Goal: Task Accomplishment & Management: Complete application form

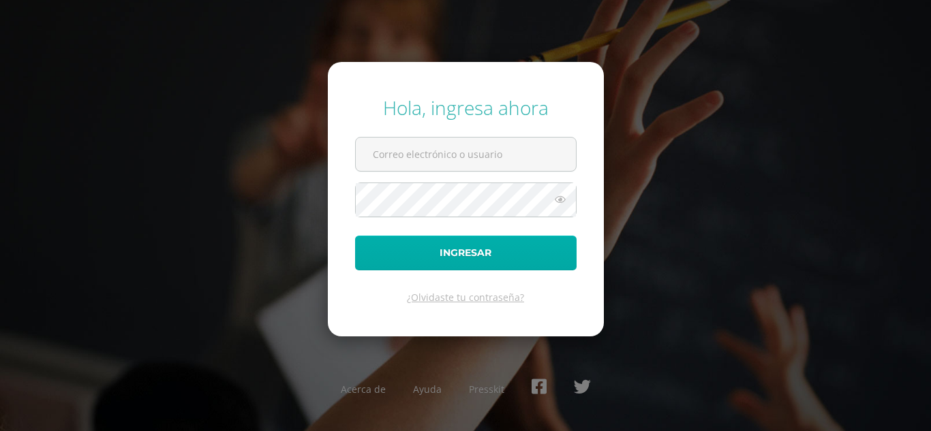
type input "[EMAIL_ADDRESS][DOMAIN_NAME]"
click at [418, 263] on button "Ingresar" at bounding box center [465, 253] width 221 height 35
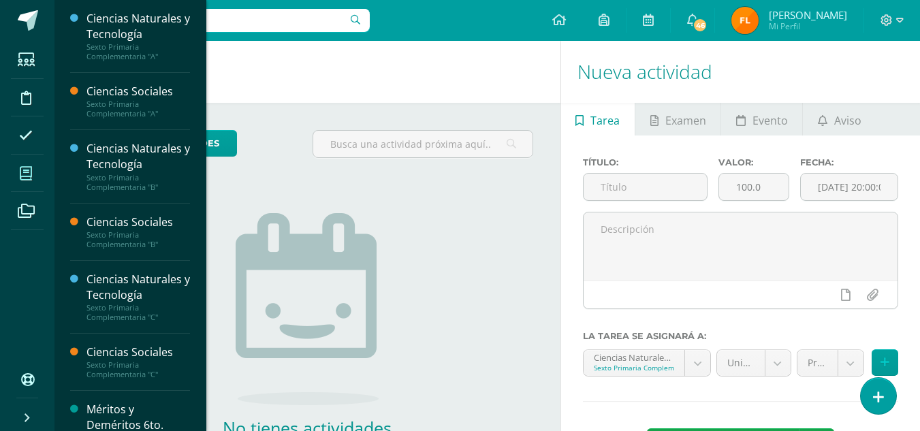
click at [20, 170] on icon at bounding box center [26, 174] width 12 height 14
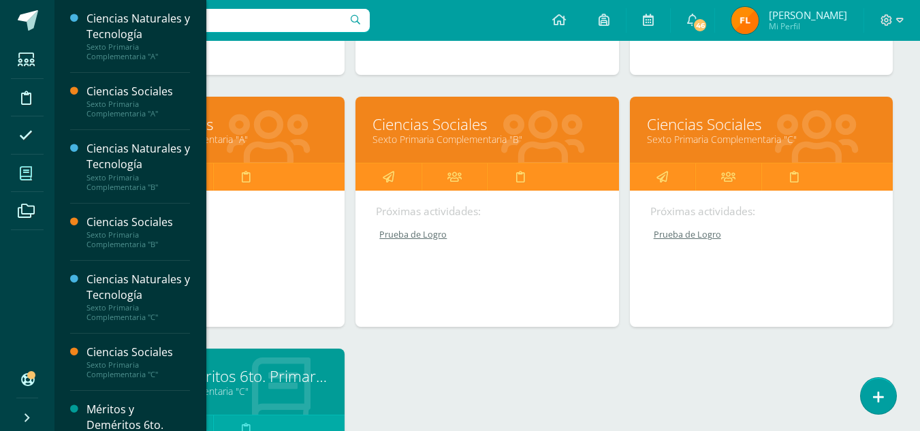
scroll to position [669, 0]
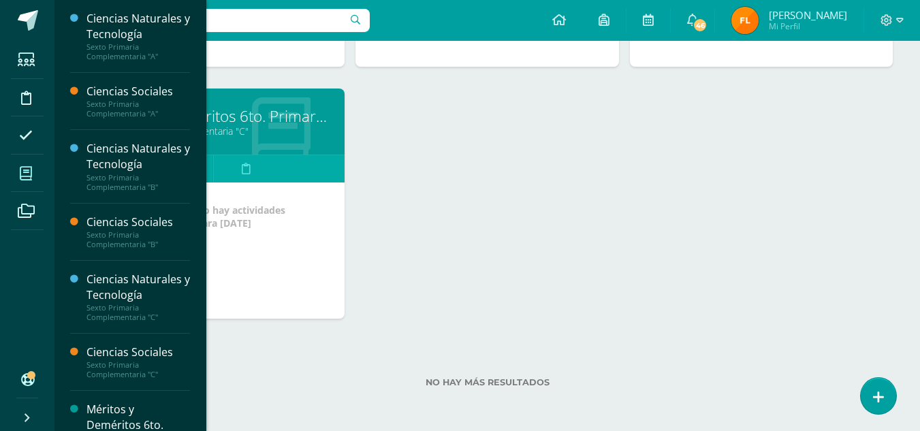
click at [250, 116] on link "Méritos y Deméritos 6to. Primaria ¨C¨" at bounding box center [213, 116] width 229 height 21
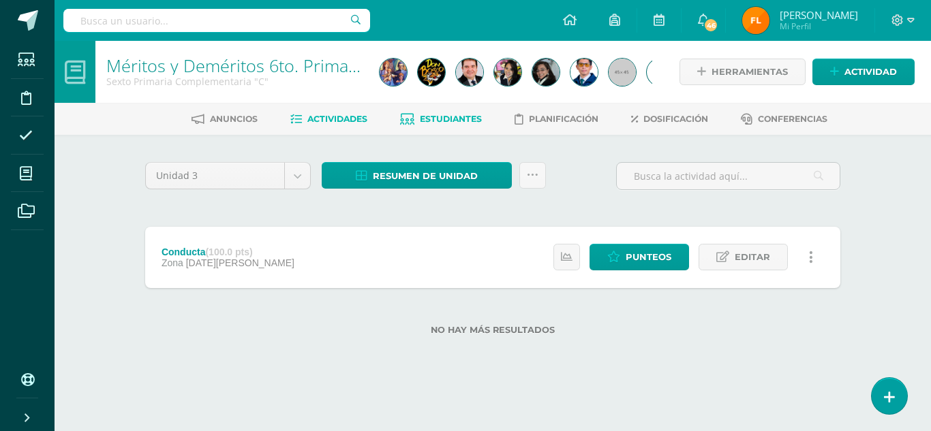
click at [434, 121] on span "Estudiantes" at bounding box center [451, 119] width 62 height 10
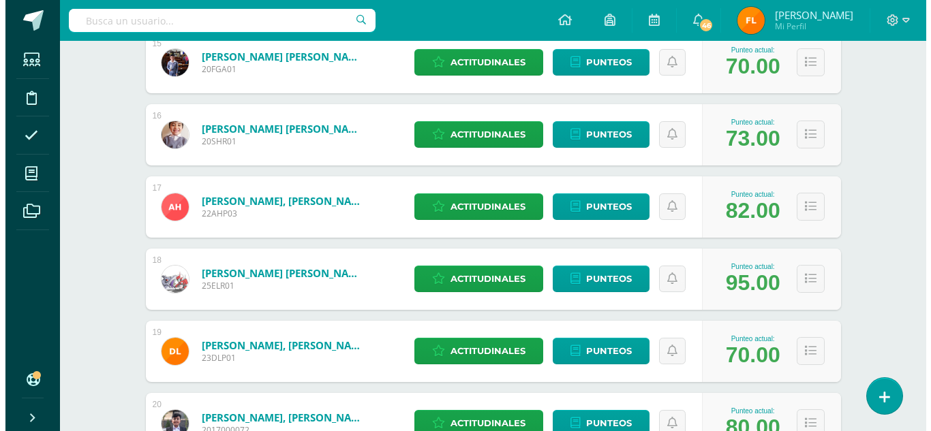
scroll to position [1384, 0]
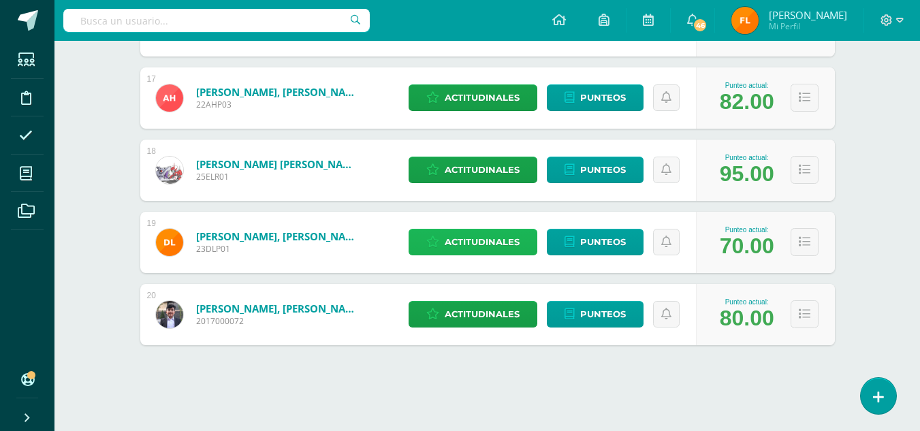
click at [482, 240] on span "Actitudinales" at bounding box center [482, 242] width 75 height 25
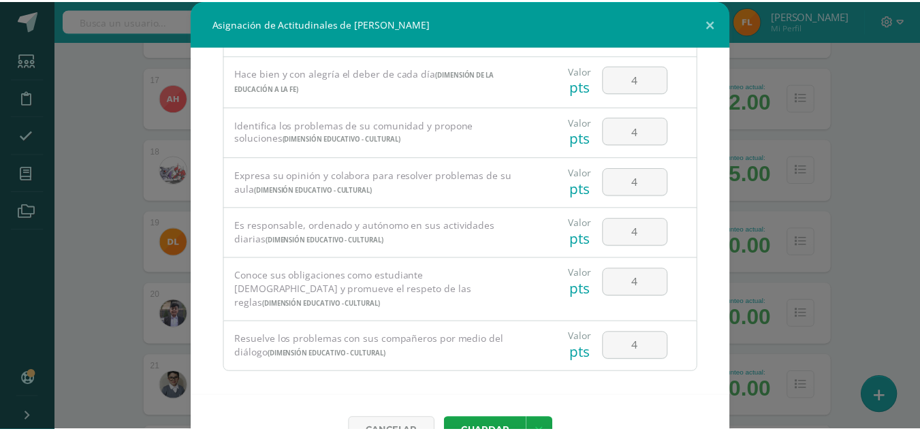
scroll to position [36, 0]
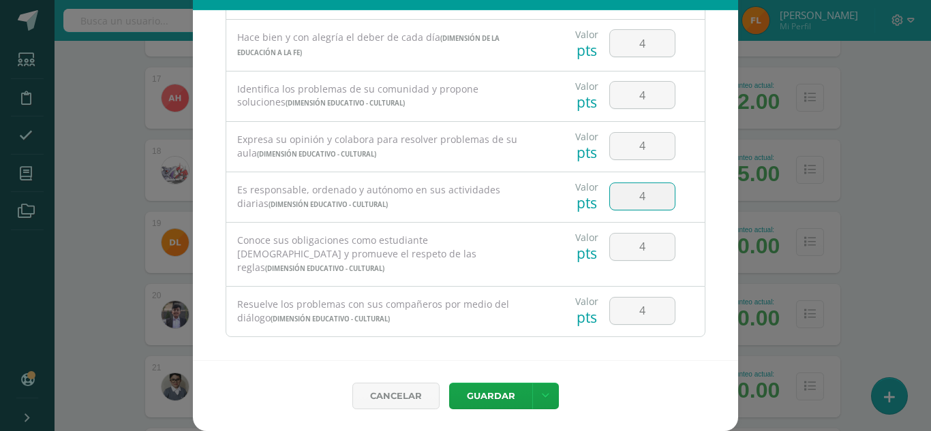
click at [632, 200] on input "4" at bounding box center [642, 196] width 65 height 27
type input "2"
click at [506, 398] on button "Guardar" at bounding box center [490, 396] width 83 height 27
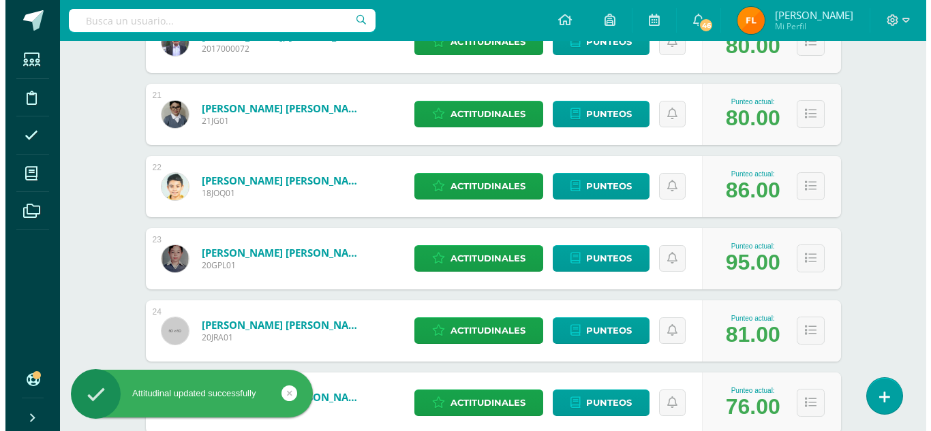
scroll to position [1929, 0]
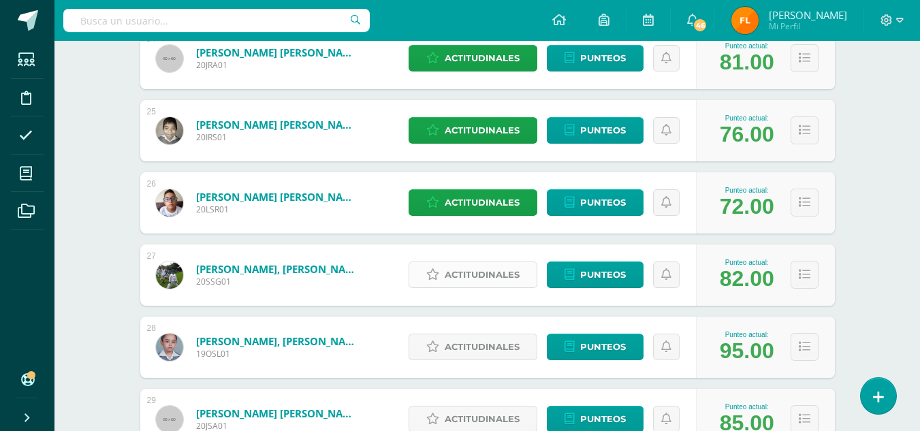
click at [450, 272] on span "Actitudinales" at bounding box center [482, 274] width 75 height 25
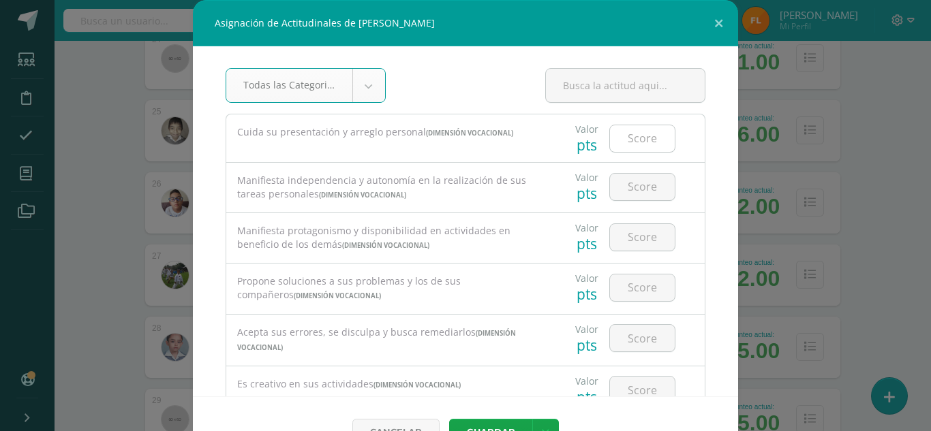
click at [628, 139] on input "number" at bounding box center [642, 138] width 65 height 27
type input "4"
click at [636, 181] on input "number" at bounding box center [642, 187] width 65 height 27
type input "4"
click at [638, 238] on input "number" at bounding box center [642, 237] width 65 height 27
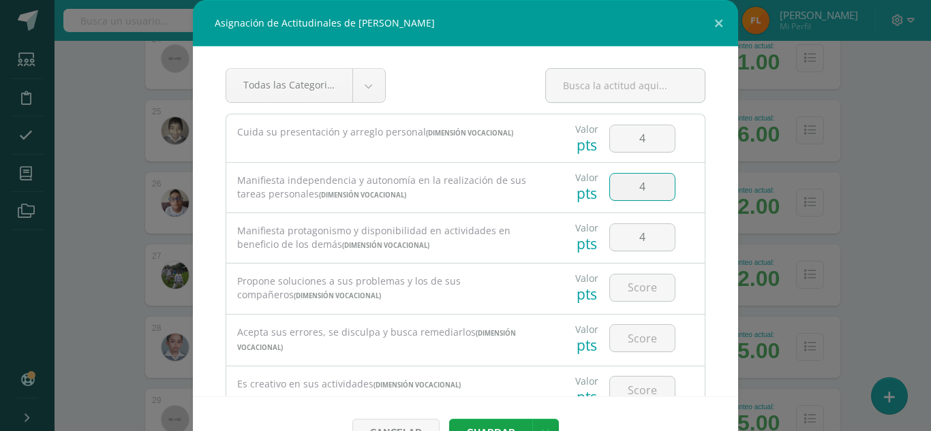
type input "4"
drag, startPoint x: 633, startPoint y: 252, endPoint x: 633, endPoint y: 240, distance: 11.6
click at [633, 249] on div "4" at bounding box center [642, 237] width 77 height 48
click at [634, 288] on input "number" at bounding box center [642, 288] width 65 height 27
type input "4"
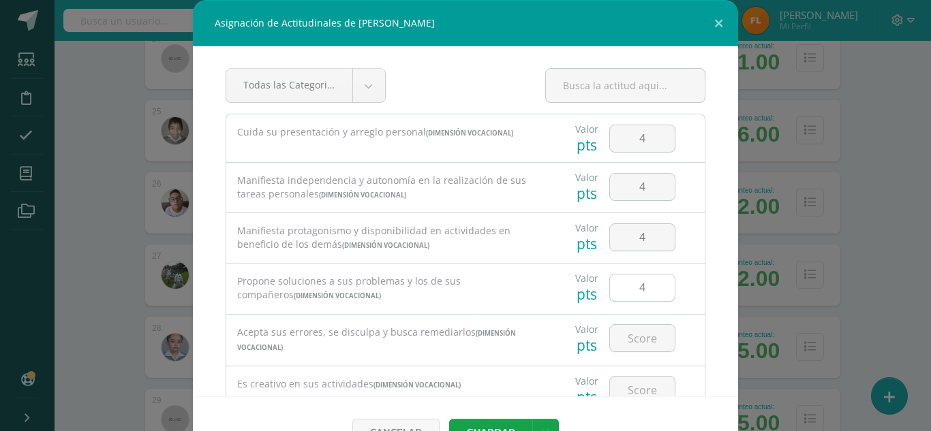
scroll to position [204, 0]
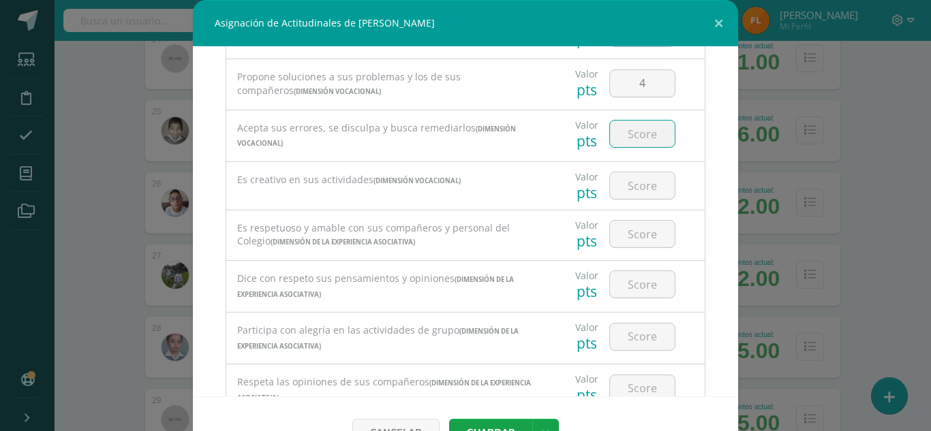
click at [633, 130] on input "number" at bounding box center [642, 134] width 65 height 27
type input "4"
click at [630, 185] on input "number" at bounding box center [642, 185] width 65 height 27
type input "4"
click at [625, 234] on input "number" at bounding box center [642, 234] width 65 height 27
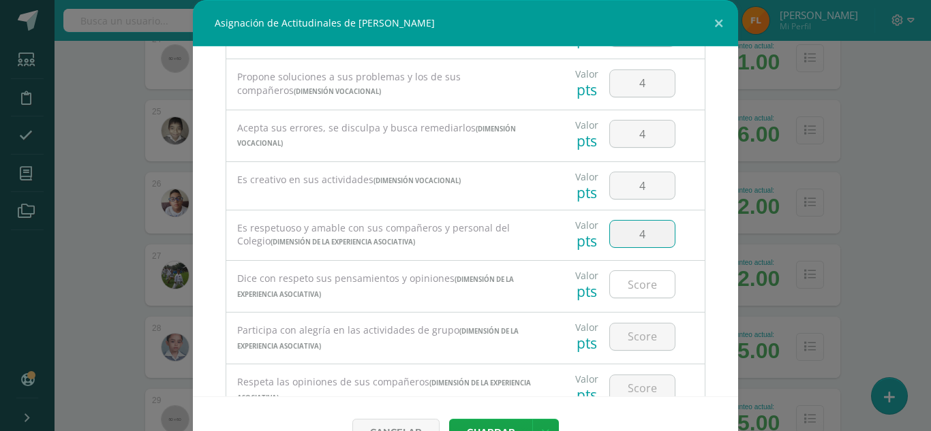
type input "4"
click at [623, 290] on input "number" at bounding box center [642, 284] width 65 height 27
type input "4"
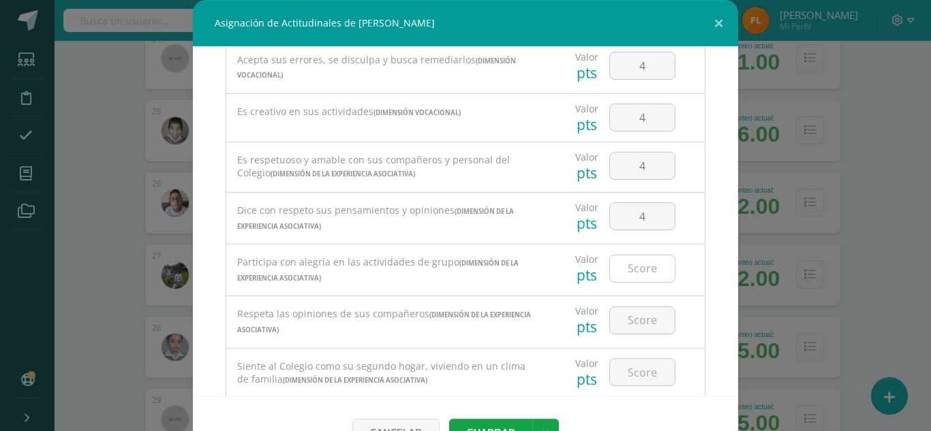
click at [632, 265] on input "number" at bounding box center [642, 268] width 65 height 27
type input "4"
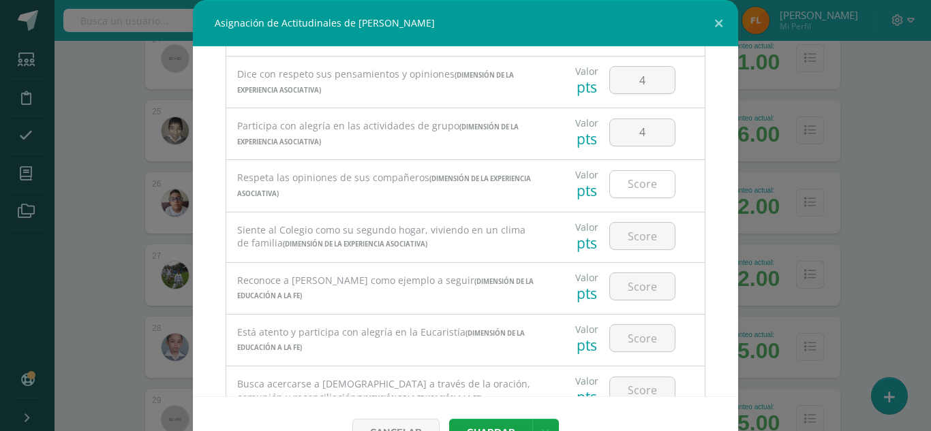
click at [633, 181] on input "number" at bounding box center [642, 184] width 65 height 27
type input "4"
click at [623, 236] on input "number" at bounding box center [642, 236] width 65 height 27
type input "4"
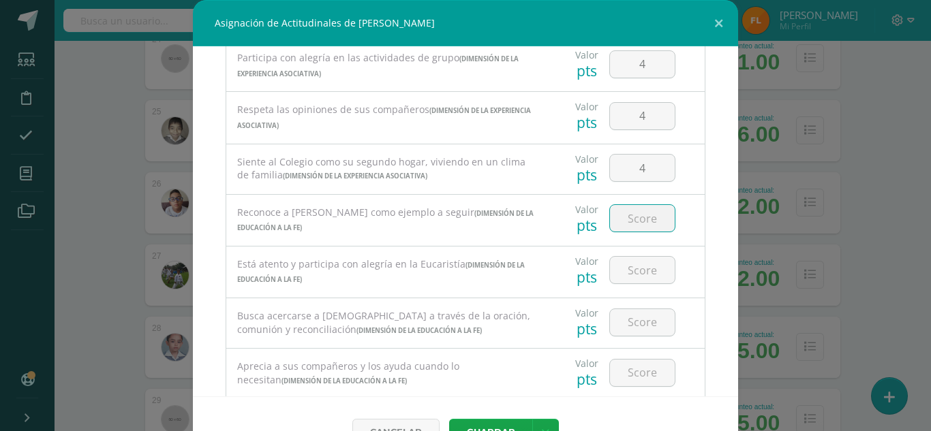
click at [632, 219] on input "number" at bounding box center [642, 218] width 65 height 27
type input "4"
click at [630, 277] on input "number" at bounding box center [642, 270] width 65 height 27
type input "4"
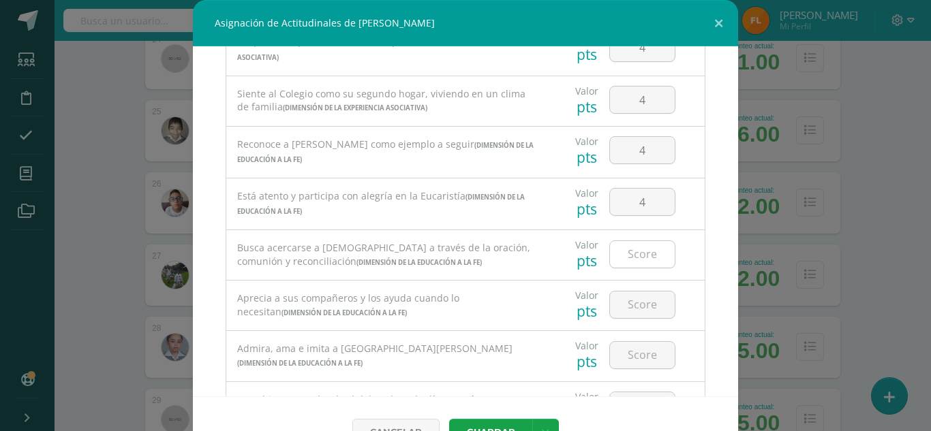
click at [630, 255] on input "number" at bounding box center [642, 254] width 65 height 27
type input "4"
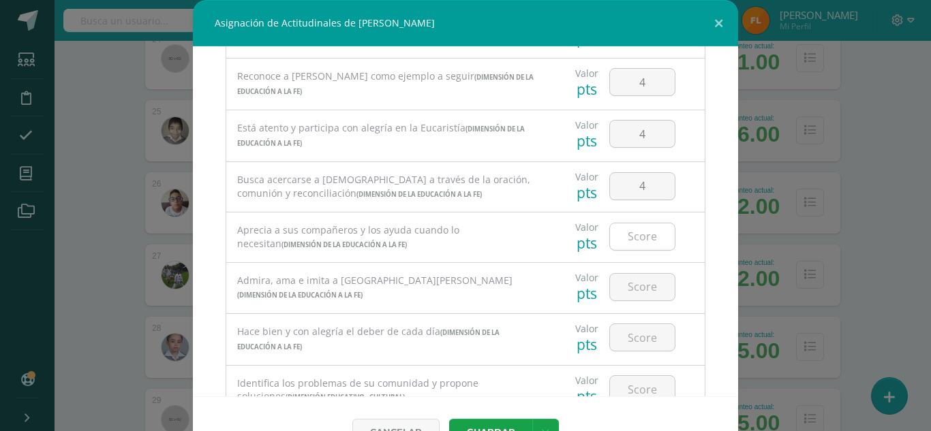
click at [630, 238] on input "number" at bounding box center [642, 236] width 65 height 27
type input "4"
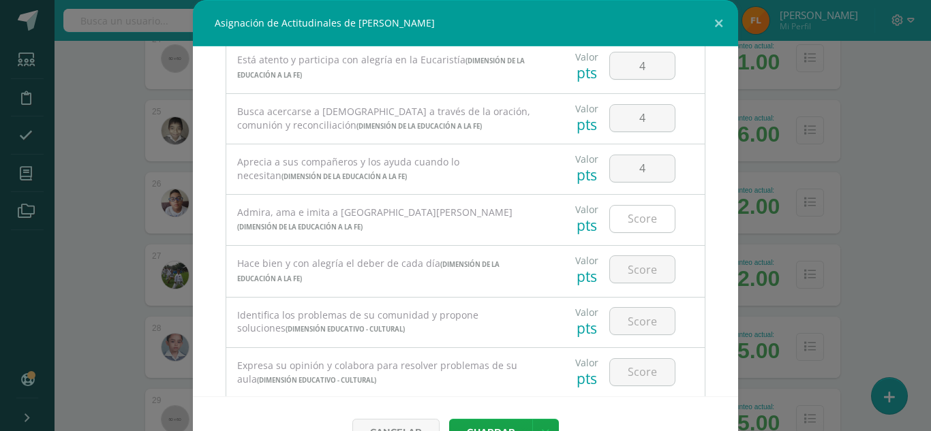
click at [631, 221] on input "number" at bounding box center [642, 219] width 65 height 27
type input "4"
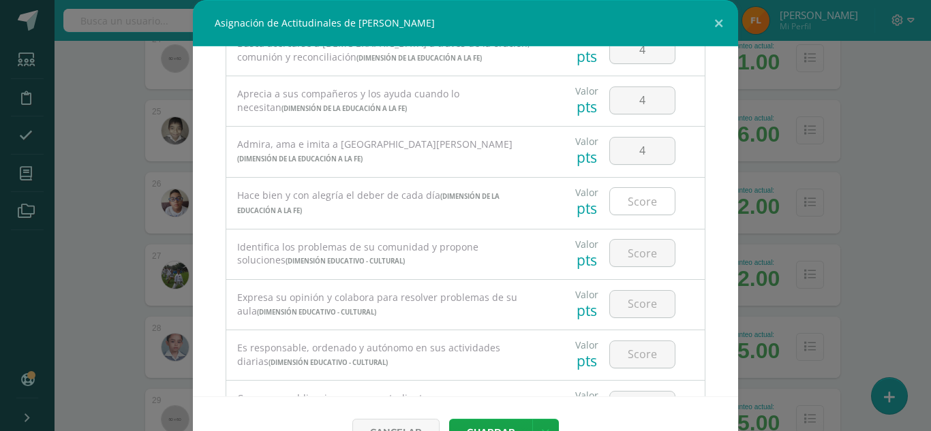
click at [631, 210] on input "number" at bounding box center [642, 201] width 65 height 27
type input "4"
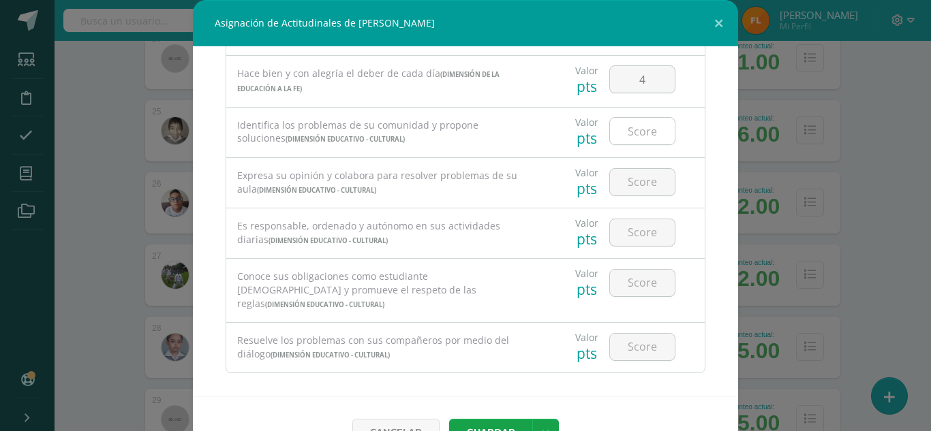
click at [629, 136] on input "number" at bounding box center [642, 131] width 65 height 27
type input "4"
click at [624, 172] on input "number" at bounding box center [642, 182] width 65 height 27
type input "4"
click at [621, 232] on input "number" at bounding box center [642, 232] width 65 height 27
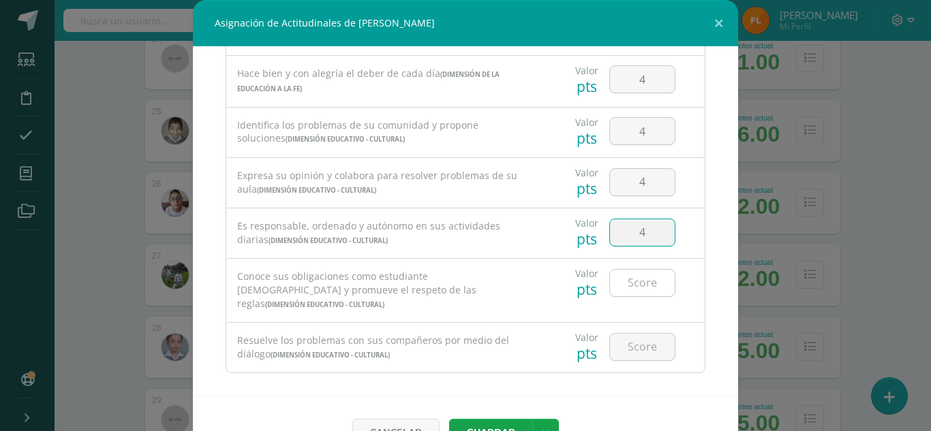
type input "4"
click at [627, 282] on input "number" at bounding box center [642, 283] width 65 height 27
type input "4"
click at [632, 334] on input "number" at bounding box center [642, 347] width 65 height 27
type input "4"
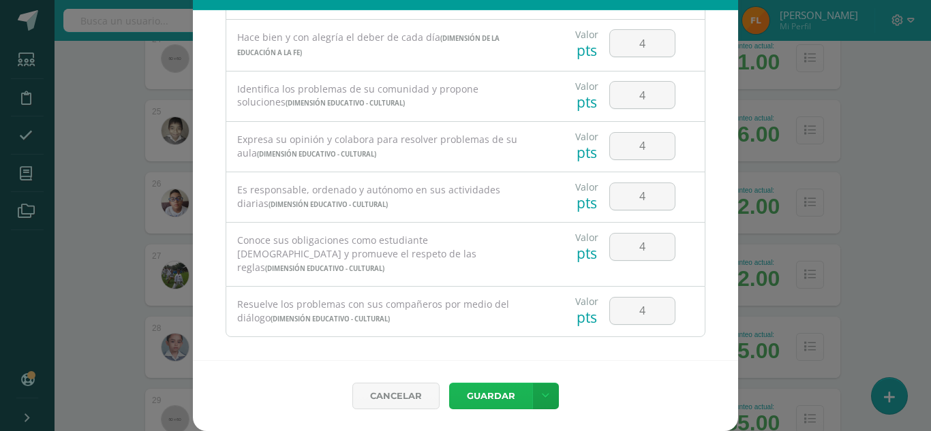
click at [493, 394] on button "Guardar" at bounding box center [490, 396] width 83 height 27
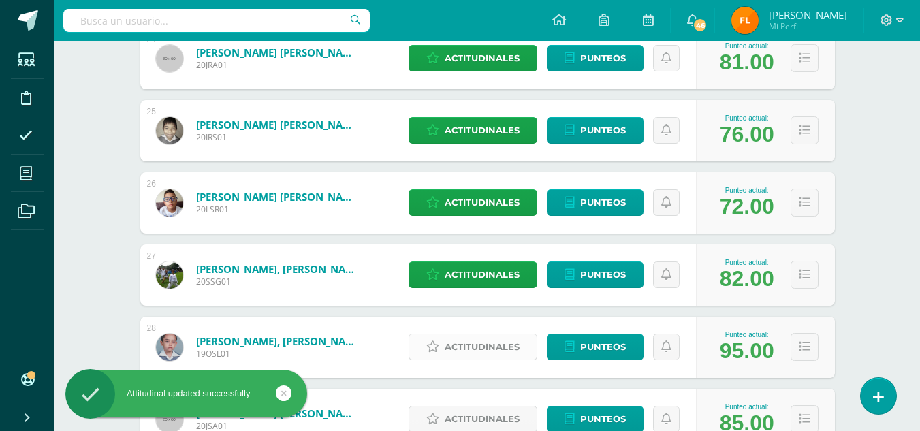
click at [491, 354] on span "Actitudinales" at bounding box center [482, 346] width 75 height 25
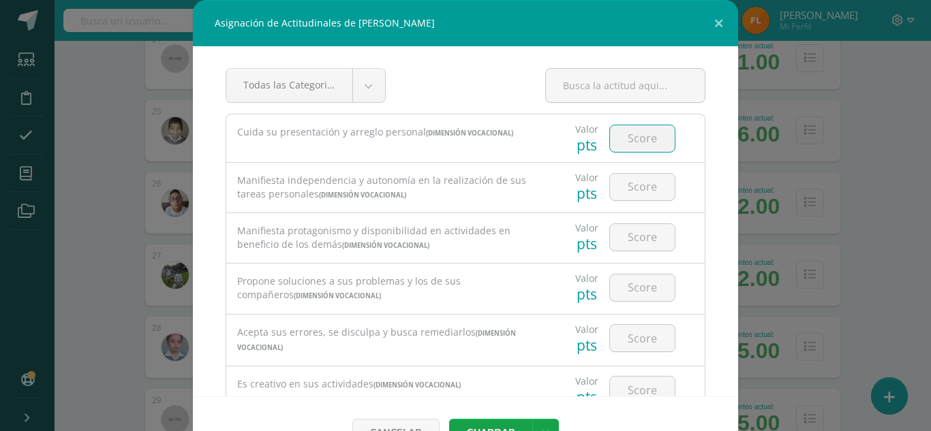
click at [618, 140] on input "number" at bounding box center [642, 138] width 65 height 27
type input "4"
click at [619, 192] on input "number" at bounding box center [642, 187] width 65 height 27
type input "4"
click at [619, 238] on input "number" at bounding box center [642, 237] width 65 height 27
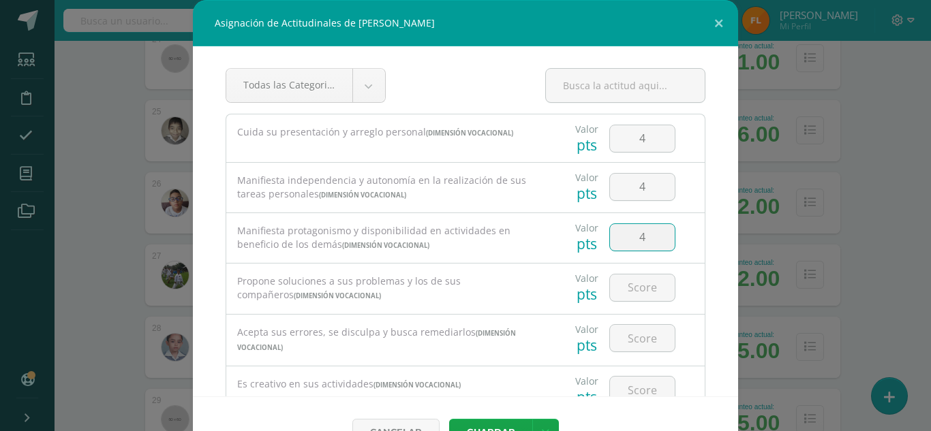
type input "4"
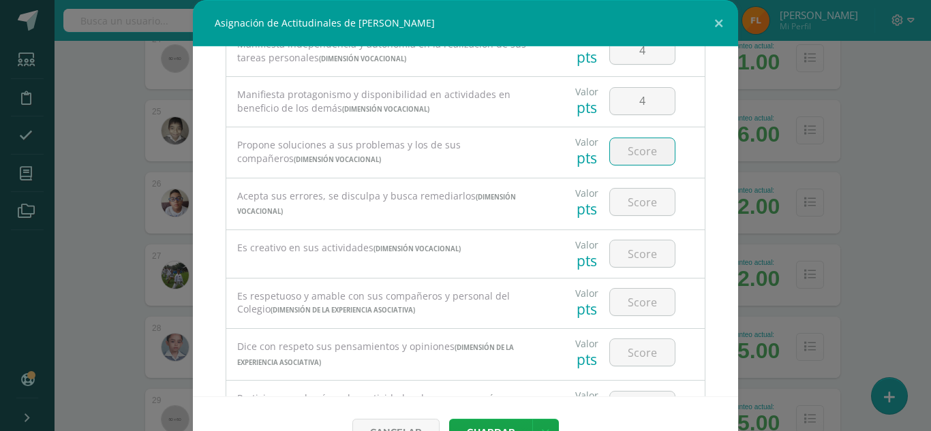
click at [629, 153] on input "number" at bounding box center [642, 151] width 65 height 27
type input "4"
click at [626, 202] on input "number" at bounding box center [642, 202] width 65 height 27
type input "4"
click at [624, 265] on input "number" at bounding box center [642, 253] width 65 height 27
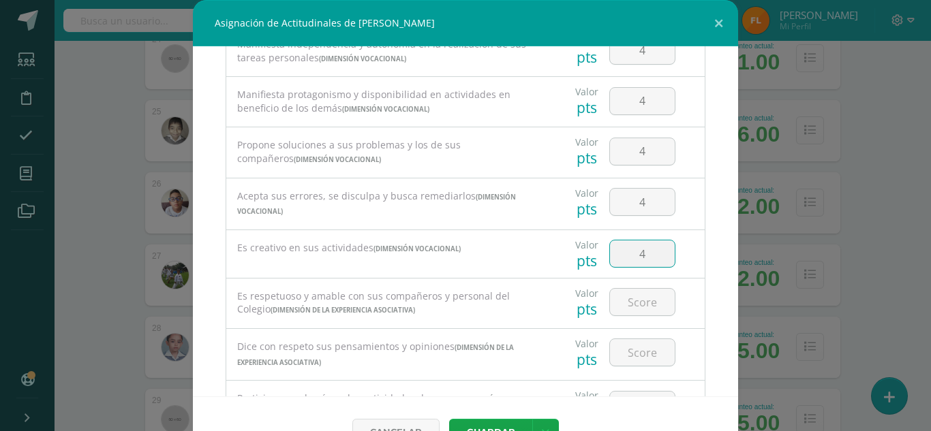
type input "4"
click at [623, 287] on div at bounding box center [642, 303] width 77 height 48
click at [621, 294] on input "number" at bounding box center [642, 302] width 65 height 27
type input "4"
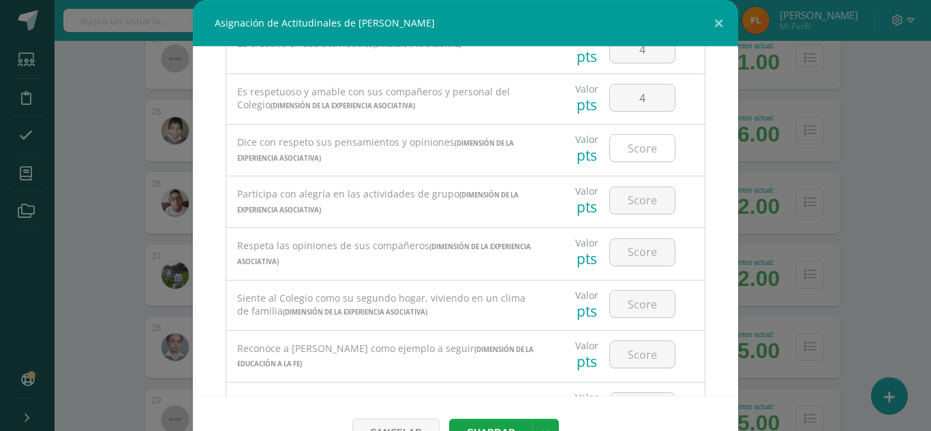
click at [627, 145] on input "number" at bounding box center [642, 148] width 65 height 27
type input "4"
click at [631, 193] on input "number" at bounding box center [642, 200] width 65 height 27
type input "4"
click at [620, 240] on input "number" at bounding box center [642, 252] width 65 height 27
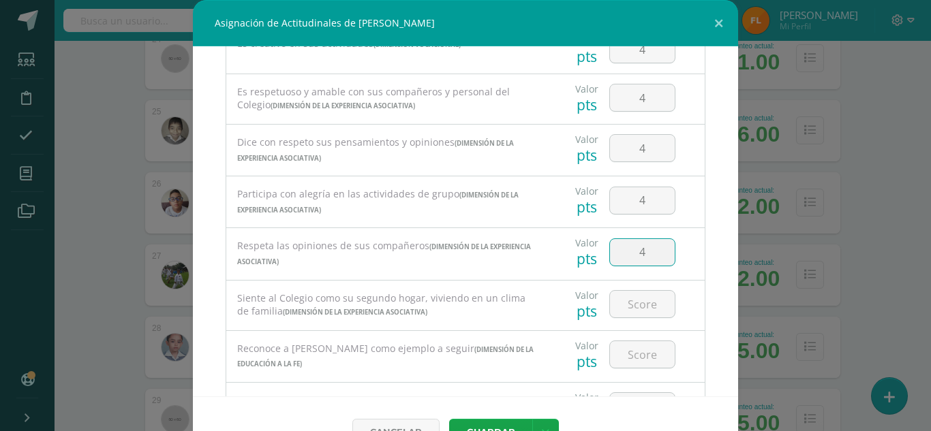
type input "4"
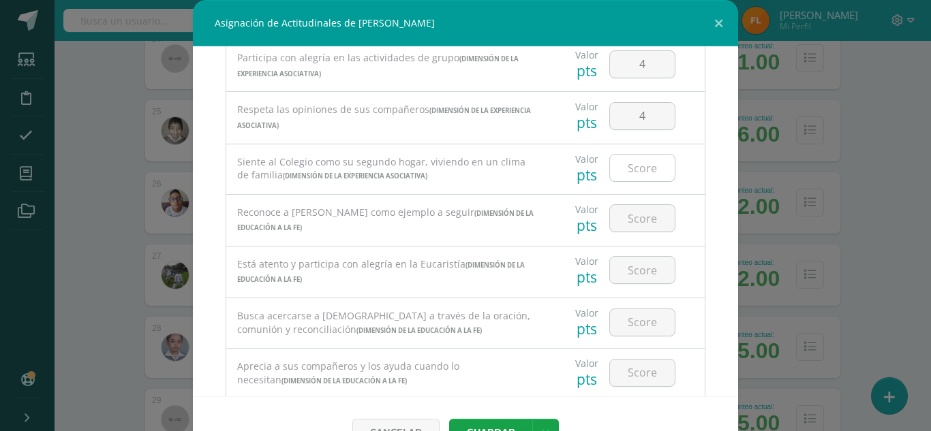
click at [635, 159] on input "number" at bounding box center [642, 168] width 65 height 27
type input "4"
click at [627, 223] on input "number" at bounding box center [642, 218] width 65 height 27
type input "4"
click at [629, 257] on input "number" at bounding box center [642, 270] width 65 height 27
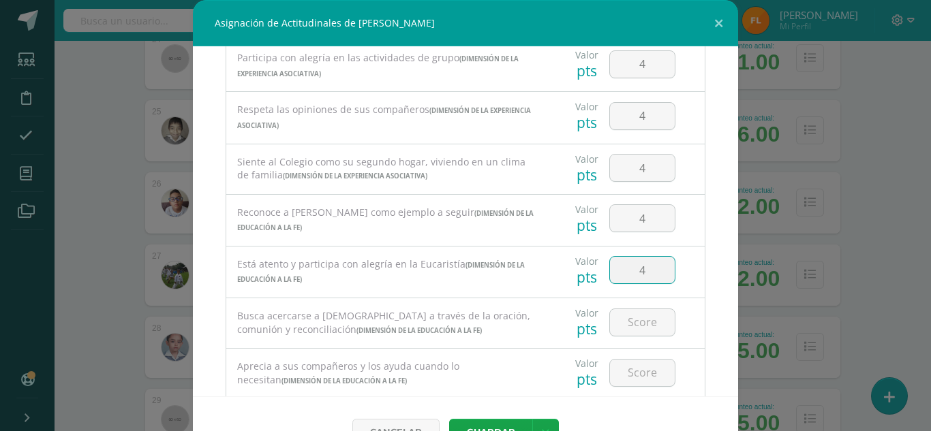
type input "4"
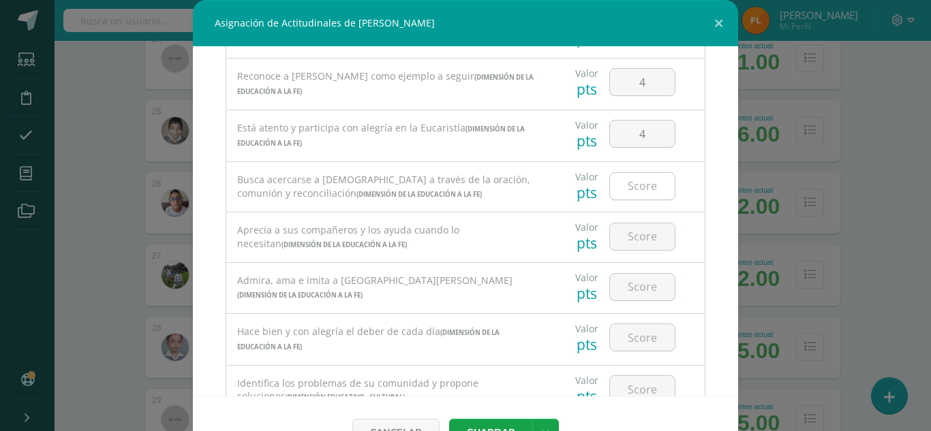
click at [636, 189] on input "number" at bounding box center [642, 186] width 65 height 27
type input "4"
click at [635, 230] on input "number" at bounding box center [642, 236] width 65 height 27
type input "4"
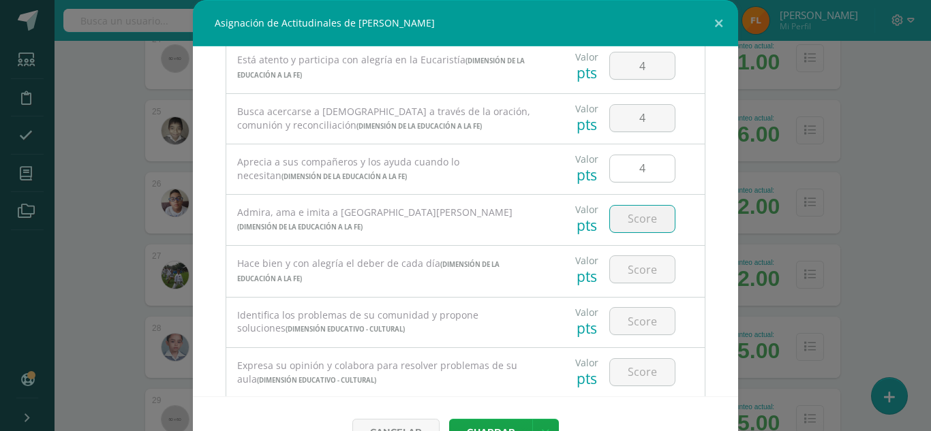
click at [635, 230] on input "number" at bounding box center [642, 219] width 65 height 27
type input "4"
click at [635, 267] on input "number" at bounding box center [642, 269] width 65 height 27
type input "4"
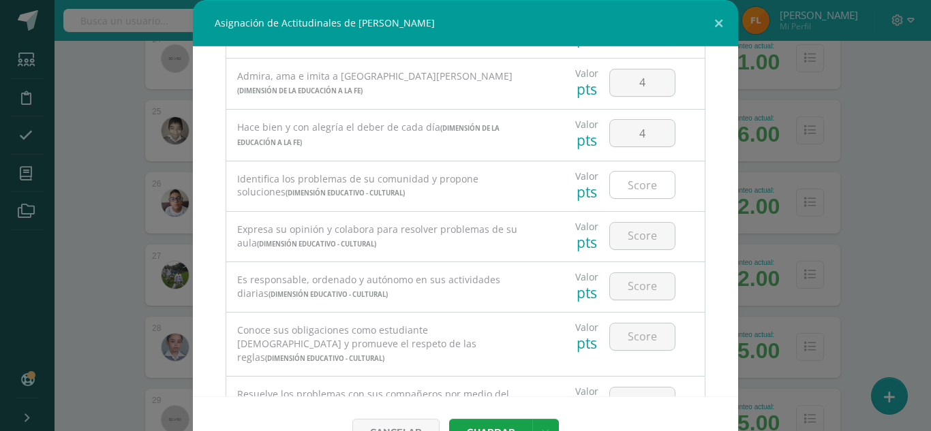
click at [631, 191] on input "number" at bounding box center [642, 185] width 65 height 27
type input "4"
click at [623, 245] on input "number" at bounding box center [642, 236] width 65 height 27
type input "4"
click at [621, 294] on input "number" at bounding box center [642, 286] width 65 height 27
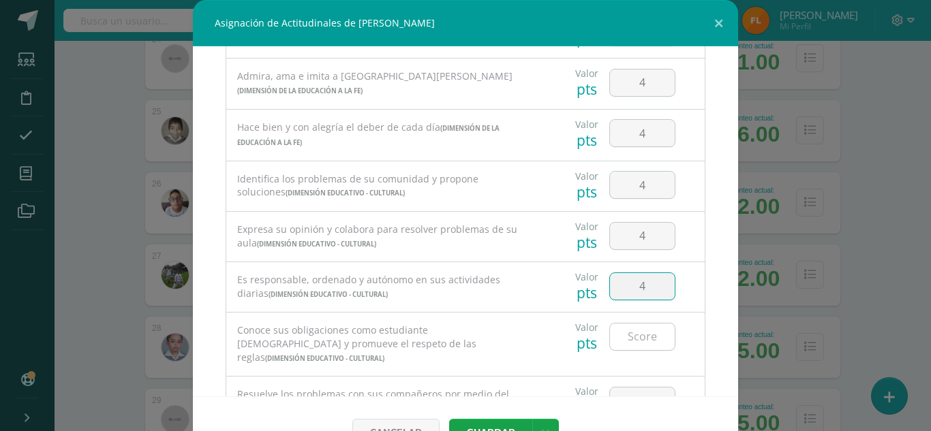
type input "4"
click at [622, 324] on div at bounding box center [642, 337] width 66 height 28
click at [625, 341] on input "number" at bounding box center [642, 337] width 65 height 27
type input "4"
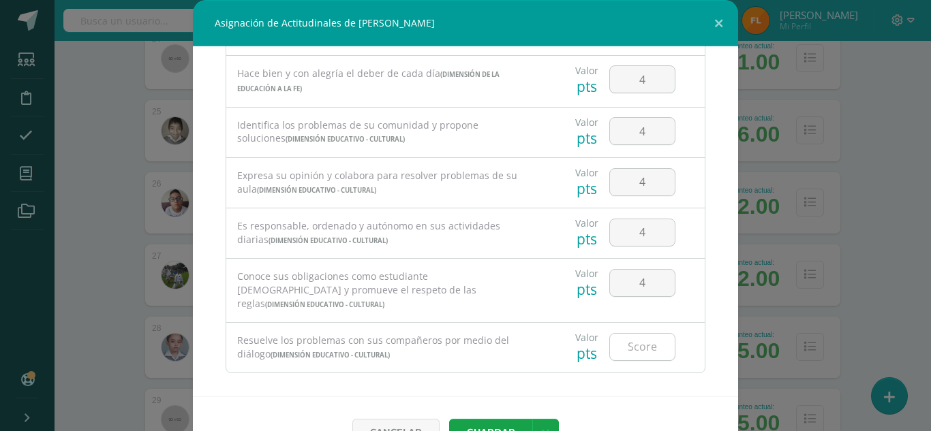
click at [627, 334] on input "number" at bounding box center [642, 347] width 65 height 27
type input "4"
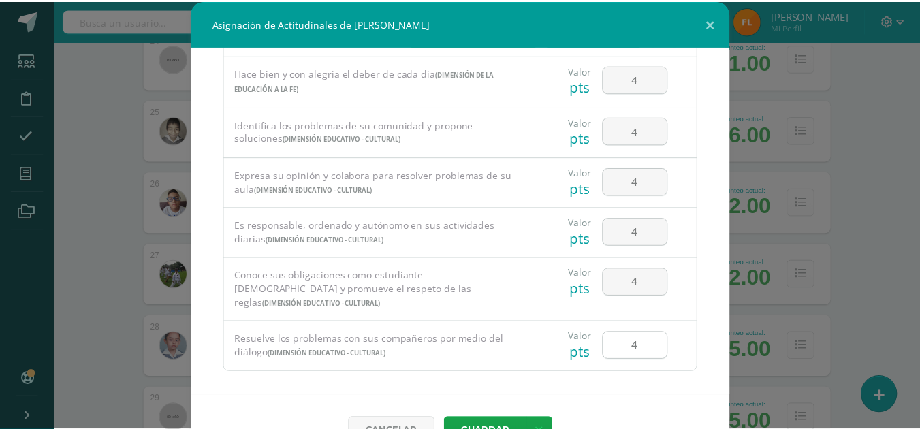
scroll to position [36, 0]
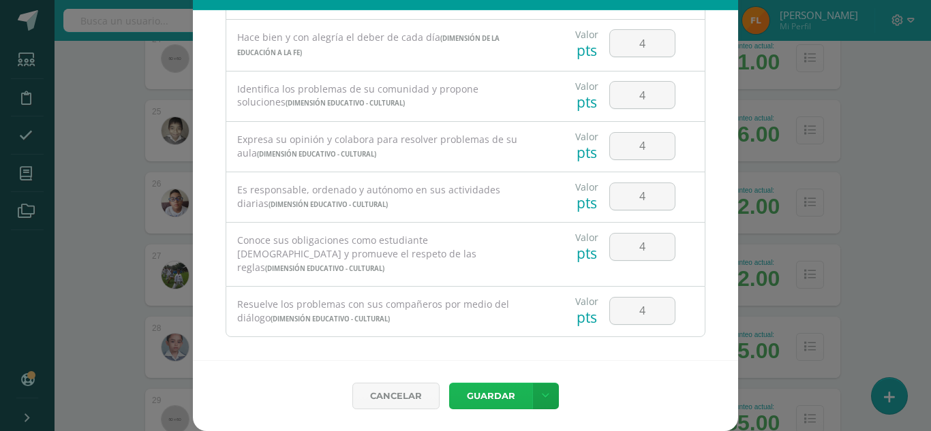
click at [470, 399] on button "Guardar" at bounding box center [490, 396] width 83 height 27
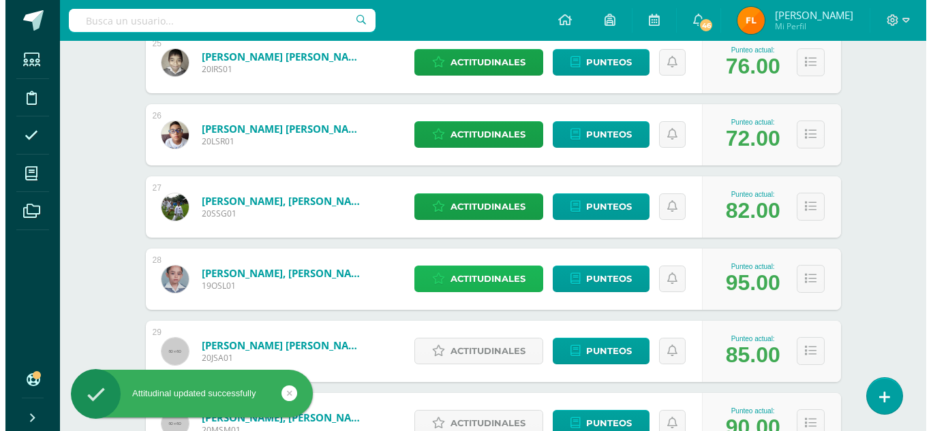
scroll to position [2065, 0]
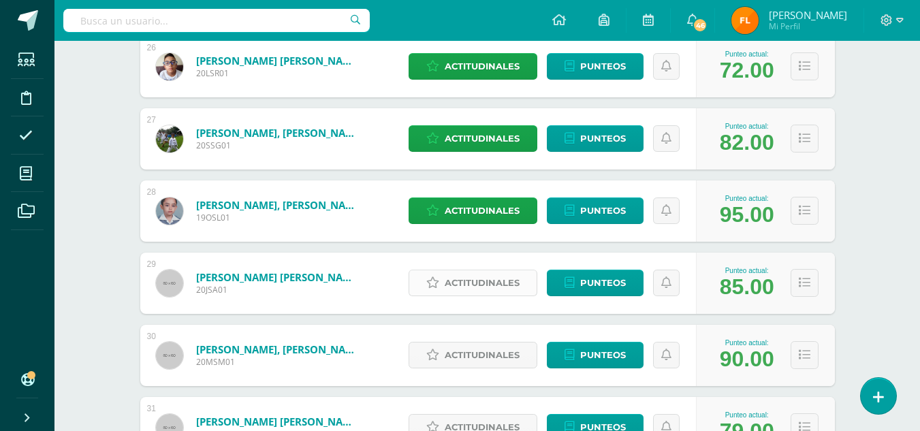
click at [467, 285] on span "Actitudinales" at bounding box center [482, 282] width 75 height 25
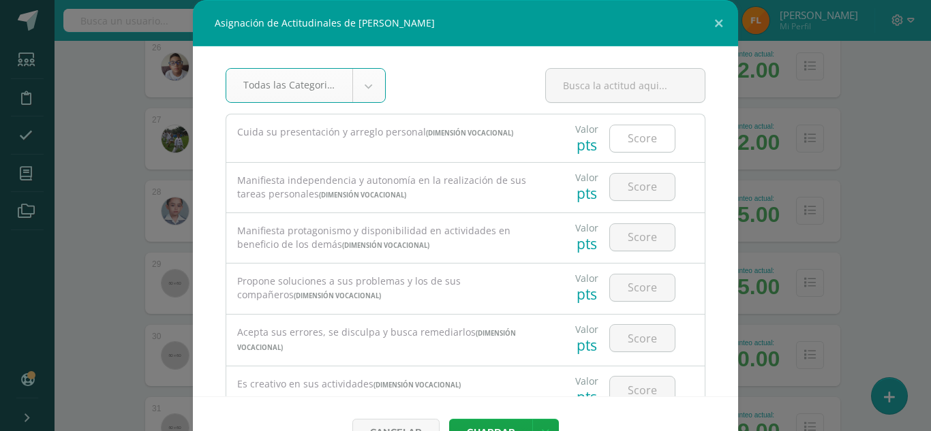
click at [639, 140] on input "number" at bounding box center [642, 138] width 65 height 27
type input "4"
click at [627, 181] on input "number" at bounding box center [642, 187] width 65 height 27
type input "4"
click at [619, 238] on input "number" at bounding box center [642, 237] width 65 height 27
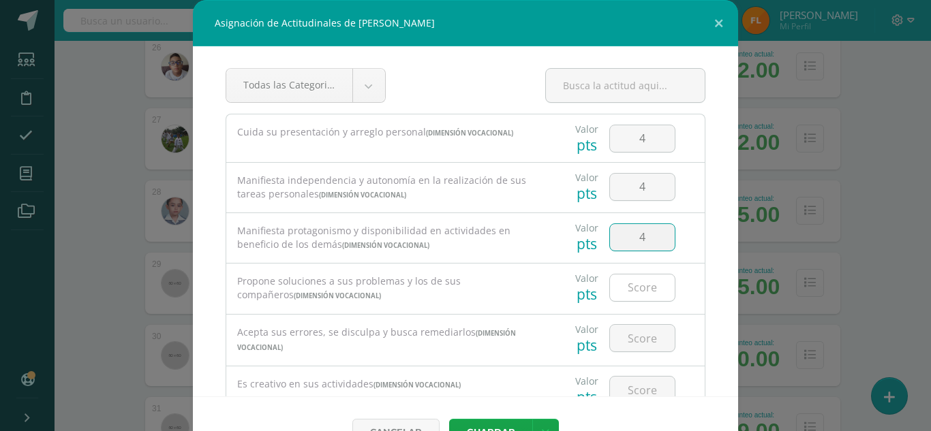
type input "4"
click at [620, 285] on input "number" at bounding box center [642, 288] width 65 height 27
type input "4"
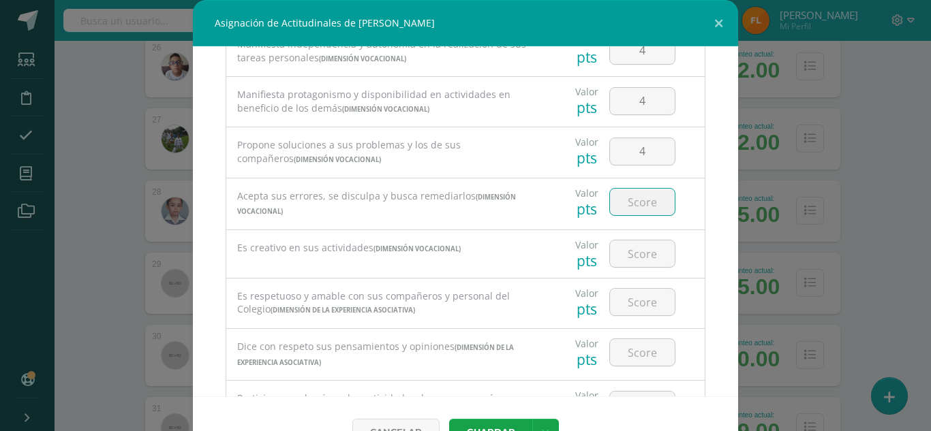
click at [627, 206] on input "number" at bounding box center [642, 202] width 65 height 27
type input "4"
click at [621, 256] on input "number" at bounding box center [642, 253] width 65 height 27
type input "4"
click at [620, 298] on input "number" at bounding box center [642, 302] width 65 height 27
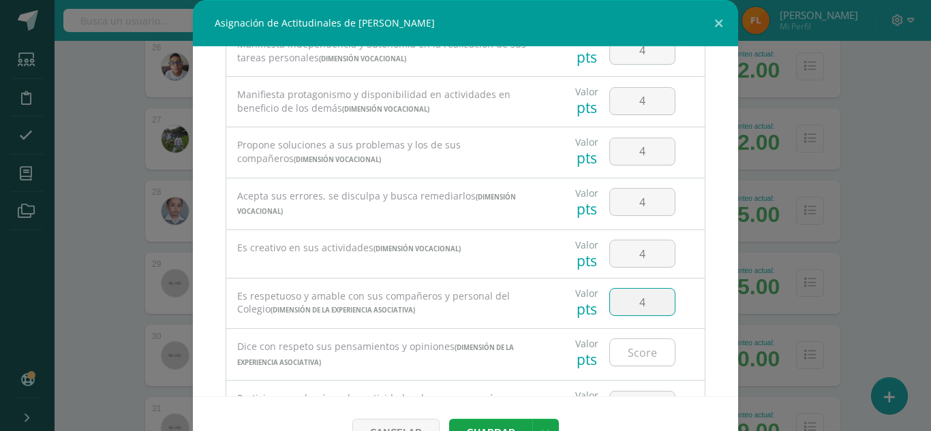
type input "4"
click at [626, 354] on input "number" at bounding box center [642, 352] width 65 height 27
type input "4"
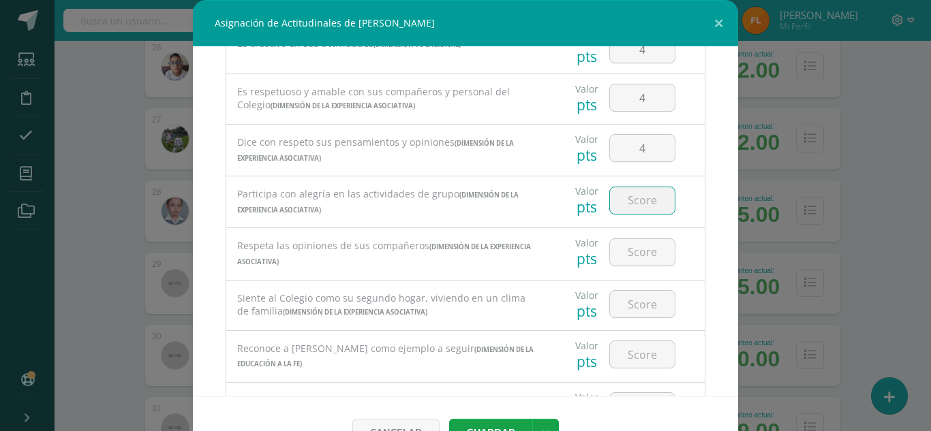
click at [632, 205] on input "number" at bounding box center [642, 200] width 65 height 27
type input "4"
click at [629, 258] on input "number" at bounding box center [642, 252] width 65 height 27
type input "4"
click at [625, 302] on input "number" at bounding box center [642, 304] width 65 height 27
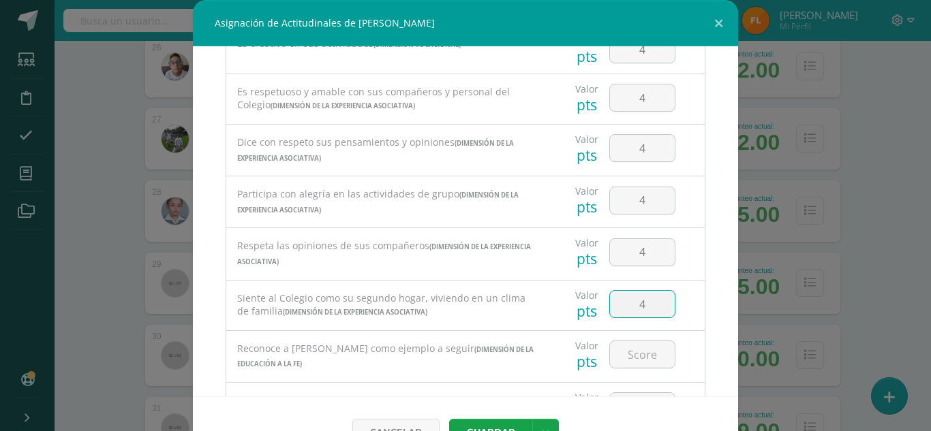
type input "4"
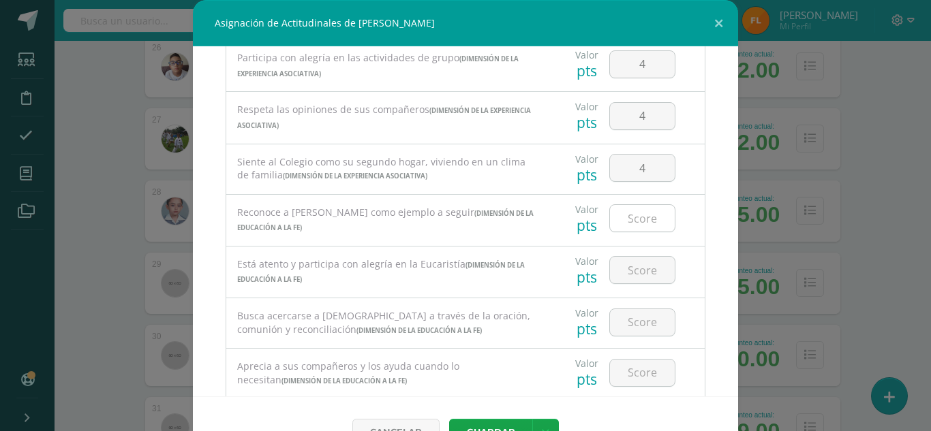
click at [623, 222] on input "number" at bounding box center [642, 218] width 65 height 27
type input "4"
click at [623, 273] on input "number" at bounding box center [642, 270] width 65 height 27
type input "4"
click at [623, 314] on input "number" at bounding box center [642, 322] width 65 height 27
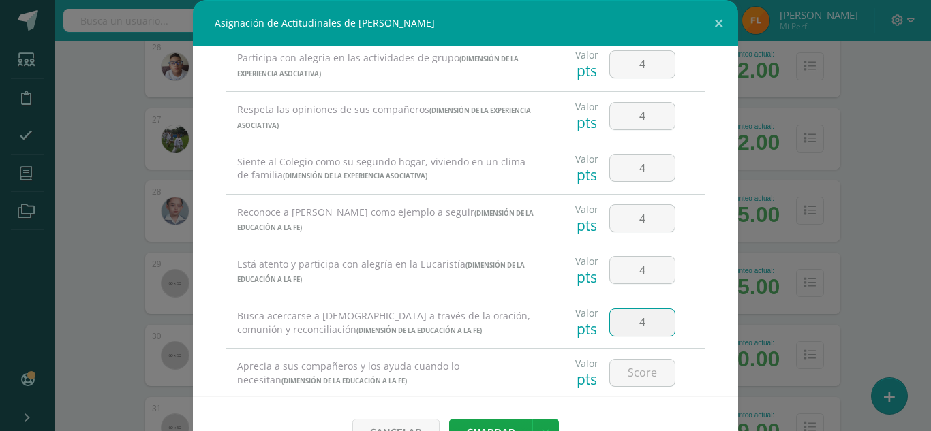
type input "4"
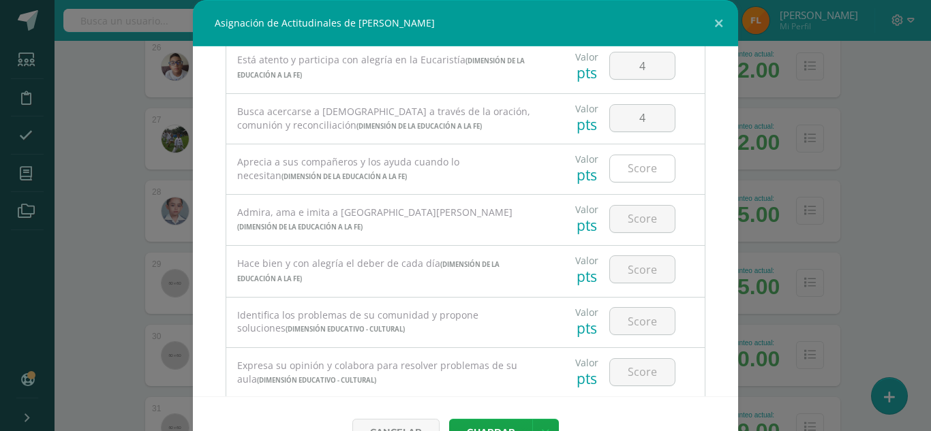
click at [635, 163] on input "number" at bounding box center [642, 168] width 65 height 27
type input "4"
click at [627, 224] on input "number" at bounding box center [642, 219] width 65 height 27
type input "4"
click at [624, 276] on input "number" at bounding box center [642, 269] width 65 height 27
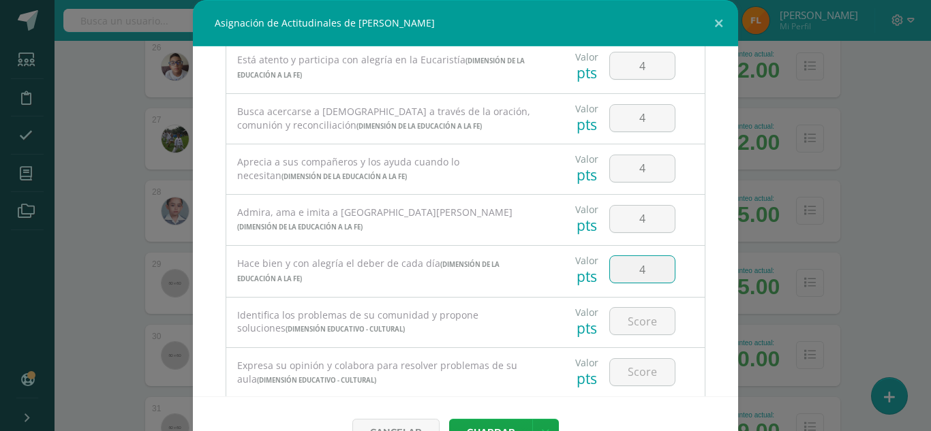
type input "4"
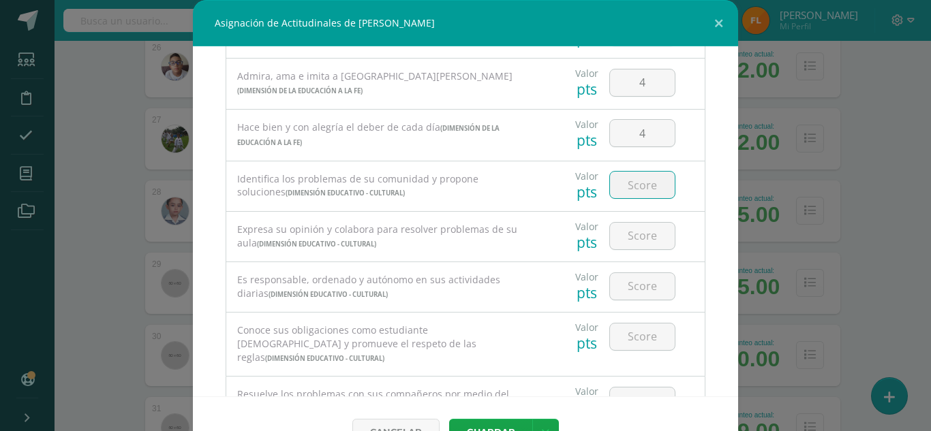
click at [630, 189] on input "number" at bounding box center [642, 185] width 65 height 27
type input "4"
click at [624, 234] on input "number" at bounding box center [642, 236] width 65 height 27
type input "4"
click at [618, 293] on input "number" at bounding box center [642, 286] width 65 height 27
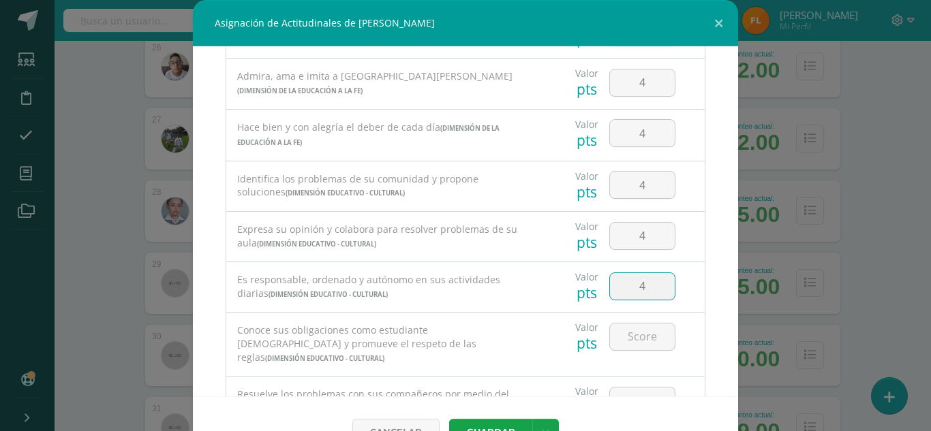
type input "4"
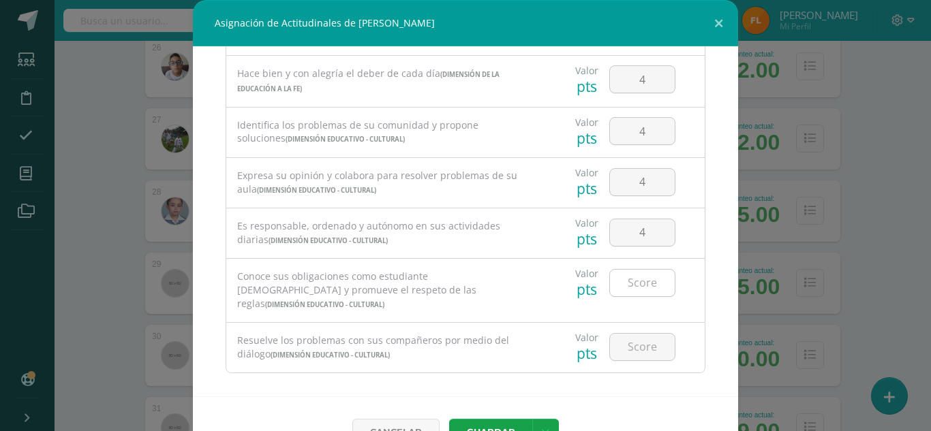
click at [629, 285] on input "number" at bounding box center [642, 283] width 65 height 27
type input "4"
click at [633, 337] on input "number" at bounding box center [642, 347] width 65 height 27
type input "4"
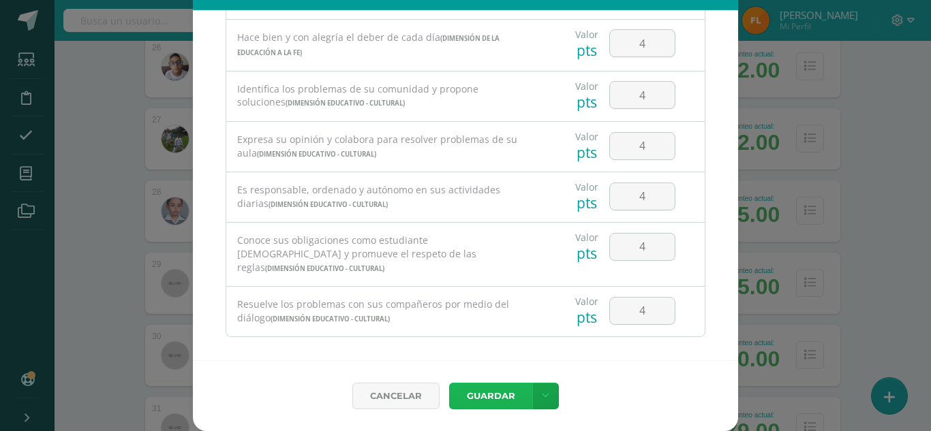
click at [478, 392] on button "Guardar" at bounding box center [490, 396] width 83 height 27
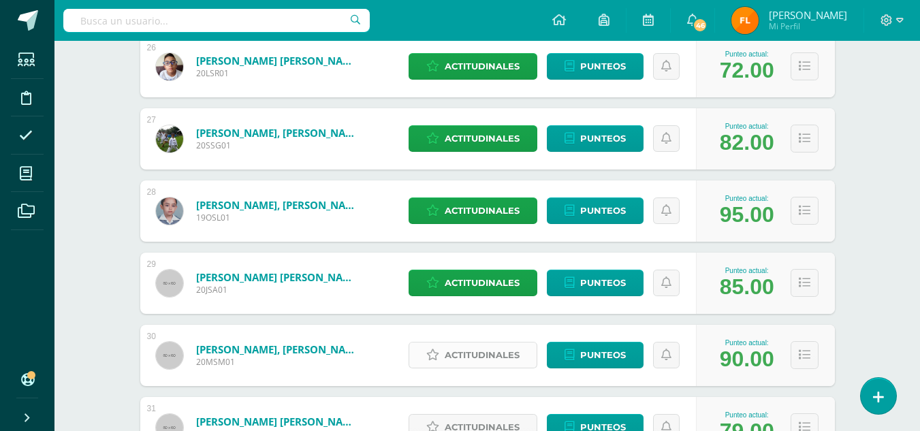
click at [490, 356] on span "Actitudinales" at bounding box center [482, 355] width 75 height 25
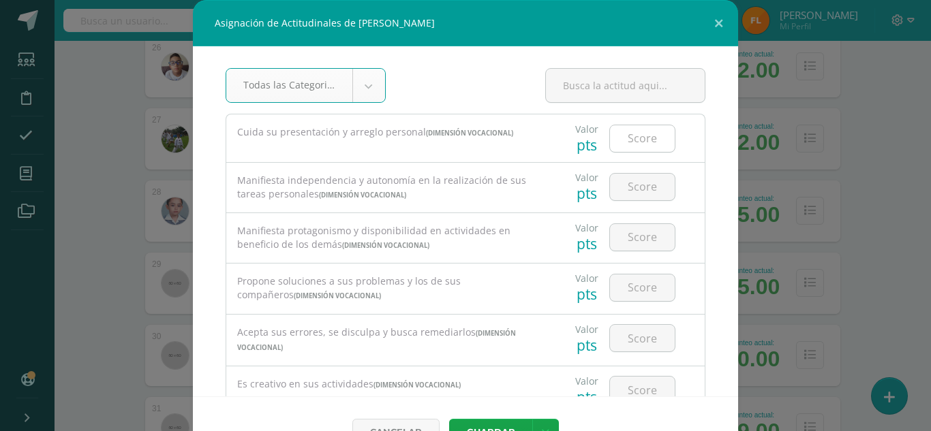
click at [629, 140] on input "number" at bounding box center [642, 138] width 65 height 27
type input "4"
click at [621, 196] on input "number" at bounding box center [642, 187] width 65 height 27
type input "4"
click at [618, 244] on input "number" at bounding box center [642, 237] width 65 height 27
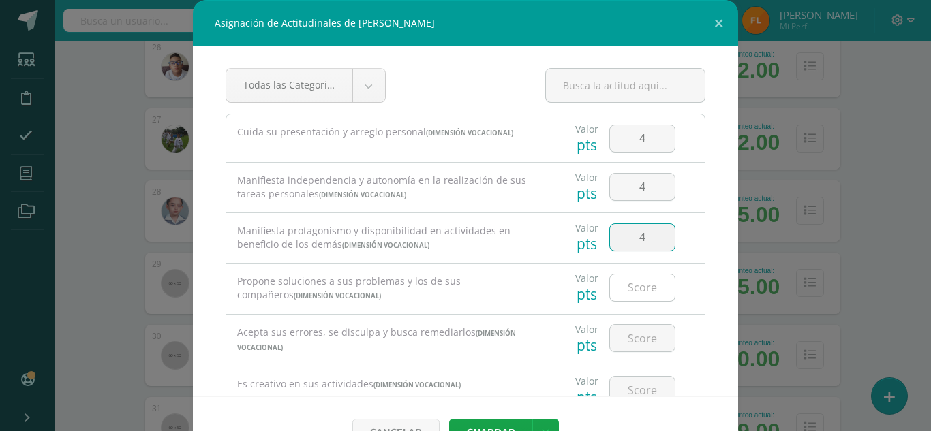
type input "4"
click at [617, 294] on input "number" at bounding box center [642, 288] width 65 height 27
type input "4"
click at [618, 341] on input "number" at bounding box center [642, 338] width 65 height 27
type input "4"
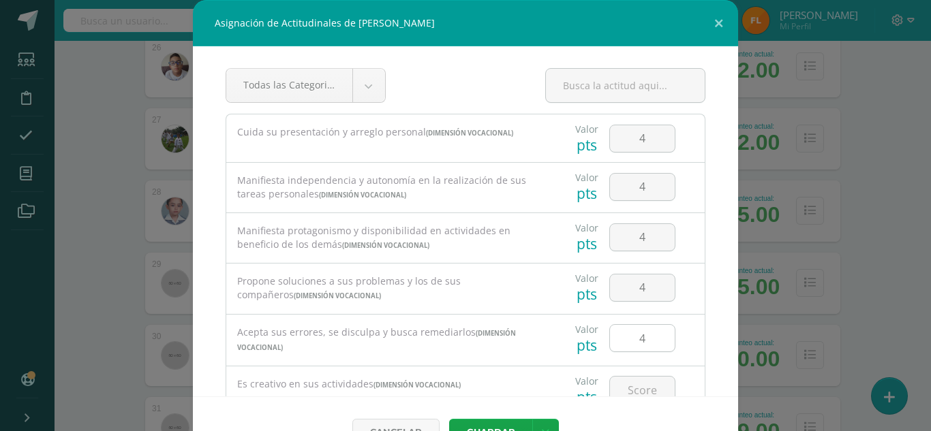
scroll to position [136, 0]
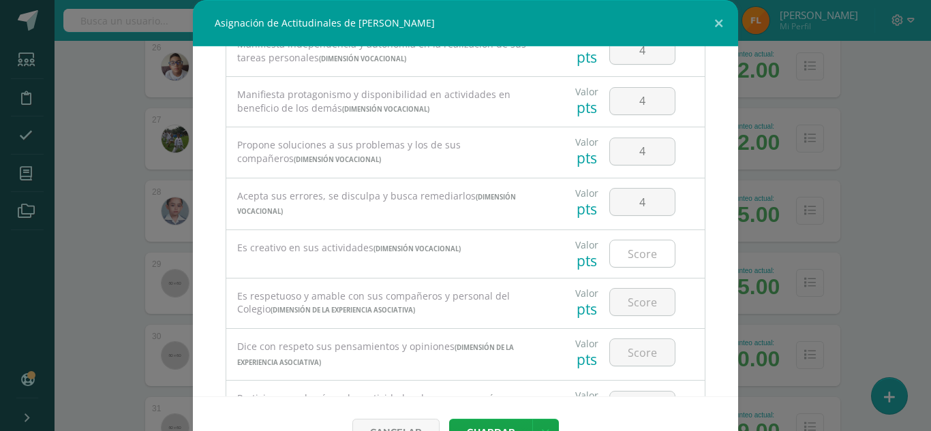
click at [633, 249] on input "number" at bounding box center [642, 253] width 65 height 27
type input "4"
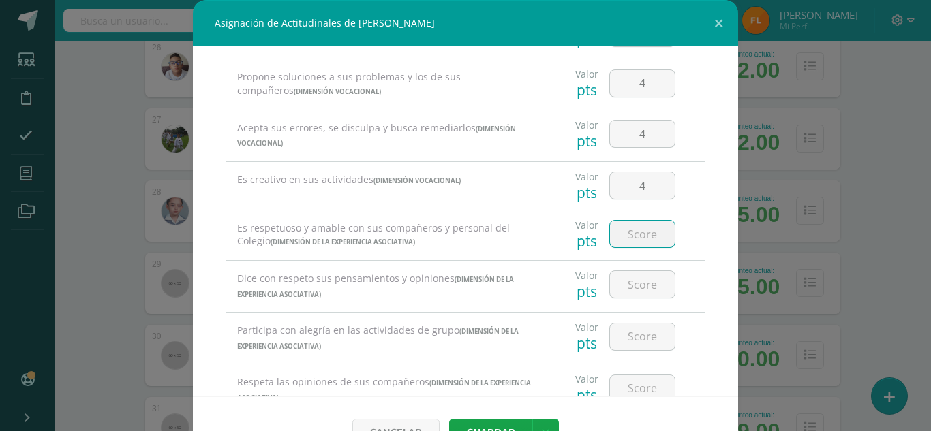
click at [632, 242] on input "number" at bounding box center [642, 234] width 65 height 27
type input "4"
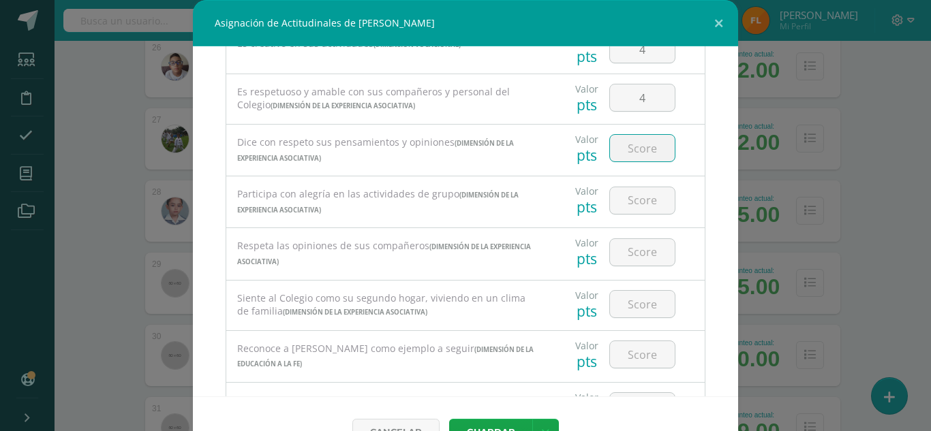
click at [626, 142] on input "number" at bounding box center [642, 148] width 65 height 27
type input "4"
click at [623, 209] on input "number" at bounding box center [642, 200] width 65 height 27
type input "4"
click at [619, 252] on input "number" at bounding box center [642, 252] width 65 height 27
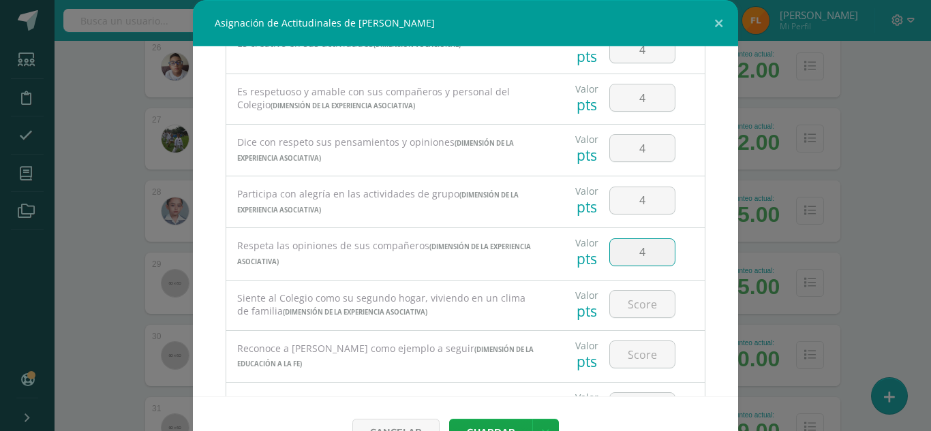
type input "4"
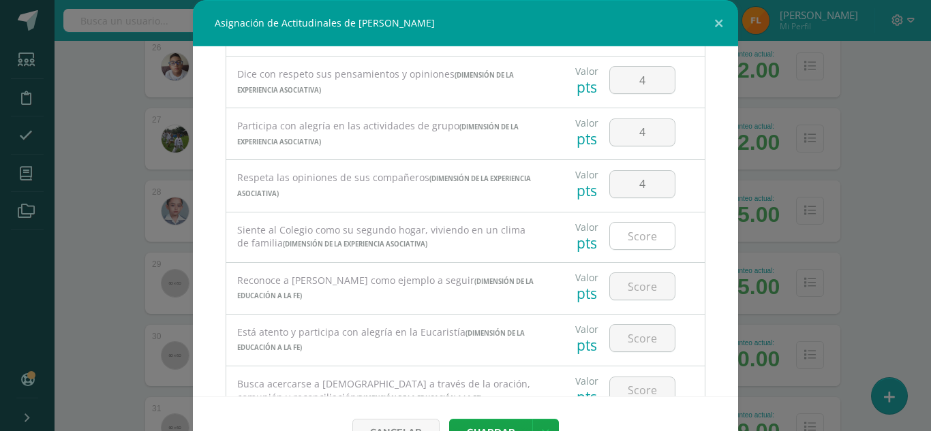
click at [619, 243] on input "number" at bounding box center [642, 236] width 65 height 27
type input "4"
click at [616, 285] on input "number" at bounding box center [642, 286] width 65 height 27
type input "4"
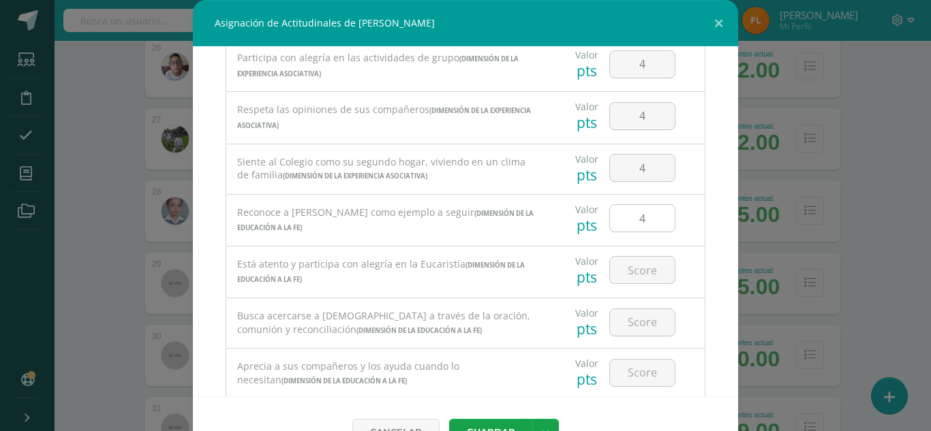
scroll to position [545, 0]
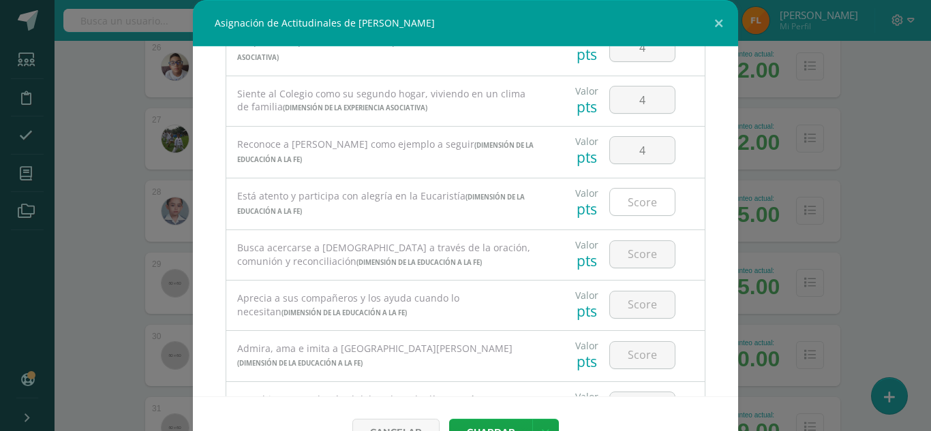
click at [627, 208] on input "number" at bounding box center [642, 202] width 65 height 27
type input "4"
click at [624, 247] on input "number" at bounding box center [642, 254] width 65 height 27
type input "4"
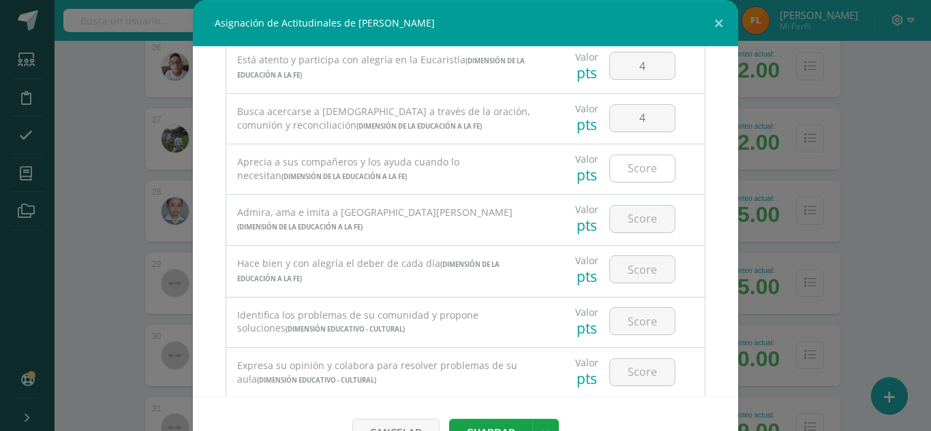
click at [626, 174] on input "number" at bounding box center [642, 168] width 65 height 27
type input "4"
click at [622, 219] on input "number" at bounding box center [642, 219] width 65 height 27
type input "4"
click at [630, 272] on input "number" at bounding box center [642, 269] width 65 height 27
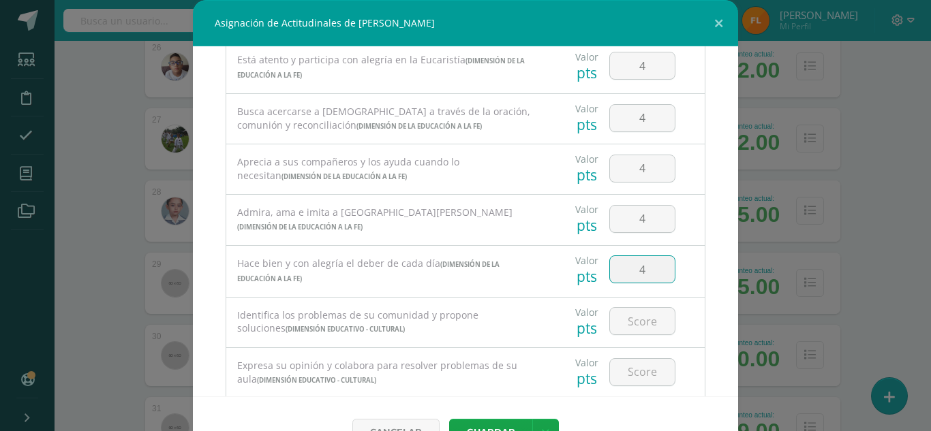
type input "4"
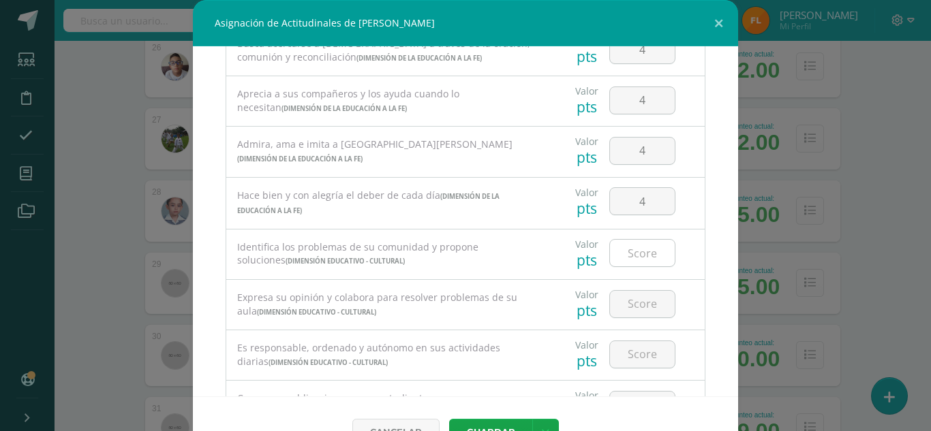
click at [634, 249] on input "number" at bounding box center [642, 253] width 65 height 27
type input "4"
click at [636, 310] on input "number" at bounding box center [642, 304] width 65 height 27
type input "4"
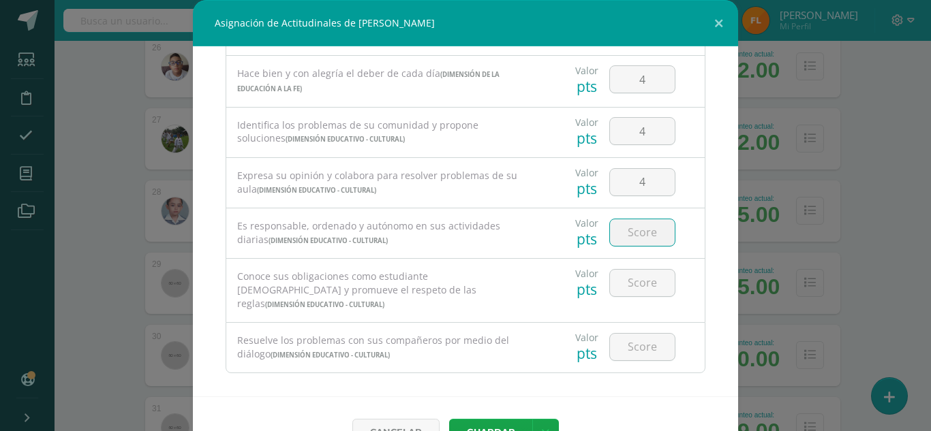
click at [636, 233] on input "number" at bounding box center [642, 232] width 65 height 27
type input "4"
click at [634, 287] on input "number" at bounding box center [642, 283] width 65 height 27
type input "4"
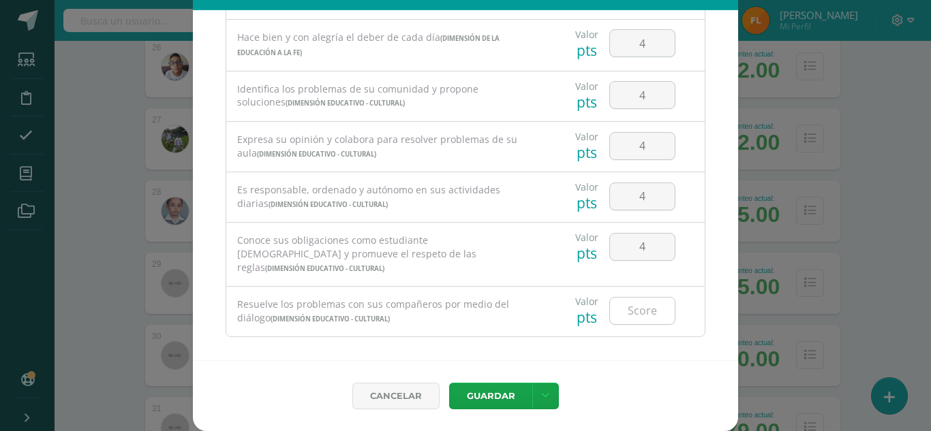
click at [631, 298] on input "number" at bounding box center [642, 311] width 65 height 27
type input "4"
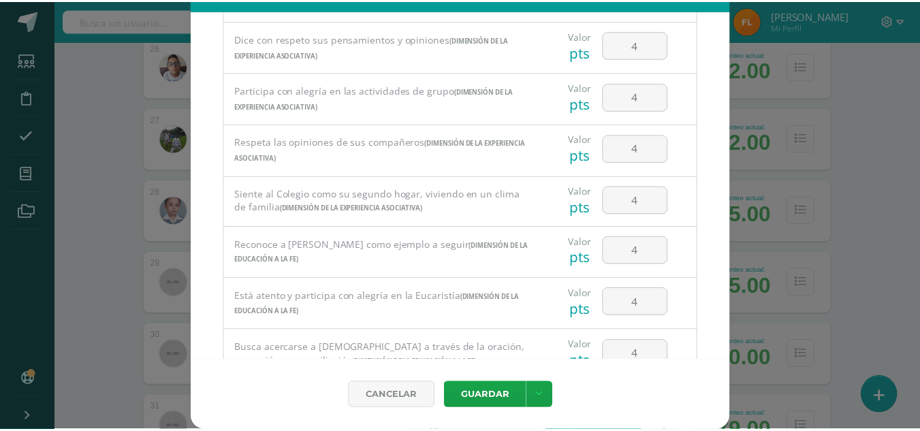
scroll to position [871, 0]
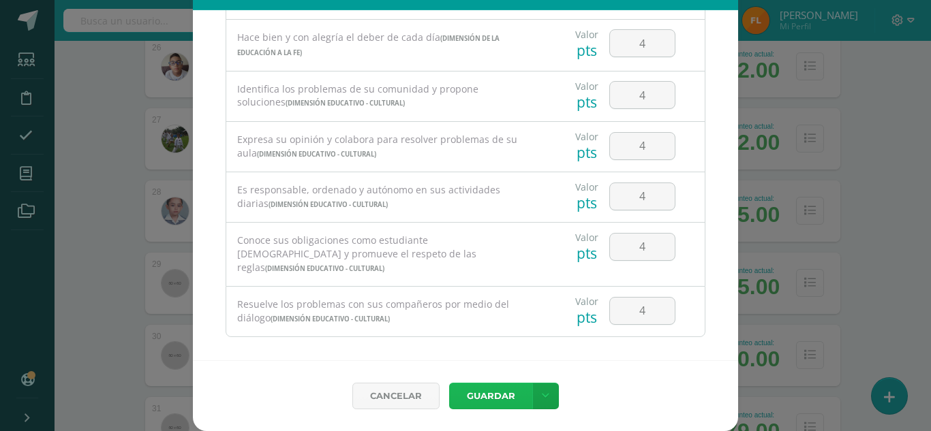
click at [481, 404] on button "Guardar" at bounding box center [490, 396] width 83 height 27
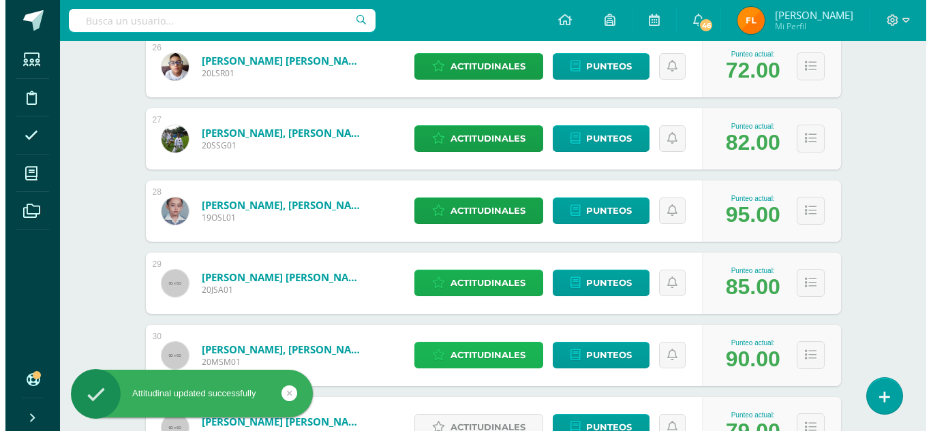
scroll to position [2202, 0]
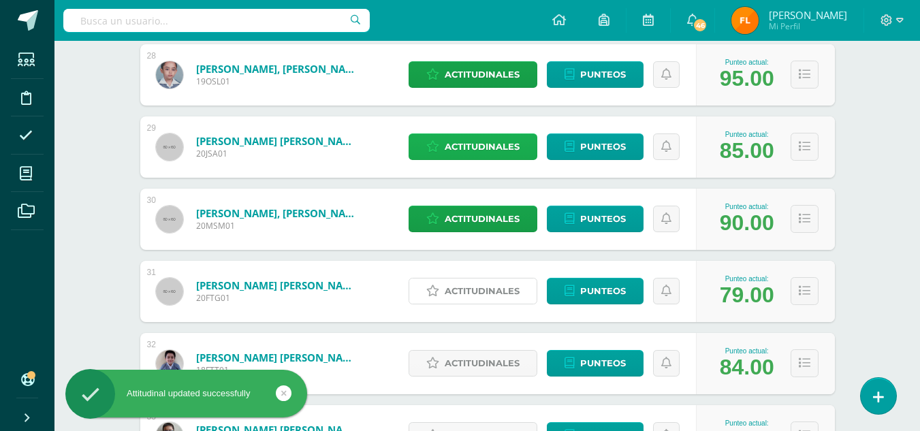
click at [508, 296] on span "Actitudinales" at bounding box center [482, 291] width 75 height 25
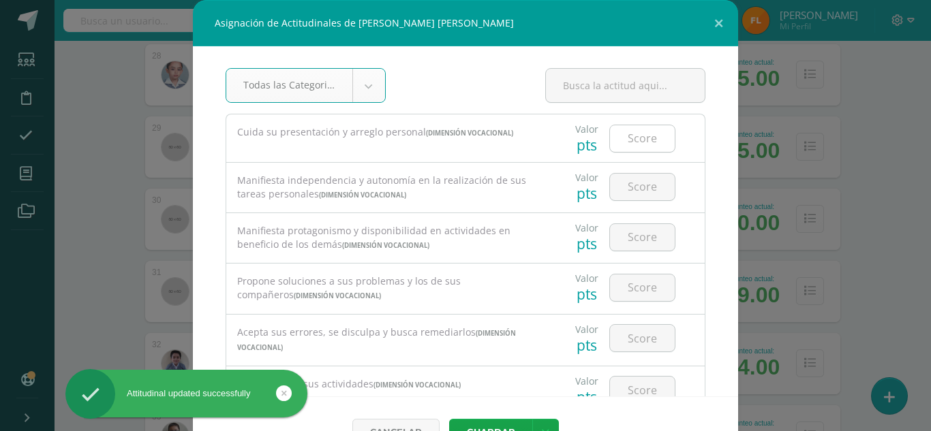
click at [621, 136] on input "number" at bounding box center [642, 138] width 65 height 27
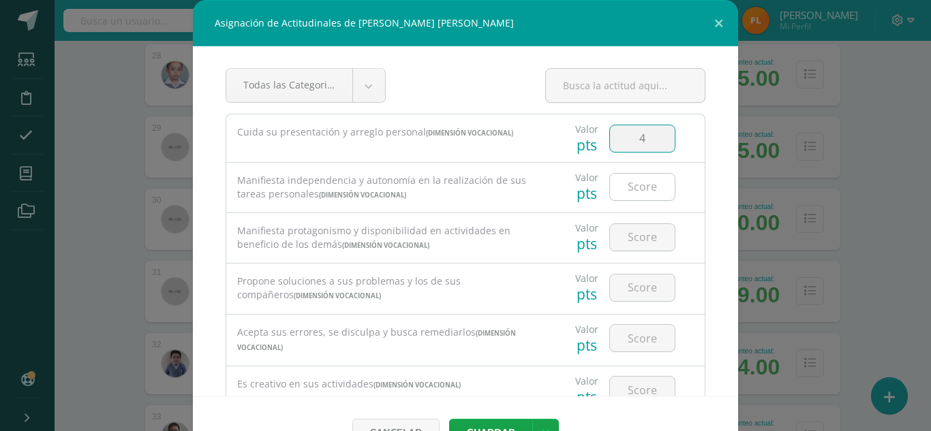
type input "4"
click at [610, 191] on input "number" at bounding box center [642, 187] width 65 height 27
type input "4"
click at [610, 240] on input "number" at bounding box center [642, 237] width 65 height 27
type input "4"
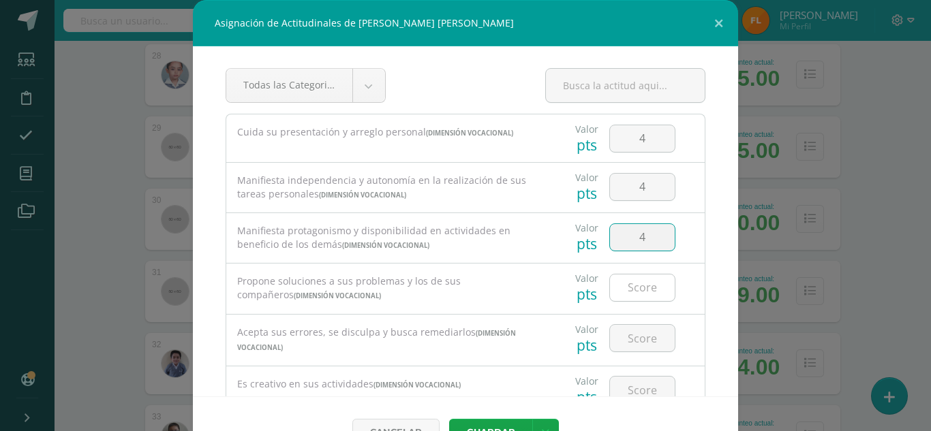
click at [610, 295] on input "number" at bounding box center [642, 288] width 65 height 27
type input "4"
click at [610, 327] on input "number" at bounding box center [642, 338] width 65 height 27
type input "4"
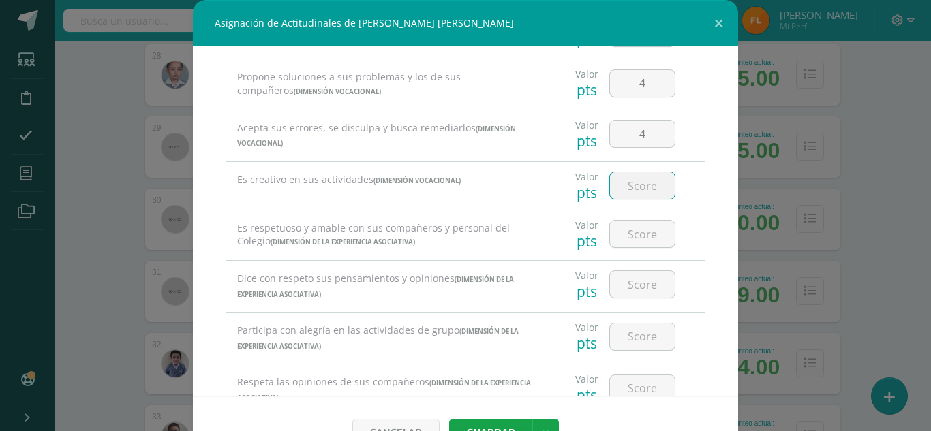
click at [634, 182] on input "number" at bounding box center [642, 185] width 65 height 27
type input "4"
click at [627, 227] on input "number" at bounding box center [642, 234] width 65 height 27
type input "4"
click at [619, 277] on input "number" at bounding box center [642, 284] width 65 height 27
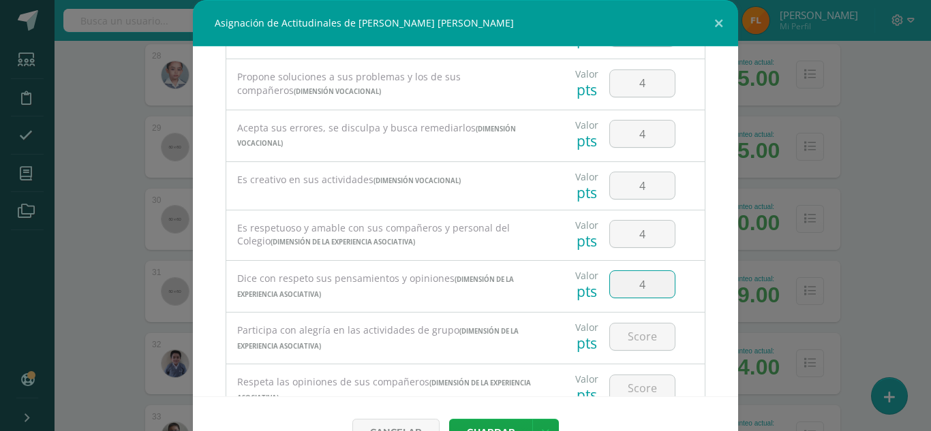
type input "4"
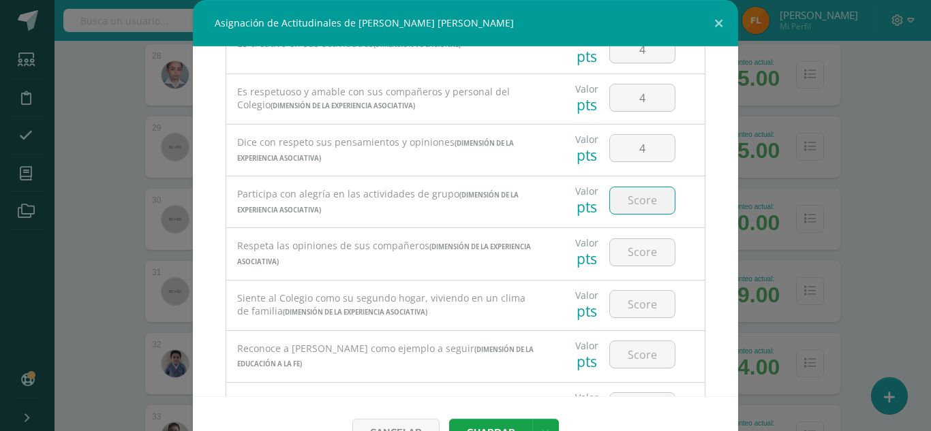
click at [629, 204] on input "number" at bounding box center [642, 200] width 65 height 27
type input "4"
click at [623, 251] on input "number" at bounding box center [642, 252] width 65 height 27
type input "4"
click at [619, 307] on input "number" at bounding box center [642, 304] width 65 height 27
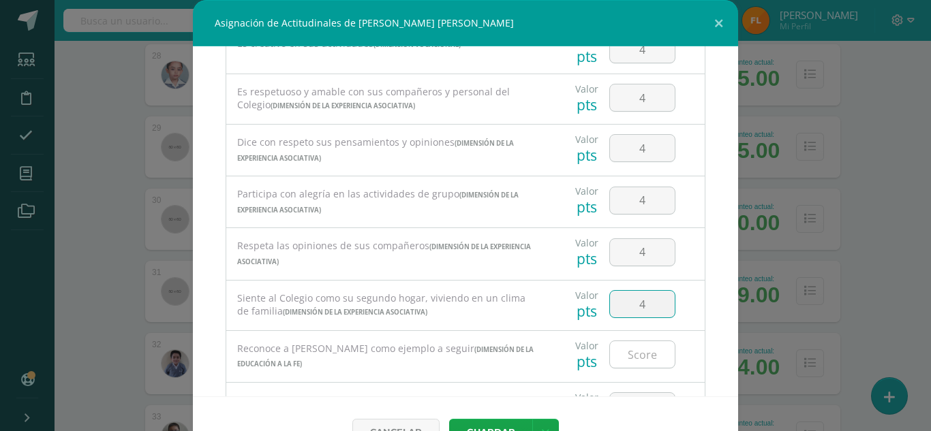
type input "4"
click at [616, 347] on input "number" at bounding box center [642, 354] width 65 height 27
type input "4"
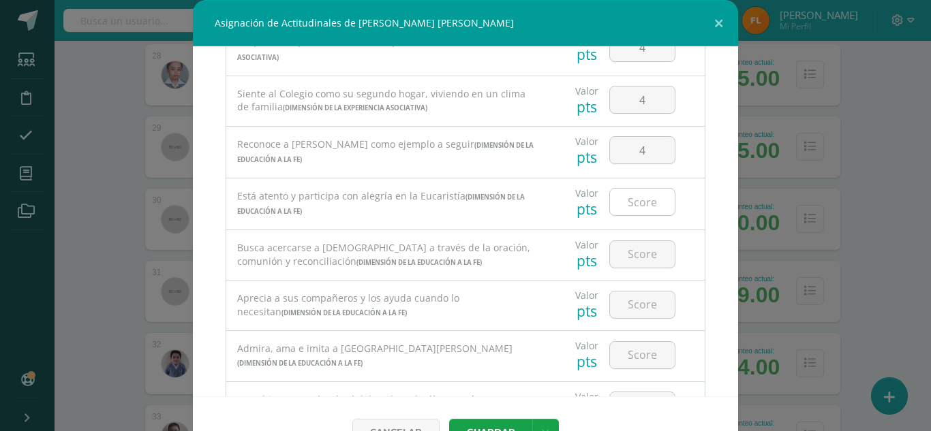
click at [631, 206] on input "number" at bounding box center [642, 202] width 65 height 27
type input "4"
click at [623, 255] on input "number" at bounding box center [642, 254] width 65 height 27
type input "4"
click at [618, 302] on input "number" at bounding box center [642, 305] width 65 height 27
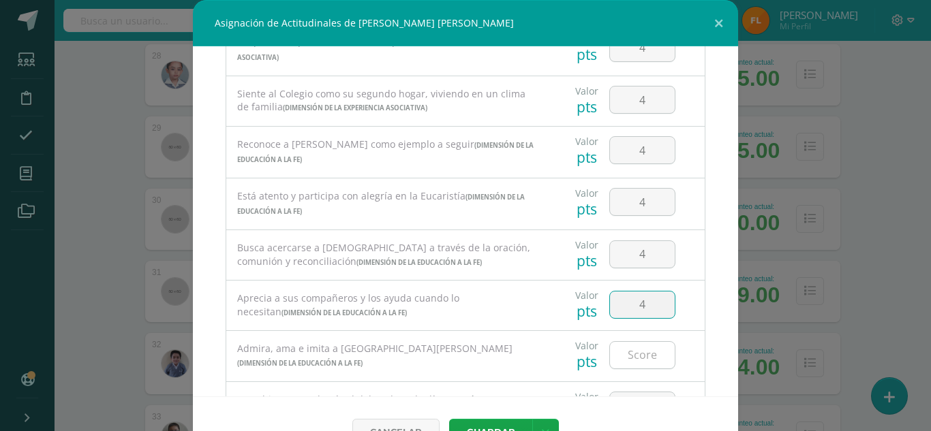
type input "4"
click at [616, 352] on input "number" at bounding box center [642, 355] width 65 height 27
type input "4"
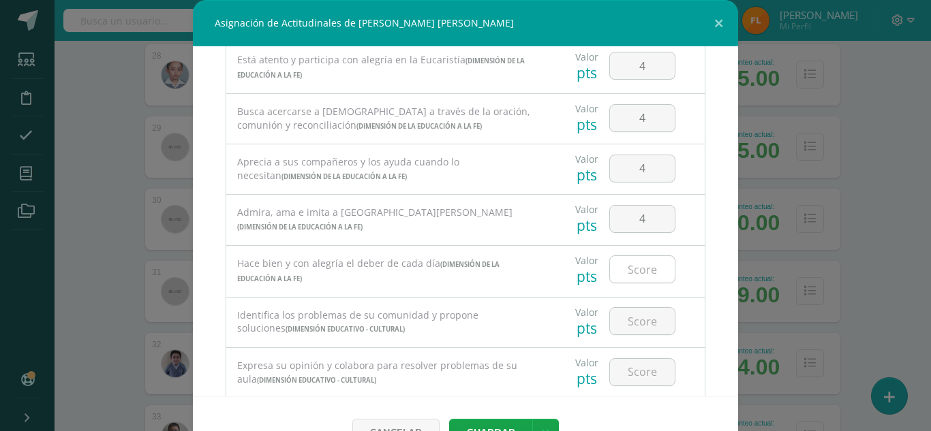
click at [623, 271] on input "number" at bounding box center [642, 269] width 65 height 27
type input "4"
click at [618, 326] on input "number" at bounding box center [642, 321] width 65 height 27
type input "4"
click at [616, 375] on input "number" at bounding box center [642, 372] width 65 height 27
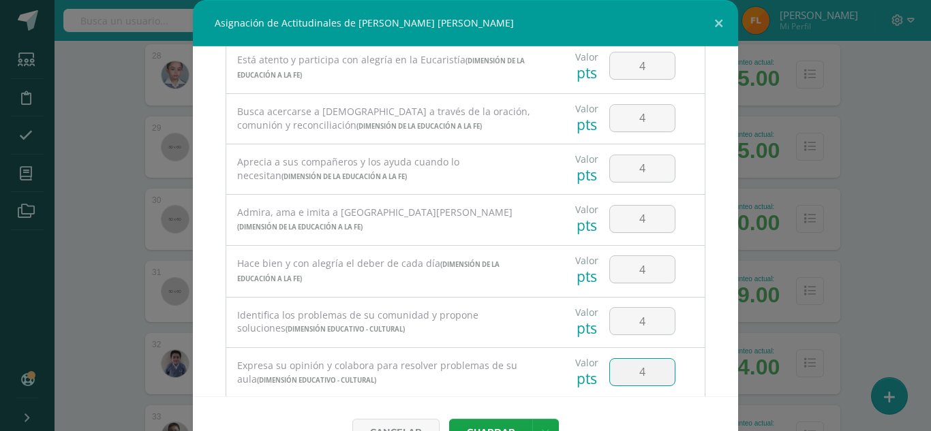
type input "4"
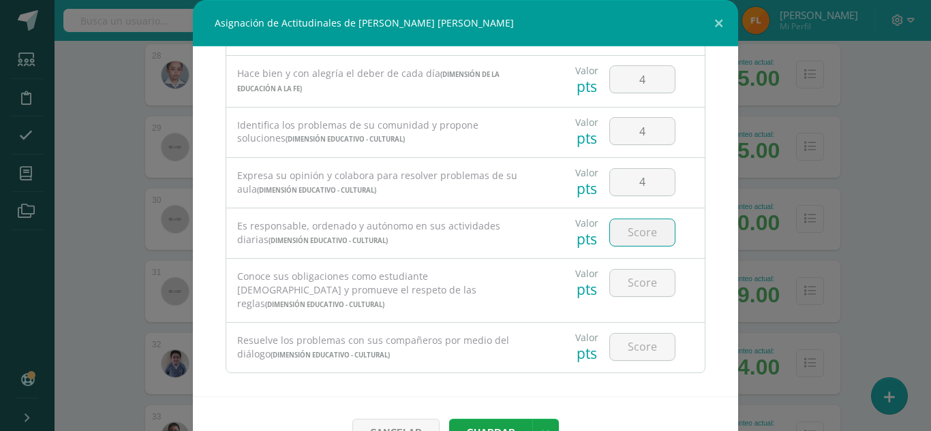
click at [629, 237] on input "number" at bounding box center [642, 232] width 65 height 27
type input "4"
click at [627, 280] on input "number" at bounding box center [642, 283] width 65 height 27
type input "4"
click at [621, 334] on input "number" at bounding box center [642, 347] width 65 height 27
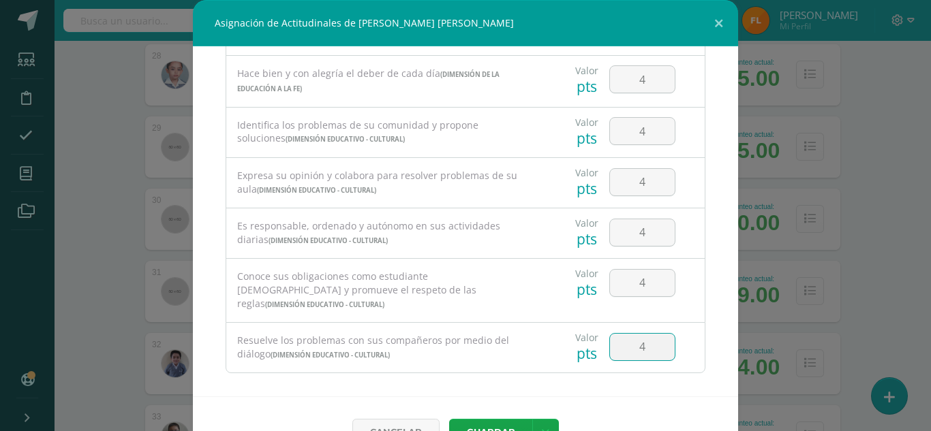
type input "4"
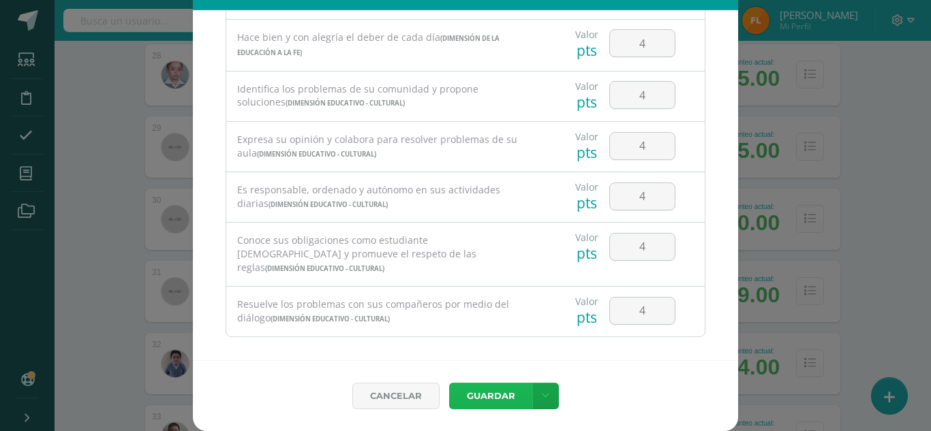
click at [459, 394] on button "Guardar" at bounding box center [490, 396] width 83 height 27
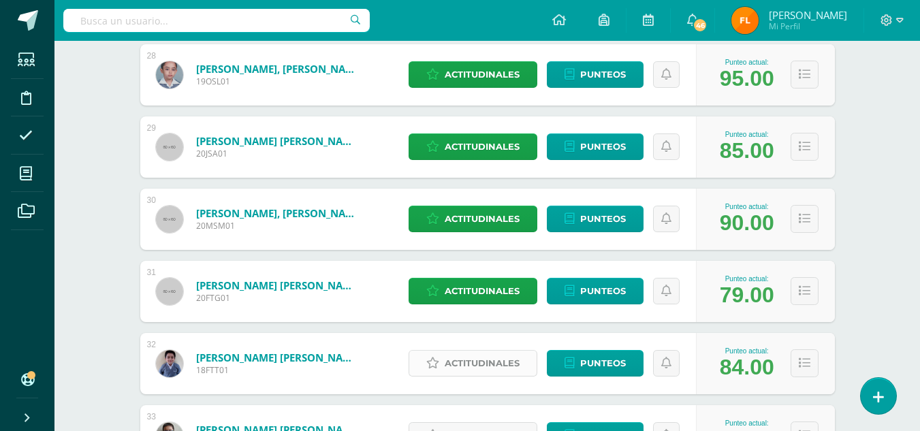
click at [508, 371] on span "Actitudinales" at bounding box center [482, 363] width 75 height 25
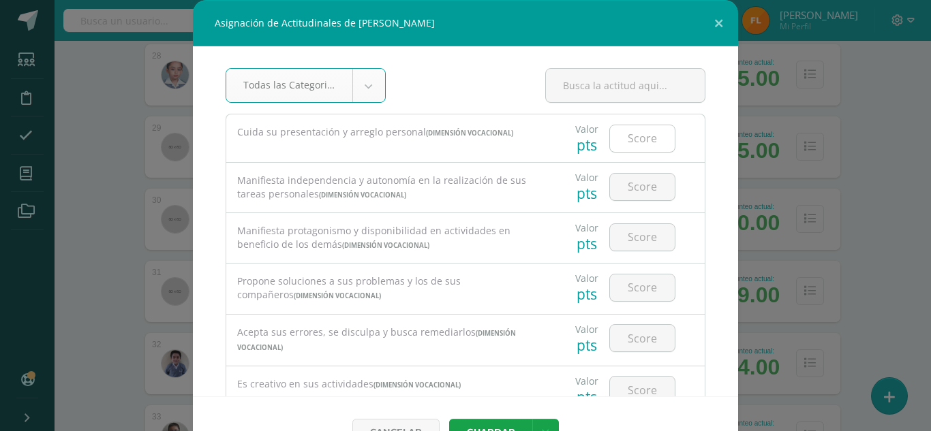
click at [631, 138] on input "number" at bounding box center [642, 138] width 65 height 27
click at [631, 136] on input "number" at bounding box center [642, 138] width 65 height 27
type input "4"
click at [617, 181] on input "number" at bounding box center [642, 187] width 65 height 27
type input "4"
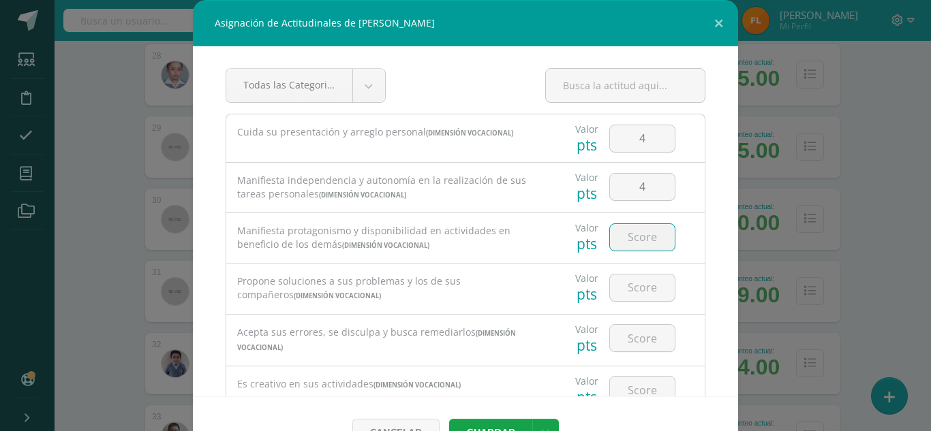
click at [612, 245] on input "number" at bounding box center [642, 237] width 65 height 27
type input "4"
click at [610, 290] on input "number" at bounding box center [642, 288] width 65 height 27
type input "4"
click at [611, 334] on input "number" at bounding box center [642, 338] width 65 height 27
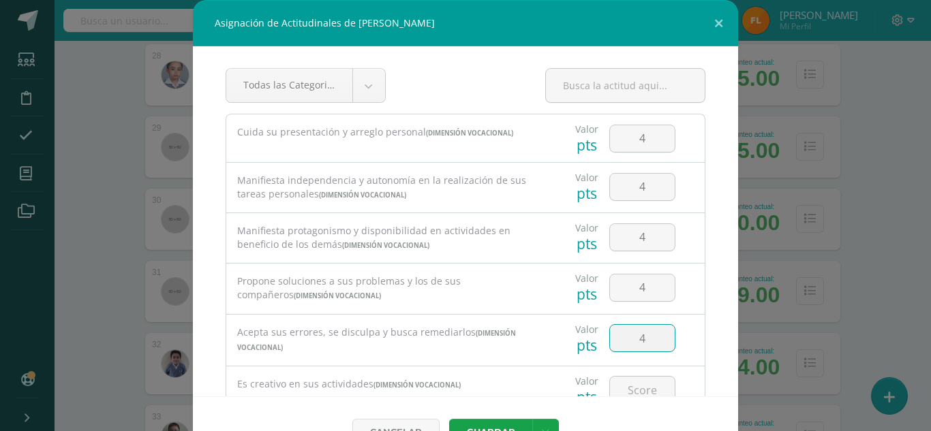
type input "4"
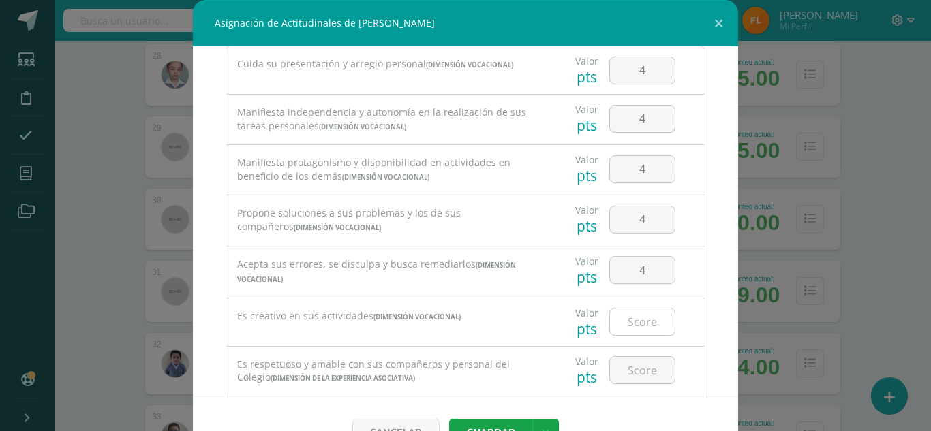
click at [632, 323] on input "number" at bounding box center [642, 322] width 65 height 27
type input "4"
click at [631, 355] on div at bounding box center [642, 371] width 77 height 48
click at [625, 379] on input "number" at bounding box center [642, 370] width 65 height 27
type input "4"
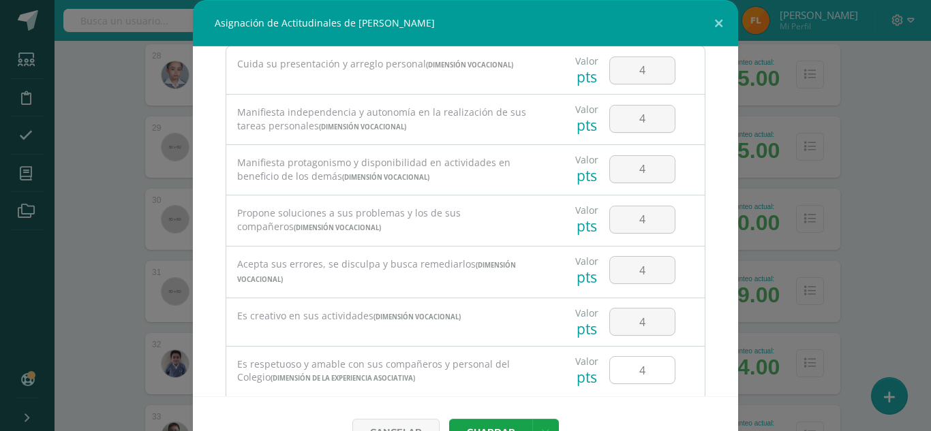
scroll to position [272, 0]
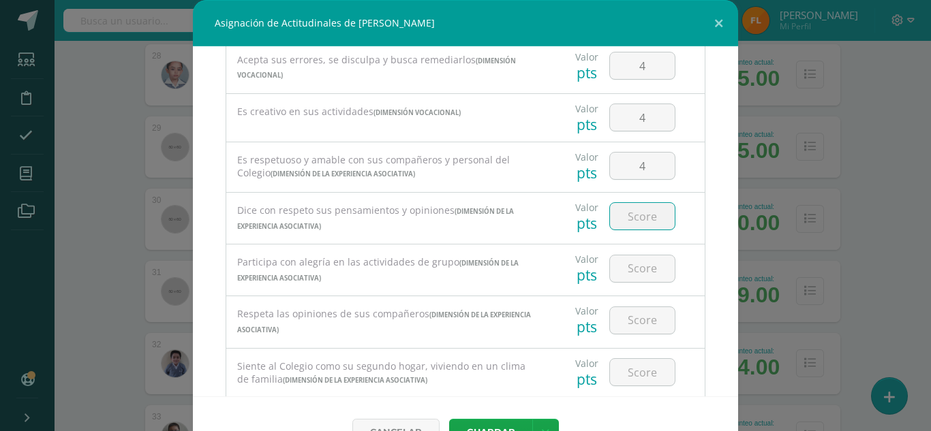
click at [634, 222] on input "number" at bounding box center [642, 216] width 65 height 27
type input "4"
click at [623, 270] on input "number" at bounding box center [642, 268] width 65 height 27
type input "4"
click at [616, 304] on div at bounding box center [642, 320] width 77 height 48
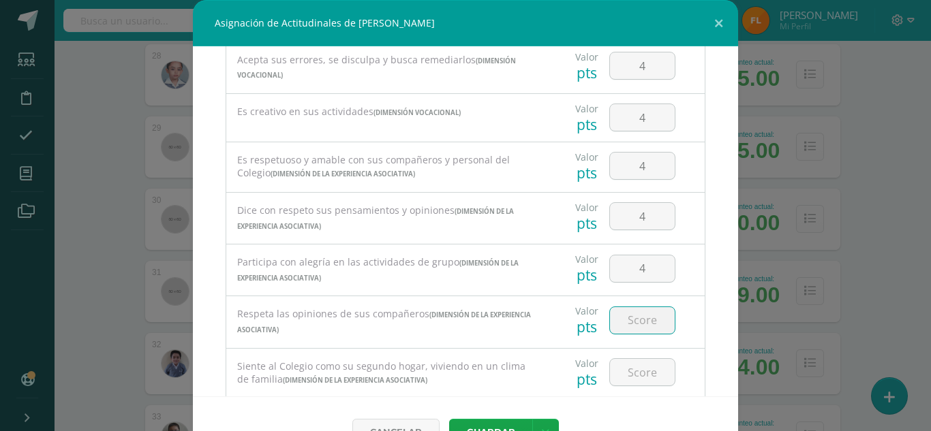
click at [611, 329] on input "number" at bounding box center [642, 320] width 65 height 27
type input "4"
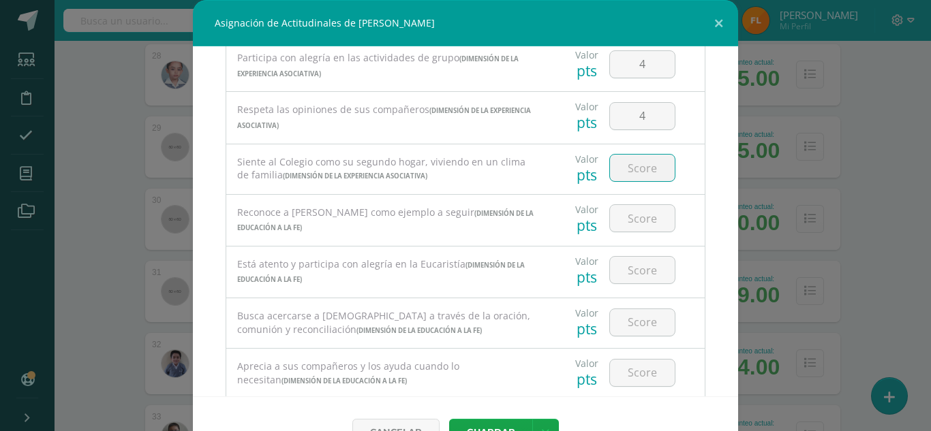
click at [631, 174] on input "number" at bounding box center [642, 168] width 65 height 27
type input "4"
click at [631, 207] on input "number" at bounding box center [642, 218] width 65 height 27
type input "4"
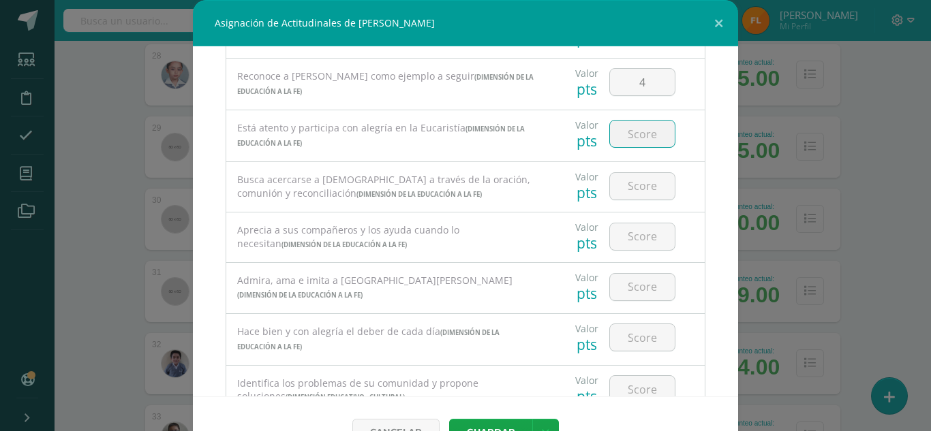
click at [627, 129] on input "number" at bounding box center [642, 134] width 65 height 27
type input "4"
click at [621, 199] on input "number" at bounding box center [642, 186] width 65 height 27
type input "4"
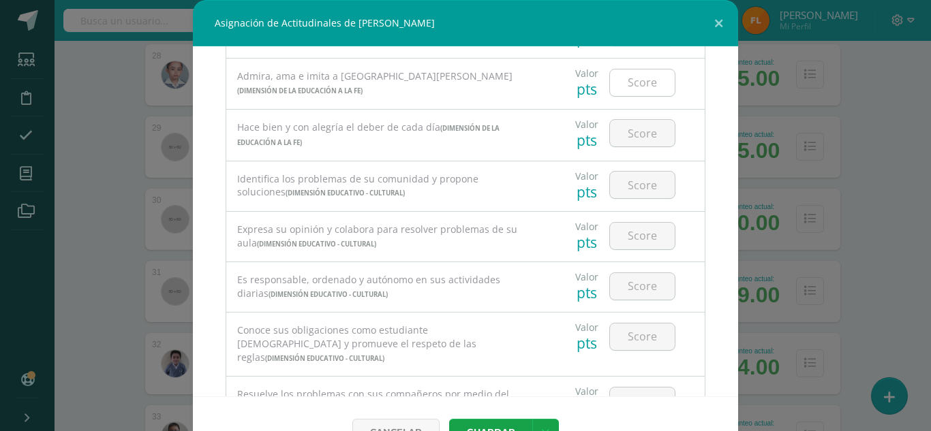
scroll to position [749, 0]
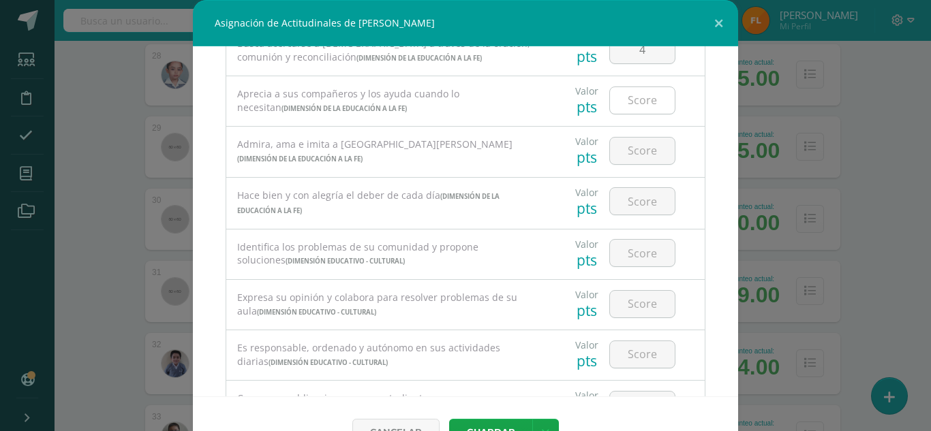
click at [616, 105] on input "number" at bounding box center [642, 100] width 65 height 27
type input "4"
click at [627, 159] on input "number" at bounding box center [642, 151] width 65 height 27
type input "4"
click at [634, 200] on input "number" at bounding box center [642, 201] width 65 height 27
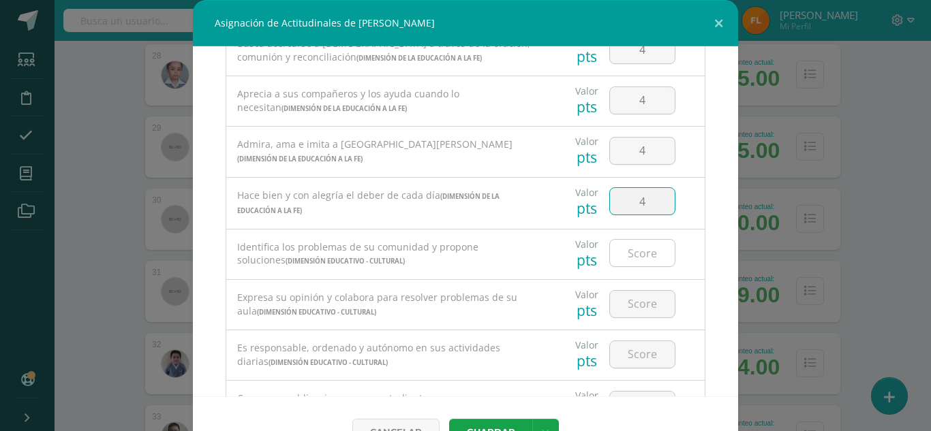
type input "4"
click at [631, 246] on input "number" at bounding box center [642, 253] width 65 height 27
type input "4"
click at [621, 301] on input "number" at bounding box center [642, 304] width 65 height 27
type input "4"
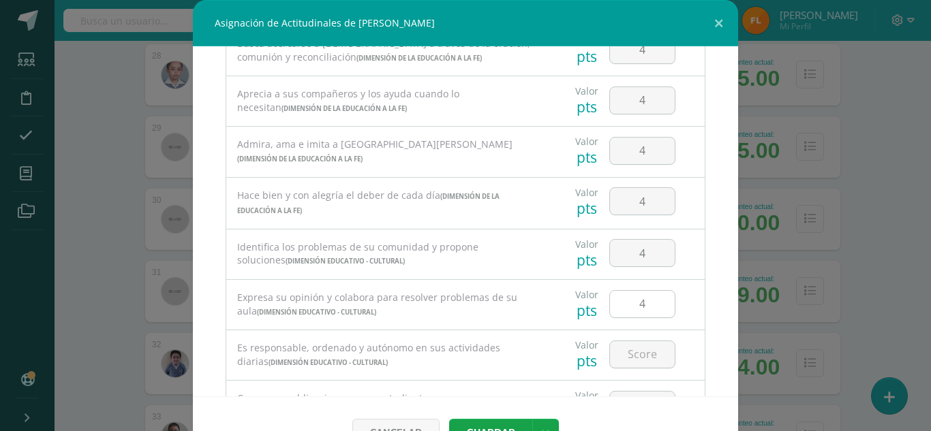
scroll to position [871, 0]
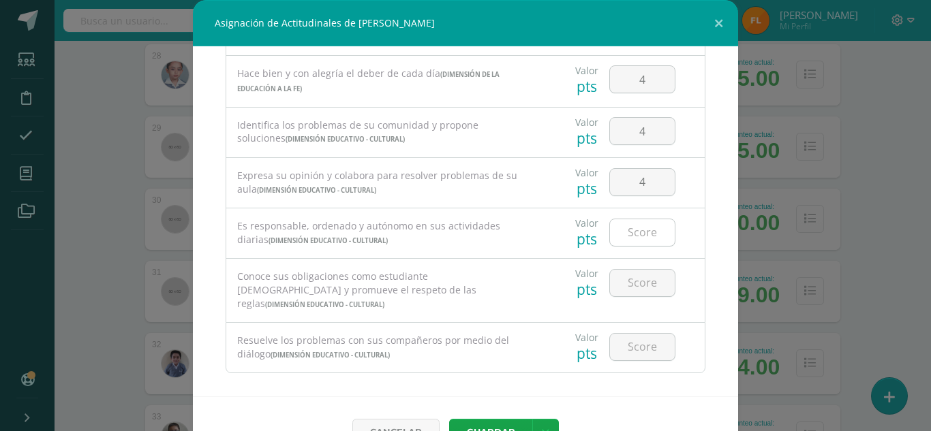
click at [629, 230] on input "number" at bounding box center [642, 232] width 65 height 27
type input "4"
click at [629, 283] on input "number" at bounding box center [642, 283] width 65 height 27
type input "4"
click at [627, 339] on input "number" at bounding box center [642, 347] width 65 height 27
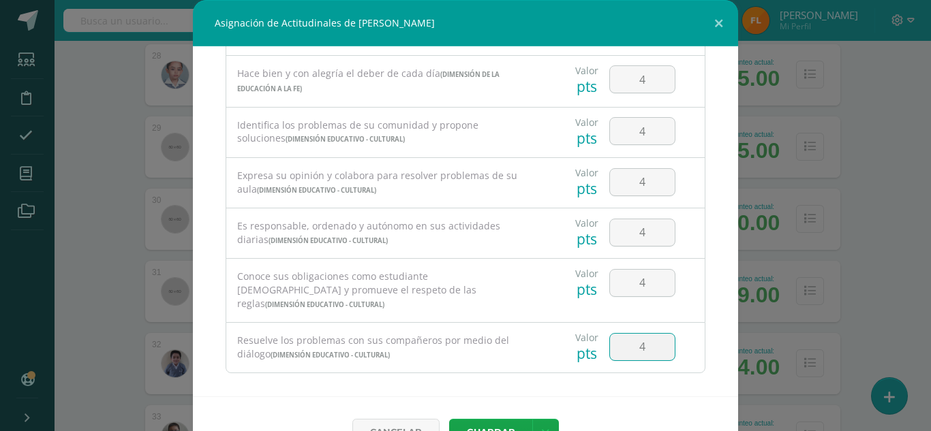
type input "4"
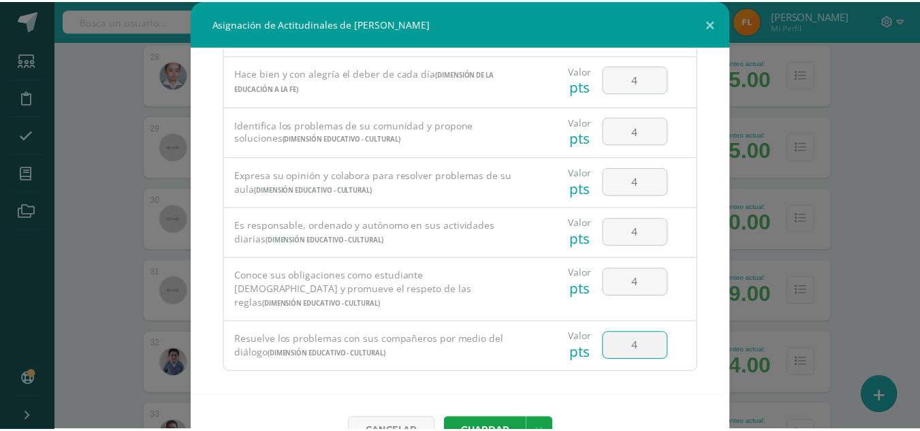
scroll to position [36, 0]
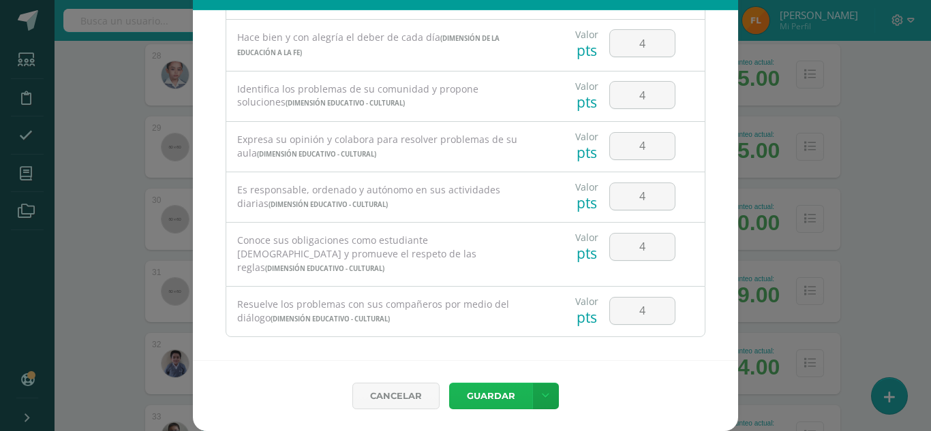
click at [487, 398] on button "Guardar" at bounding box center [490, 396] width 83 height 27
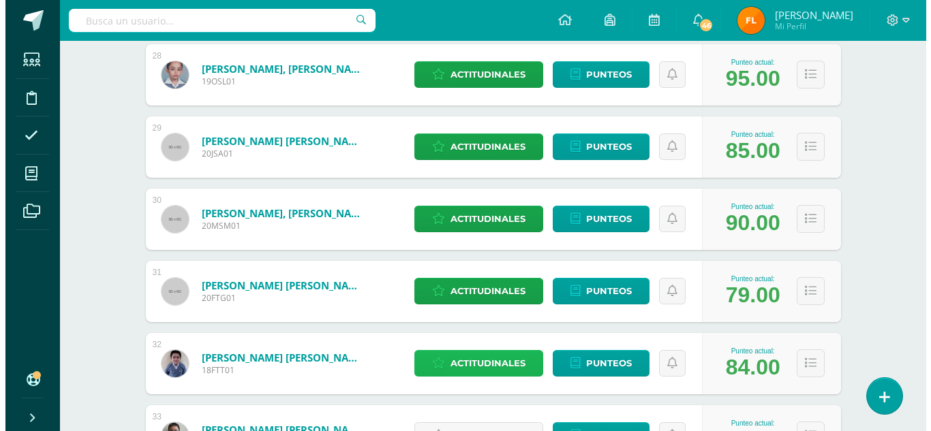
scroll to position [2338, 0]
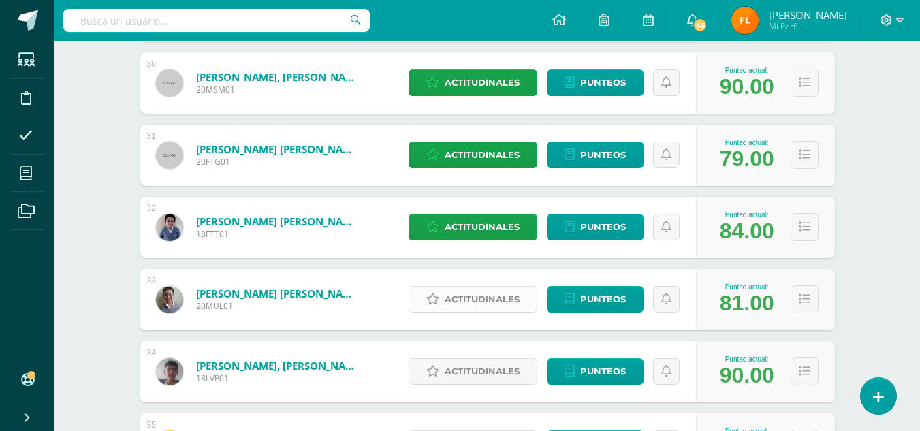
click at [464, 294] on span "Actitudinales" at bounding box center [482, 299] width 75 height 25
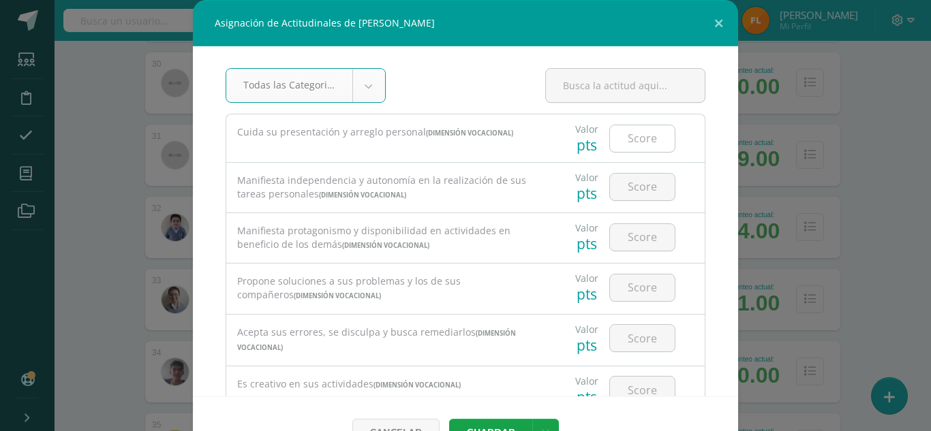
click at [623, 131] on input "number" at bounding box center [642, 138] width 65 height 27
type input "4"
click at [623, 193] on input "number" at bounding box center [642, 187] width 65 height 27
type input "4"
click at [616, 236] on input "number" at bounding box center [642, 237] width 65 height 27
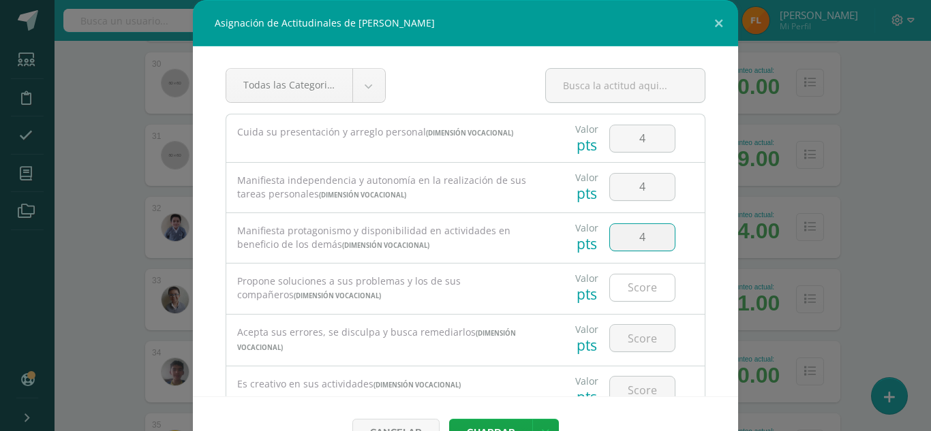
type input "4"
click at [614, 279] on input "number" at bounding box center [642, 288] width 65 height 27
type input "4"
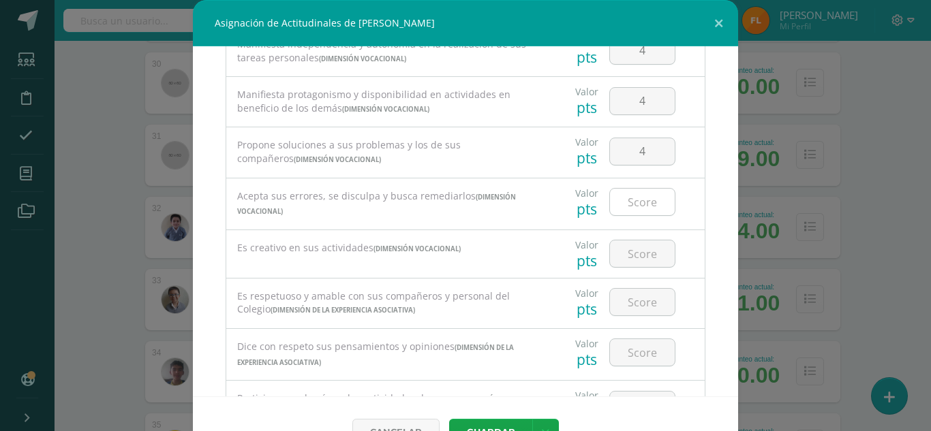
click at [635, 213] on input "number" at bounding box center [642, 202] width 65 height 27
type input "4"
click at [627, 247] on input "number" at bounding box center [642, 253] width 65 height 27
type input "4"
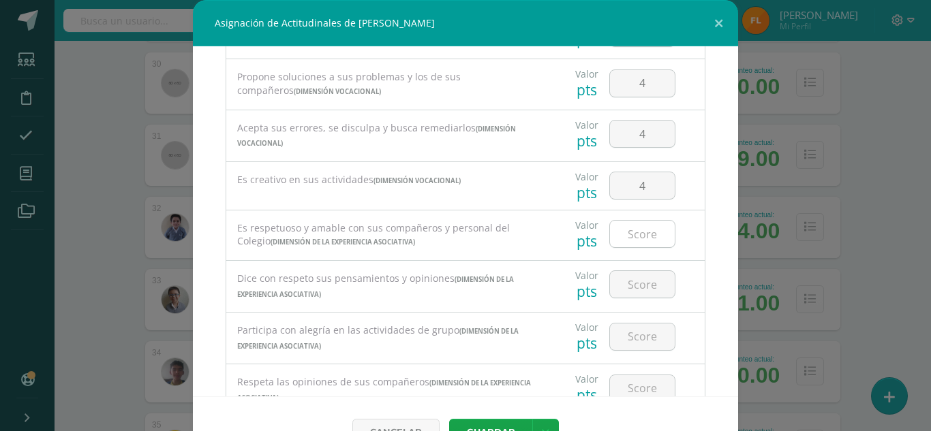
click at [626, 233] on input "number" at bounding box center [642, 234] width 65 height 27
type input "4"
click at [619, 280] on input "number" at bounding box center [642, 284] width 65 height 27
type input "4"
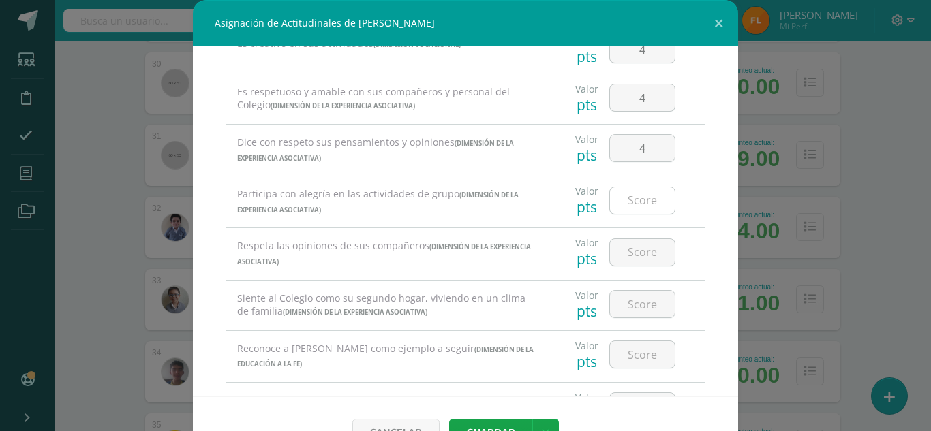
click at [628, 193] on input "number" at bounding box center [642, 200] width 65 height 27
type input "4"
click at [623, 256] on input "number" at bounding box center [642, 252] width 65 height 27
type input "4"
click at [625, 304] on input "number" at bounding box center [642, 304] width 65 height 27
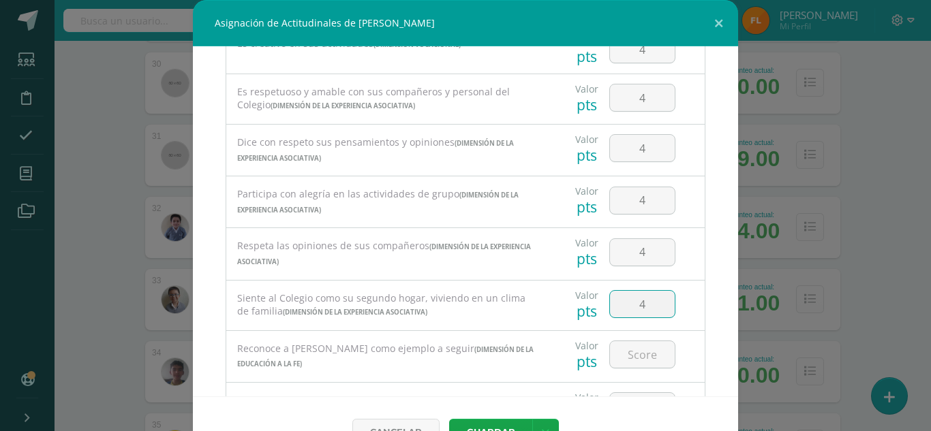
type input "4"
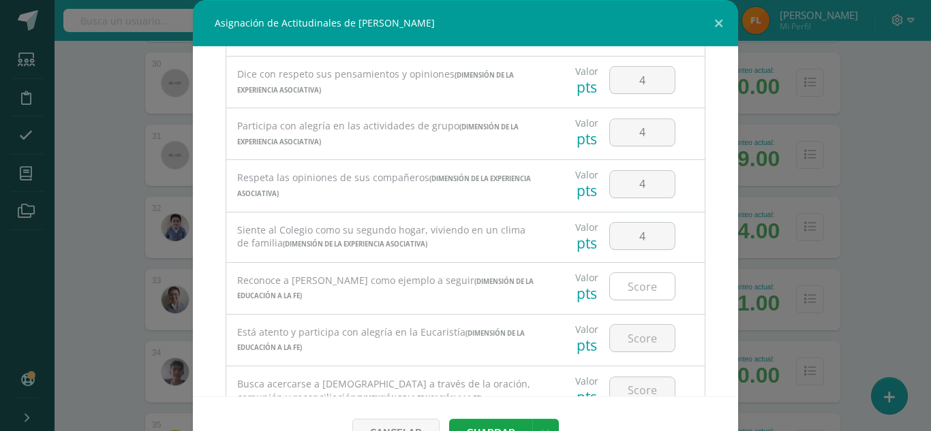
click at [628, 283] on input "number" at bounding box center [642, 286] width 65 height 27
type input "4"
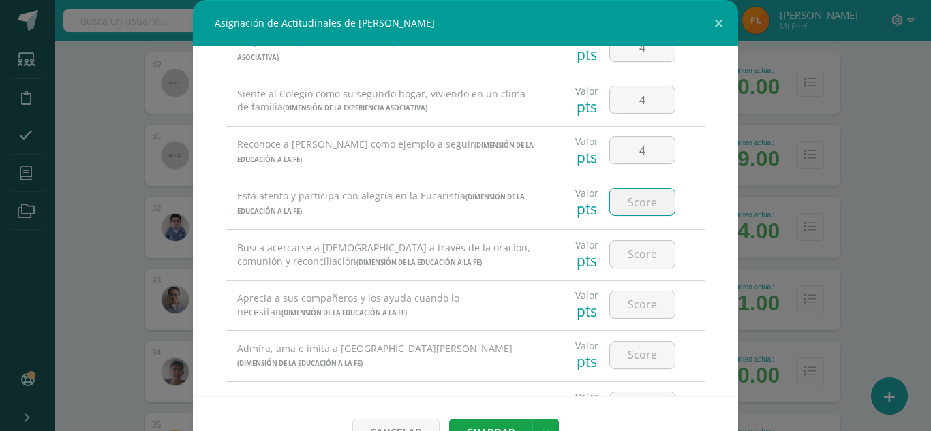
click at [628, 208] on input "number" at bounding box center [642, 202] width 65 height 27
type input "4"
click at [628, 254] on input "number" at bounding box center [642, 254] width 65 height 27
type input "4"
click at [628, 292] on input "number" at bounding box center [642, 305] width 65 height 27
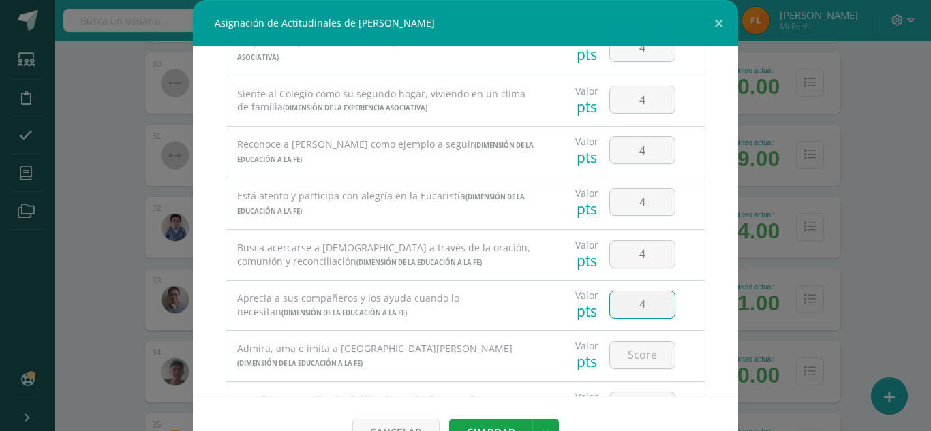
type input "4"
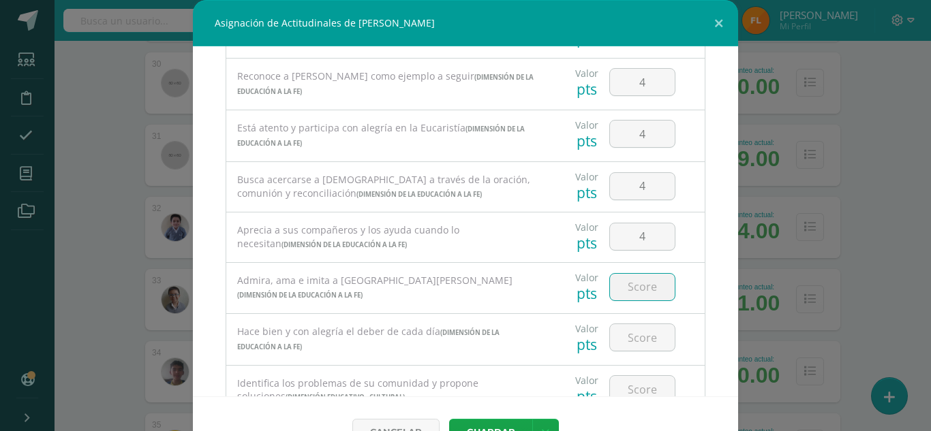
click at [625, 284] on input "number" at bounding box center [642, 287] width 65 height 27
type input "4"
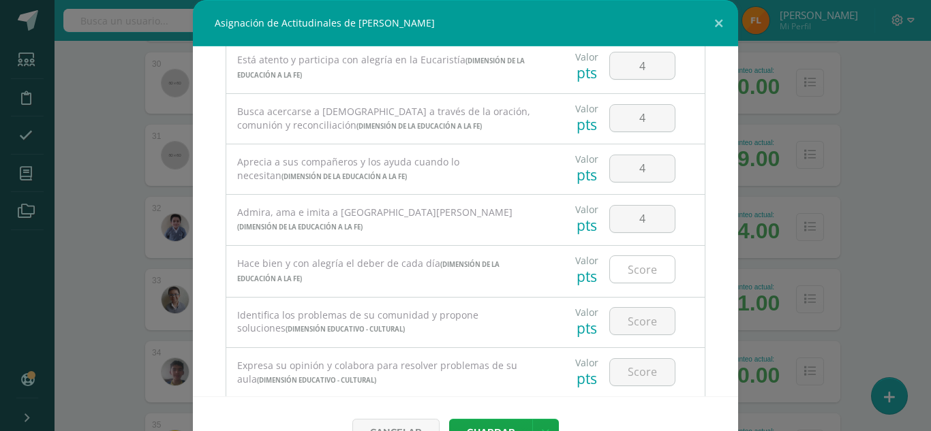
click at [626, 266] on input "number" at bounding box center [642, 269] width 65 height 27
type input "4"
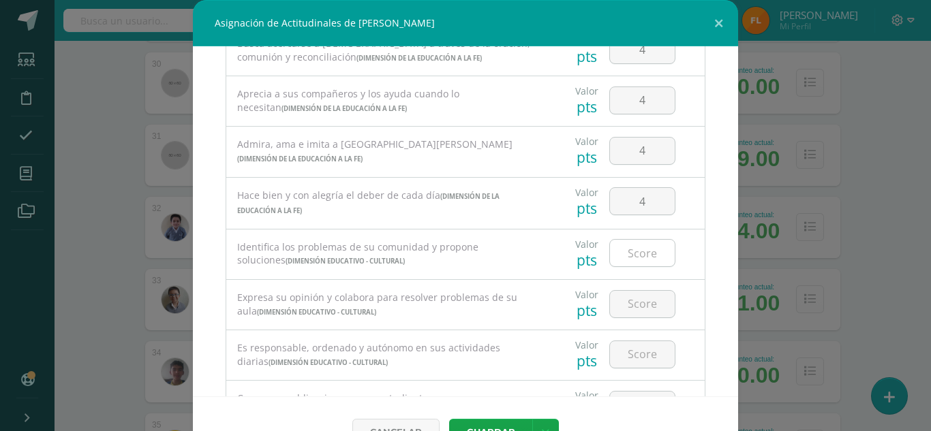
click at [625, 254] on input "number" at bounding box center [642, 253] width 65 height 27
type input "4"
click at [622, 312] on input "number" at bounding box center [642, 304] width 65 height 27
type input "4"
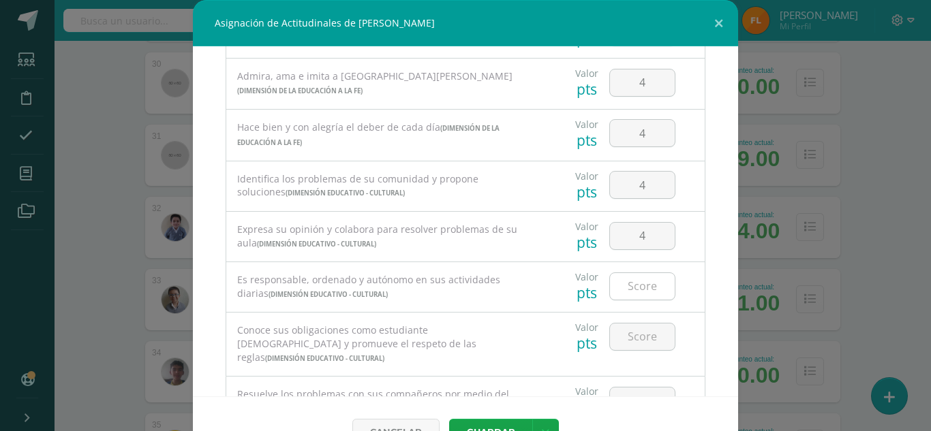
click at [624, 292] on input "number" at bounding box center [642, 286] width 65 height 27
type input "4"
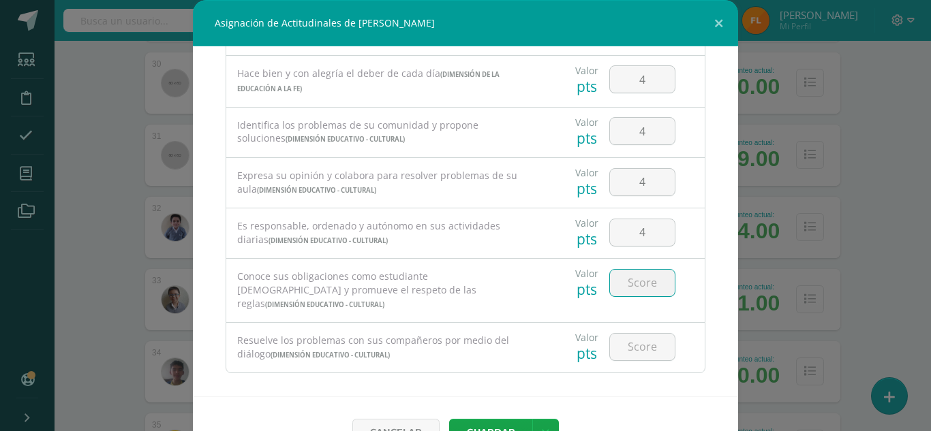
click at [624, 275] on input "number" at bounding box center [642, 283] width 65 height 27
type input "4"
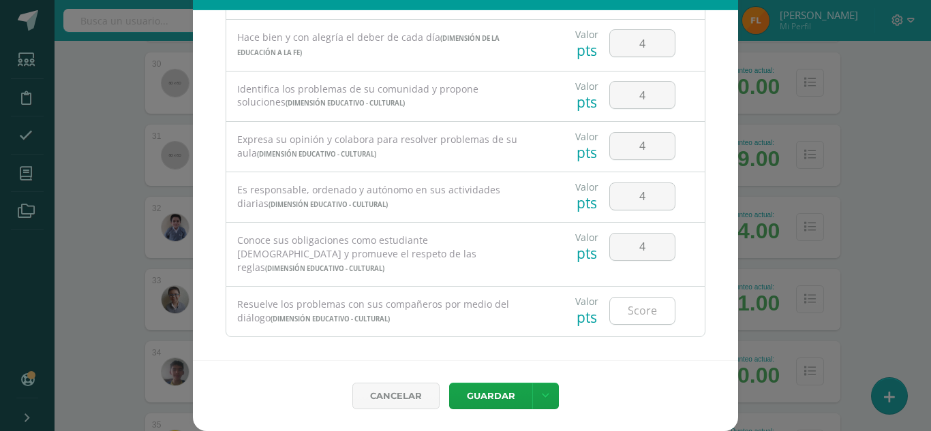
click at [624, 300] on input "number" at bounding box center [642, 311] width 65 height 27
type input "4"
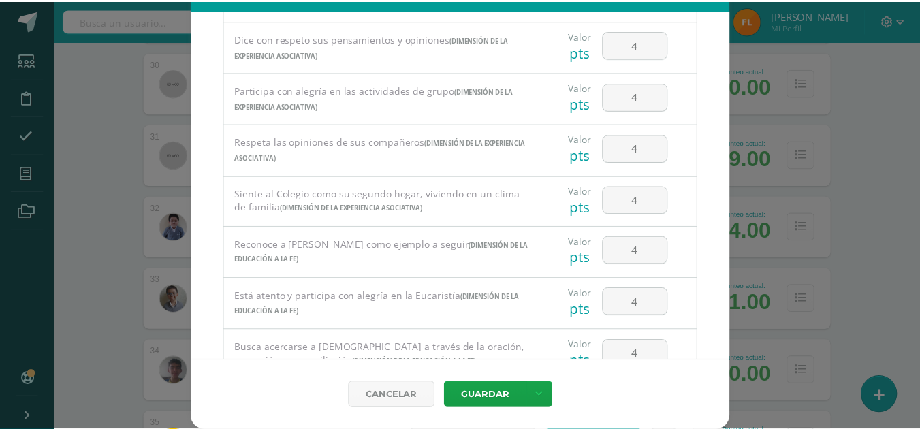
scroll to position [871, 0]
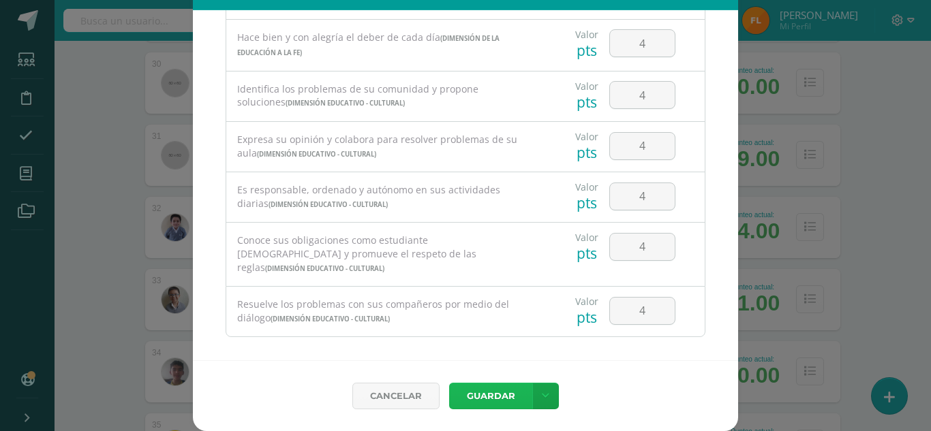
click at [503, 391] on button "Guardar" at bounding box center [490, 396] width 83 height 27
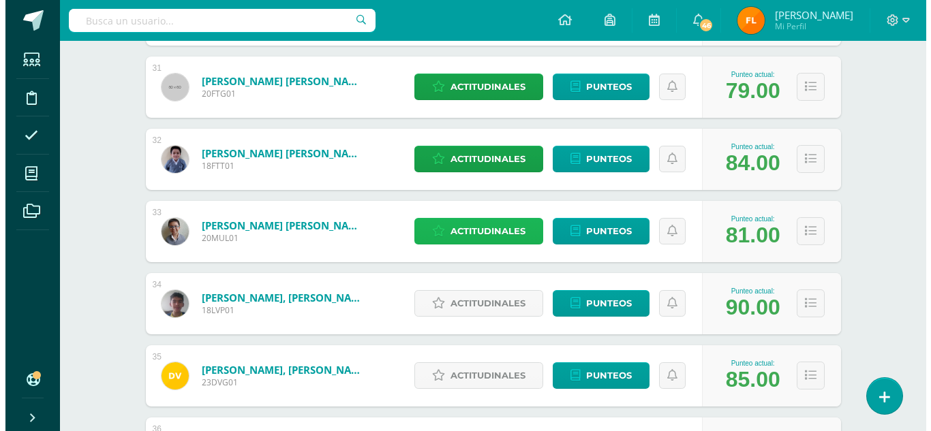
scroll to position [2474, 0]
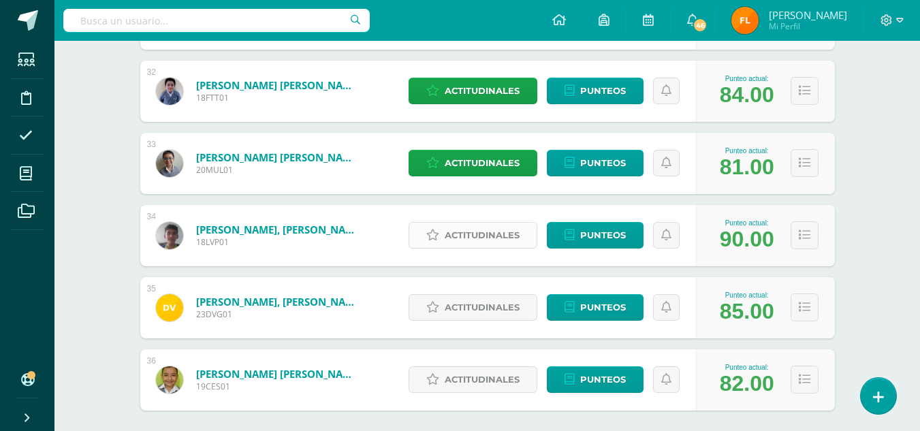
click at [478, 234] on span "Actitudinales" at bounding box center [482, 235] width 75 height 25
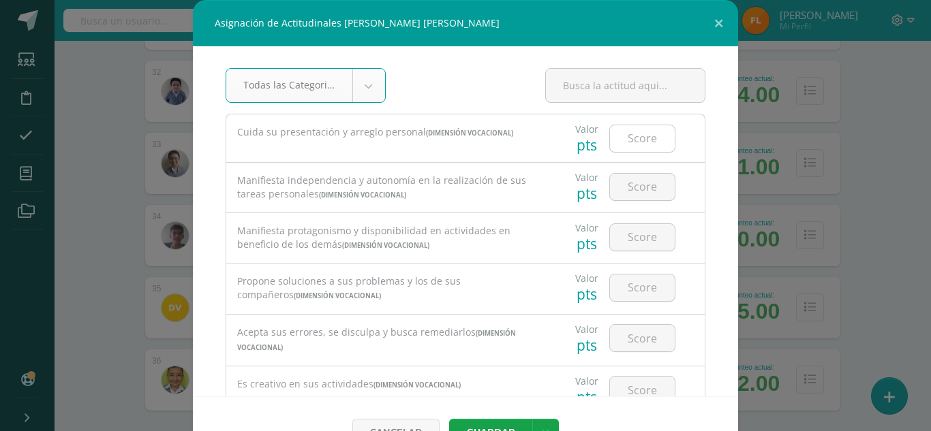
click at [636, 142] on input "number" at bounding box center [642, 138] width 65 height 27
type input "4"
click at [627, 188] on input "number" at bounding box center [642, 187] width 65 height 27
type input "4"
click at [623, 251] on div at bounding box center [642, 237] width 66 height 28
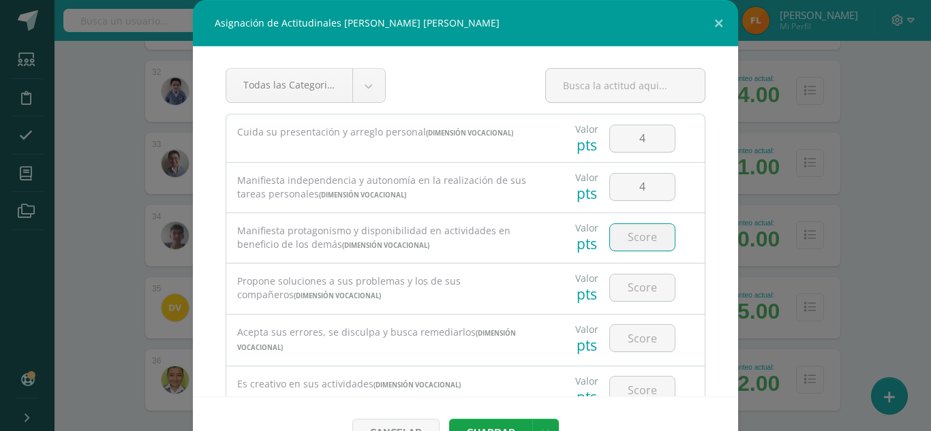
click at [625, 235] on input "number" at bounding box center [642, 237] width 65 height 27
type input "4"
click at [621, 285] on input "number" at bounding box center [642, 288] width 65 height 27
type input "4"
click at [625, 330] on input "number" at bounding box center [642, 338] width 65 height 27
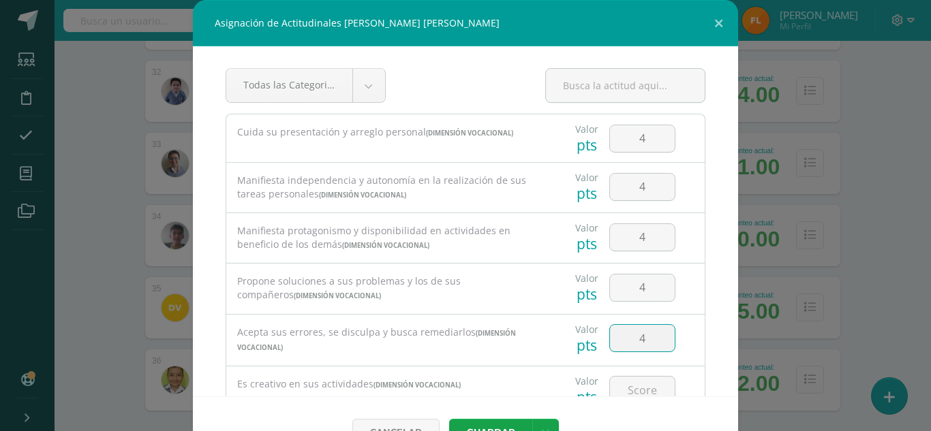
type input "4"
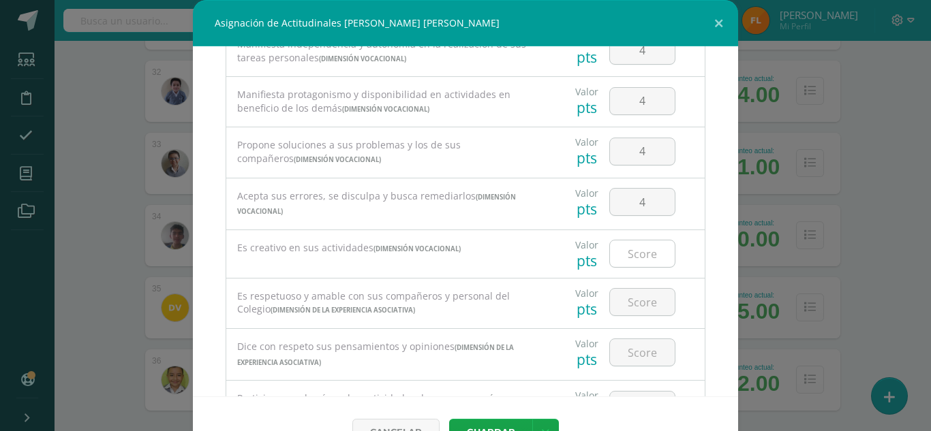
click at [632, 256] on input "number" at bounding box center [642, 253] width 65 height 27
type input "4"
click at [631, 300] on input "number" at bounding box center [642, 302] width 65 height 27
type input "4"
click at [626, 349] on input "number" at bounding box center [642, 352] width 65 height 27
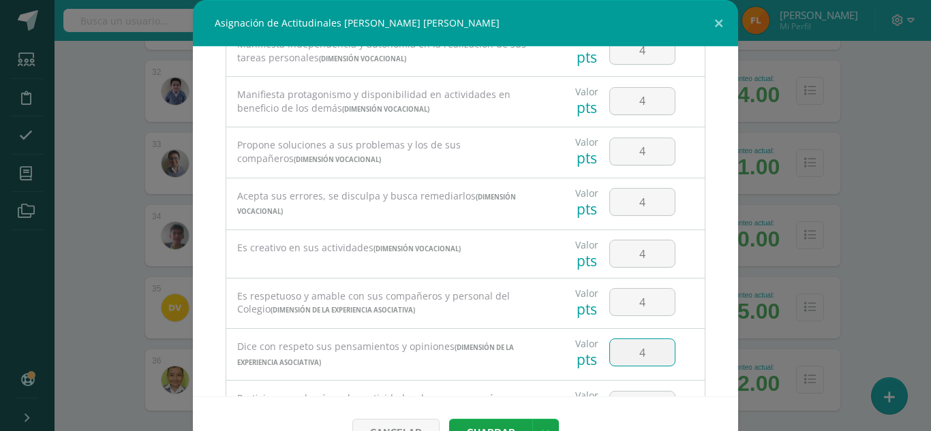
type input "4"
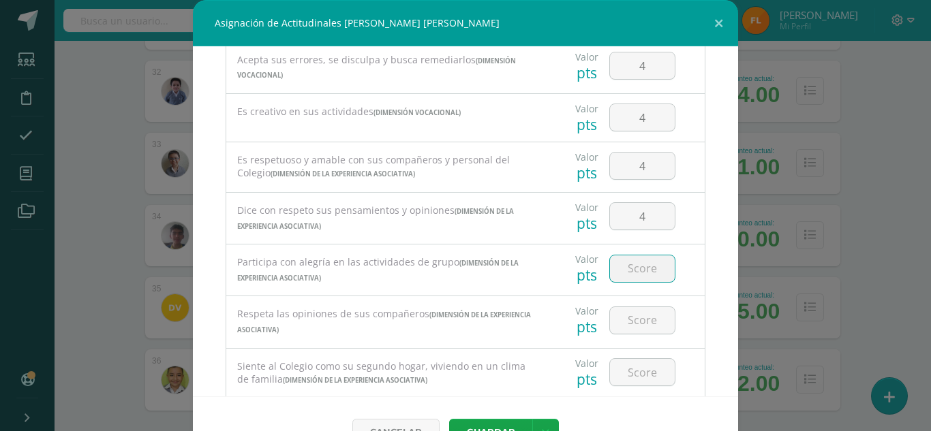
click at [630, 280] on input "number" at bounding box center [642, 268] width 65 height 27
type input "4"
click at [623, 313] on input "number" at bounding box center [642, 320] width 65 height 27
type input "4"
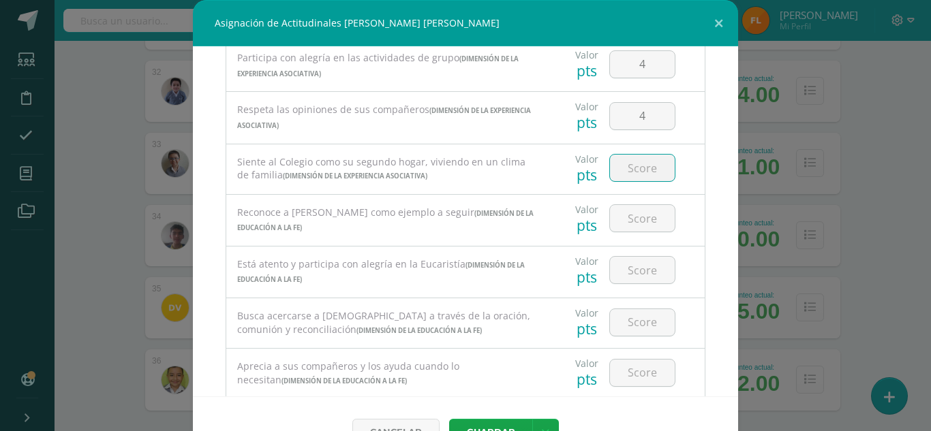
click at [634, 168] on input "number" at bounding box center [642, 168] width 65 height 27
type input "4"
click at [619, 232] on input "number" at bounding box center [642, 218] width 65 height 27
type input "4"
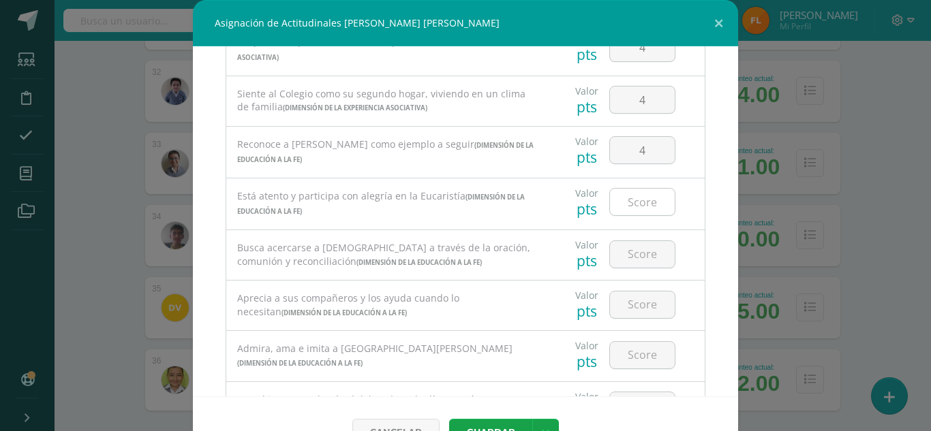
click at [631, 196] on input "number" at bounding box center [642, 202] width 65 height 27
type input "4"
click at [619, 250] on input "number" at bounding box center [642, 254] width 65 height 27
type input "4"
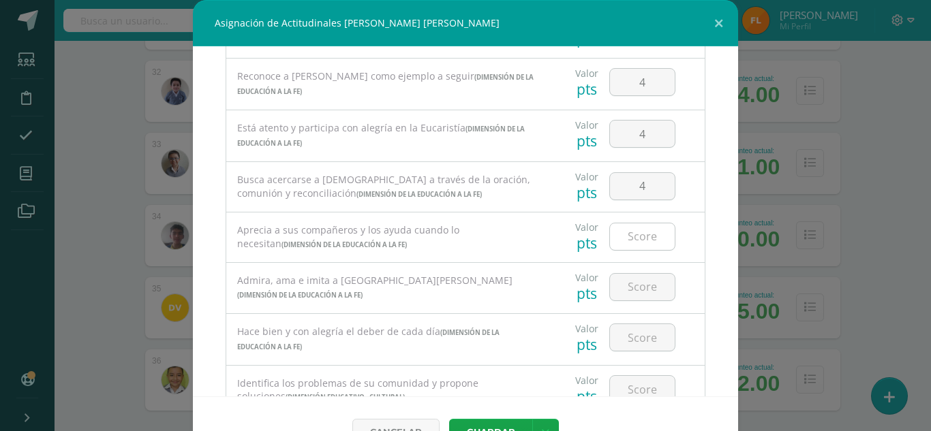
click at [625, 236] on input "number" at bounding box center [642, 236] width 65 height 27
type input "4"
click at [621, 287] on input "number" at bounding box center [642, 287] width 65 height 27
type input "4"
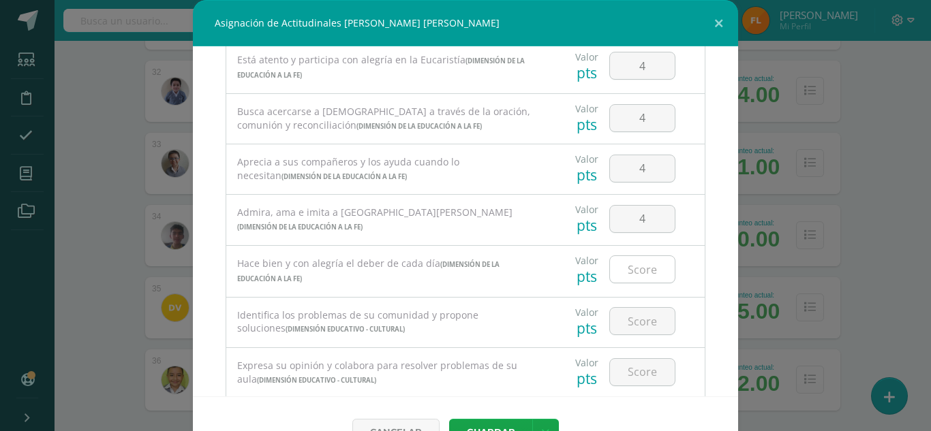
click at [622, 277] on input "number" at bounding box center [642, 269] width 65 height 27
type input "4"
click at [623, 327] on input "number" at bounding box center [642, 321] width 65 height 27
type input "4"
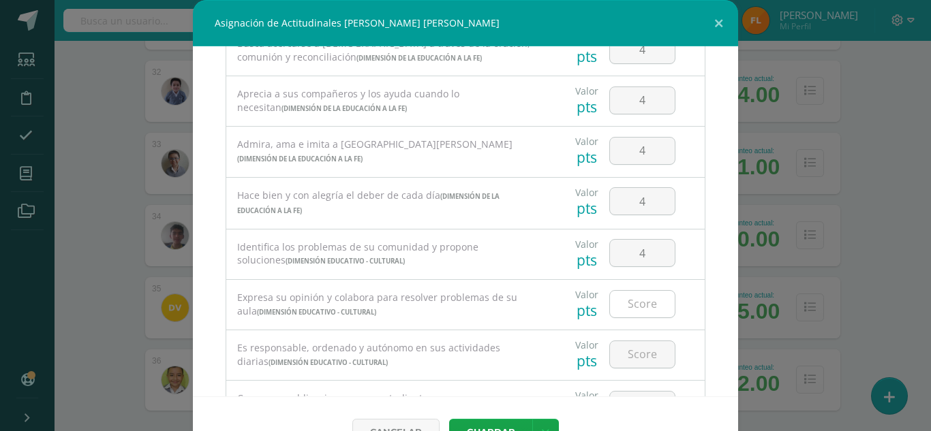
click at [634, 311] on input "number" at bounding box center [642, 304] width 65 height 27
type input "4"
click at [625, 373] on div at bounding box center [642, 354] width 77 height 48
click at [625, 364] on input "number" at bounding box center [642, 354] width 65 height 27
type input "4"
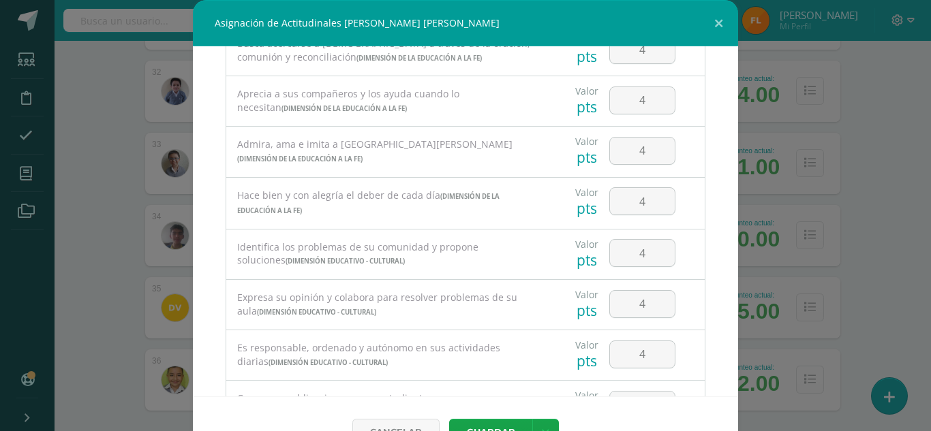
scroll to position [871, 0]
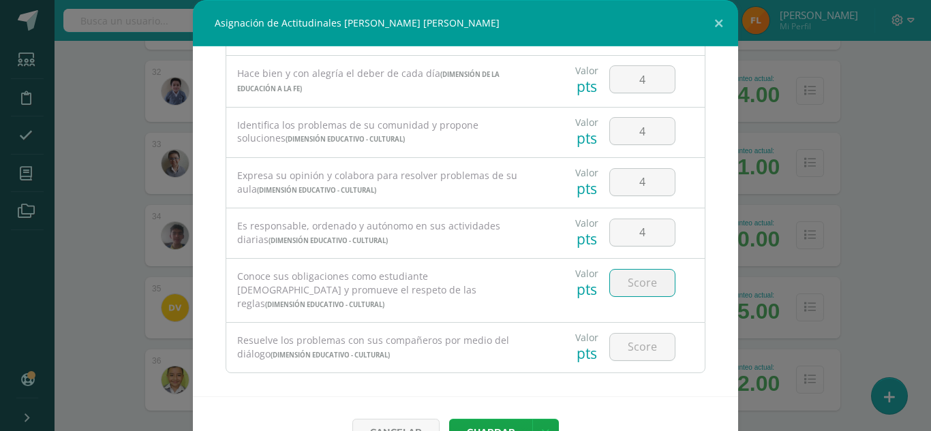
click at [623, 289] on input "number" at bounding box center [642, 283] width 65 height 27
type input "4"
click at [626, 338] on input "number" at bounding box center [642, 347] width 65 height 27
type input "4"
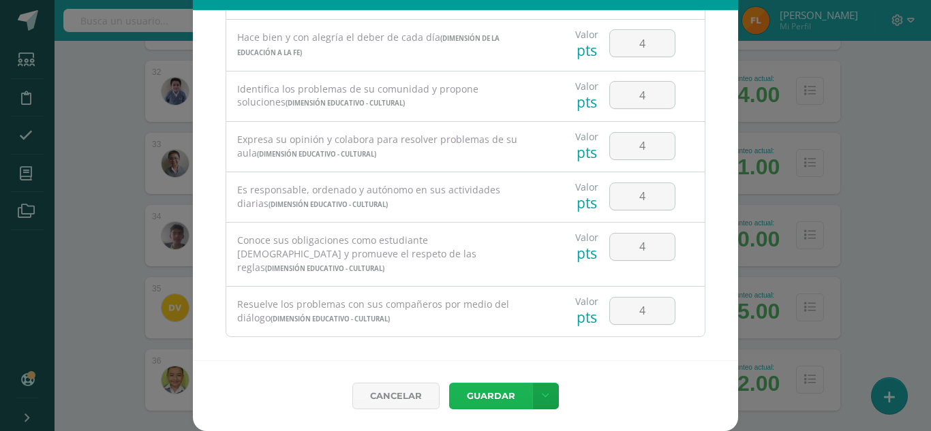
click at [482, 399] on button "Guardar" at bounding box center [490, 396] width 83 height 27
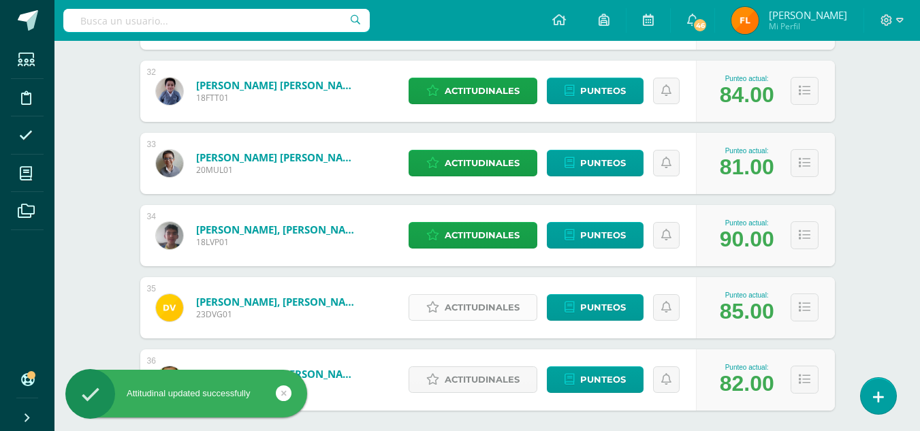
click at [449, 315] on span "Actitudinales" at bounding box center [482, 307] width 75 height 25
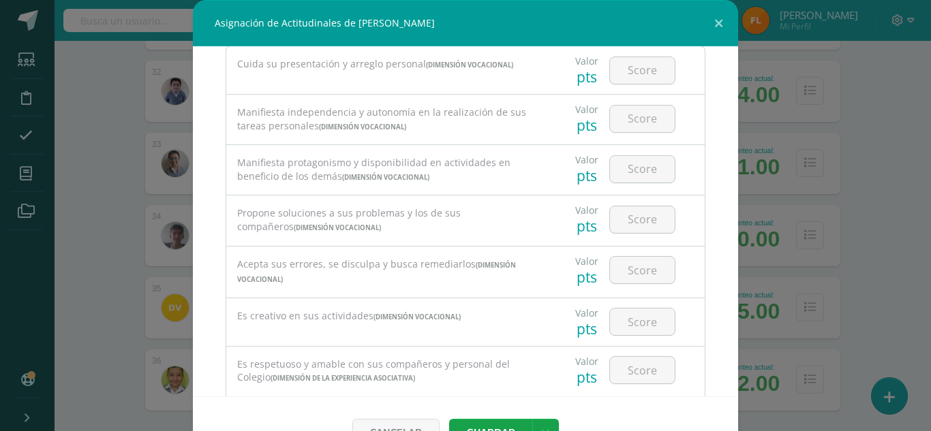
scroll to position [0, 0]
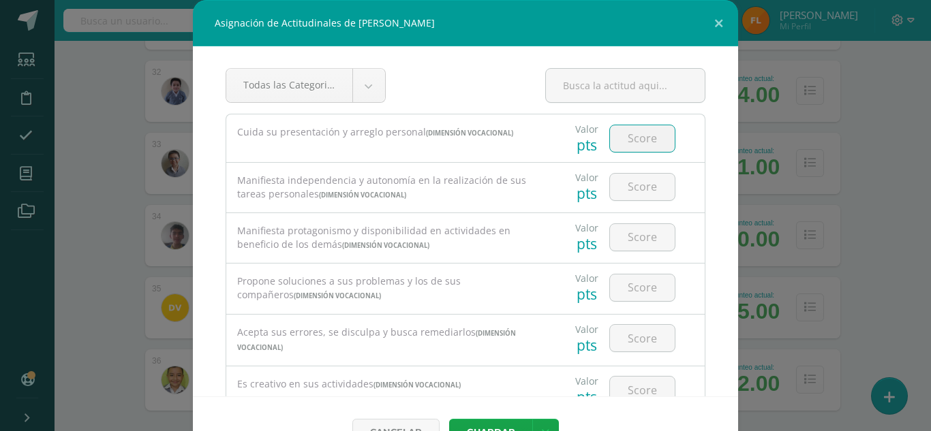
click at [627, 137] on input "number" at bounding box center [642, 138] width 65 height 27
type input "4"
drag, startPoint x: 625, startPoint y: 169, endPoint x: 625, endPoint y: 187, distance: 18.4
click at [625, 183] on div at bounding box center [642, 187] width 77 height 48
click at [634, 198] on input "number" at bounding box center [642, 187] width 65 height 27
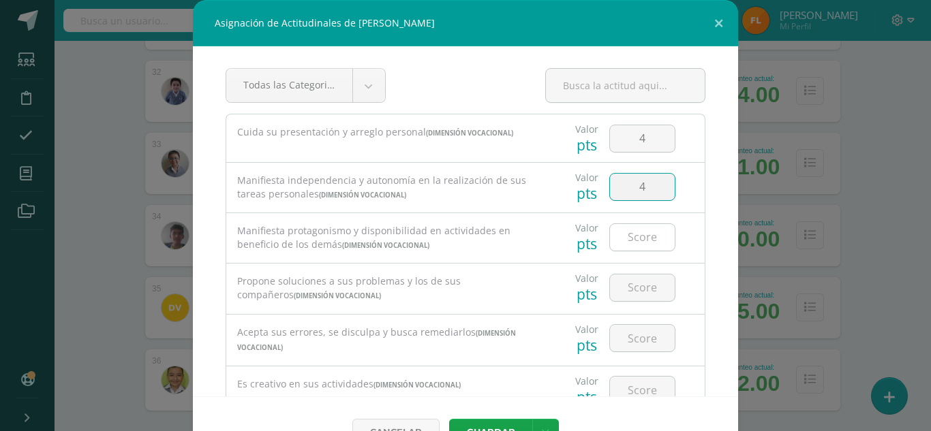
type input "4"
click at [629, 240] on input "number" at bounding box center [642, 237] width 65 height 27
type input "4"
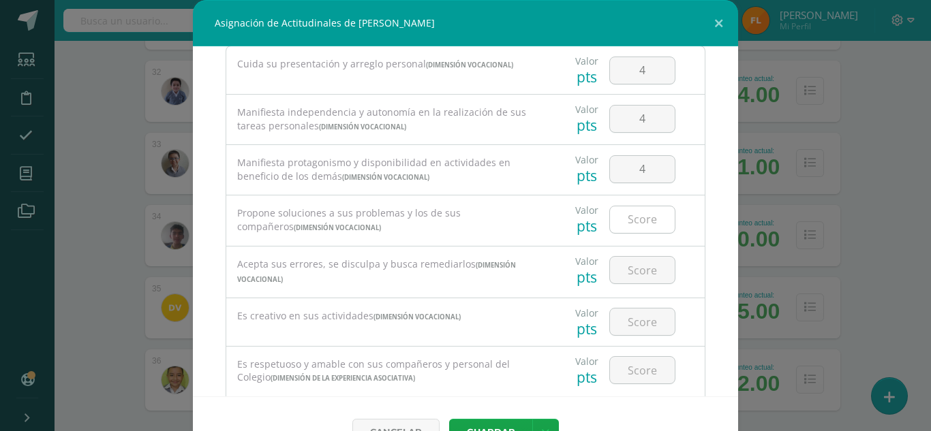
click at [624, 218] on input "number" at bounding box center [642, 219] width 65 height 27
type input "4"
click at [624, 273] on input "number" at bounding box center [642, 270] width 65 height 27
type input "4"
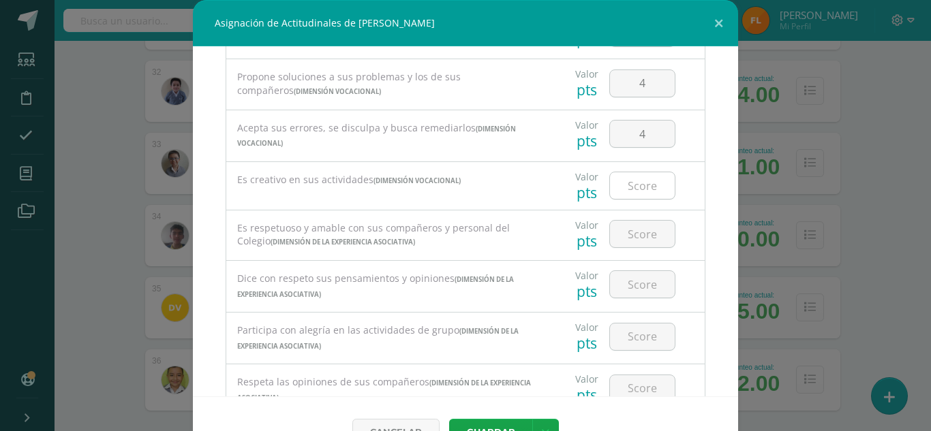
click at [634, 181] on input "number" at bounding box center [642, 185] width 65 height 27
type input "4"
click at [623, 238] on input "number" at bounding box center [642, 234] width 65 height 27
type input "4"
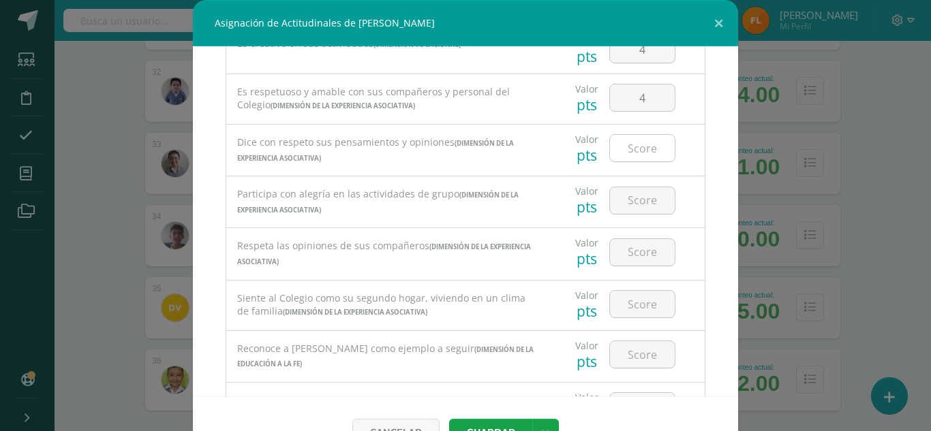
click at [625, 155] on input "number" at bounding box center [642, 148] width 65 height 27
type input "4"
click at [621, 207] on input "number" at bounding box center [642, 200] width 65 height 27
type input "4"
click at [621, 245] on input "number" at bounding box center [642, 252] width 65 height 27
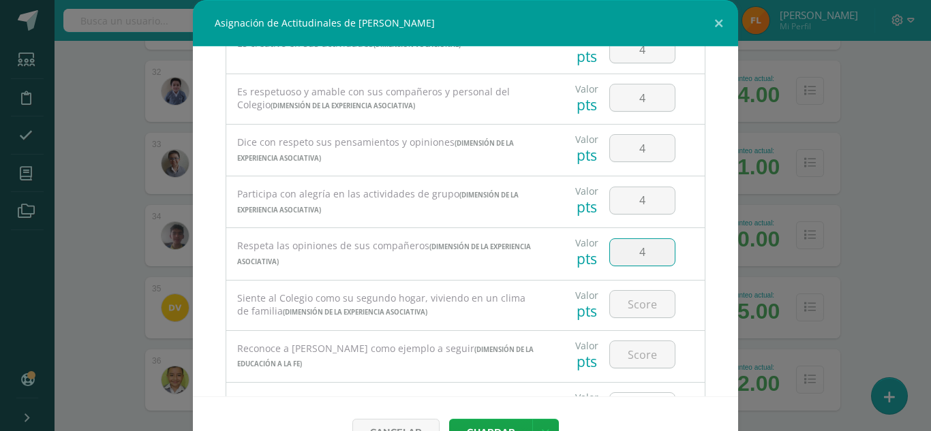
type input "4"
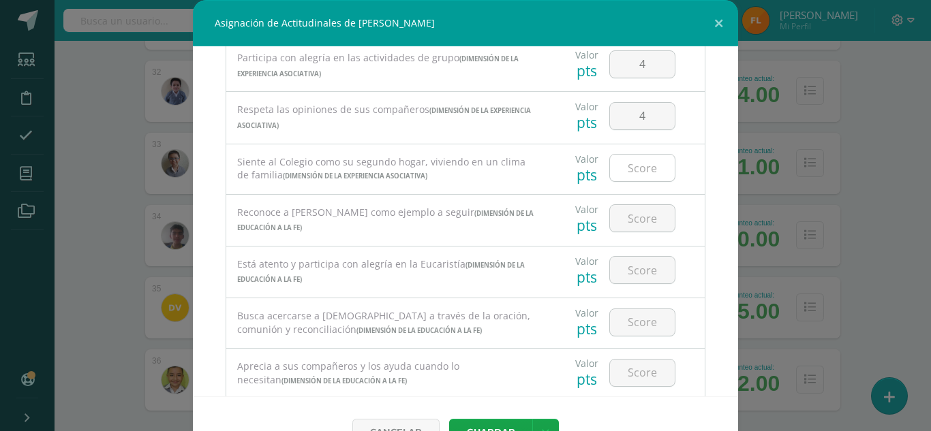
click at [628, 161] on input "number" at bounding box center [642, 168] width 65 height 27
type input "4"
click at [621, 214] on input "number" at bounding box center [642, 218] width 65 height 27
type input "4"
click at [623, 274] on input "number" at bounding box center [642, 270] width 65 height 27
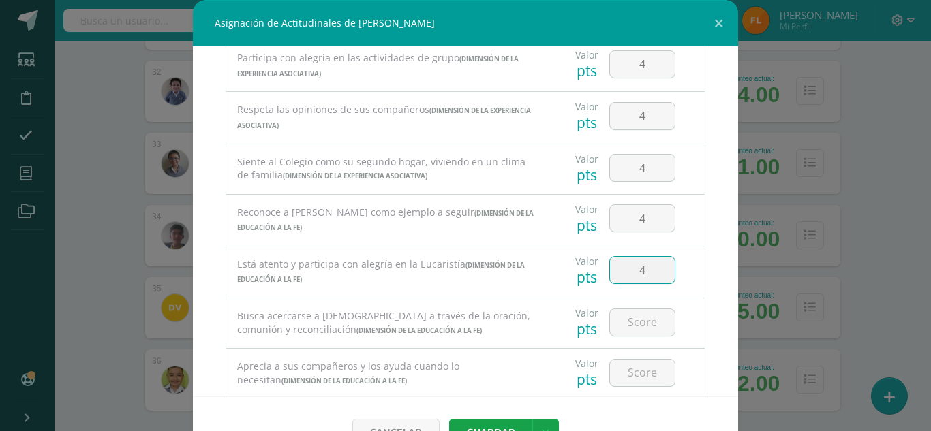
type input "4"
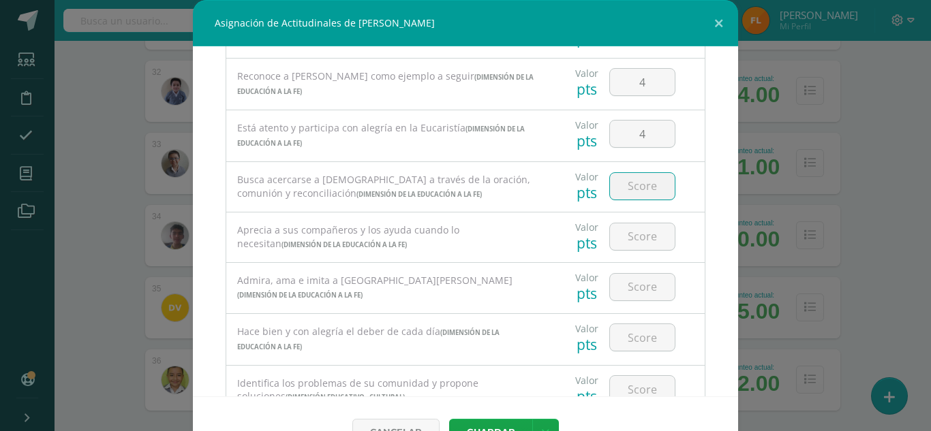
click at [628, 186] on input "number" at bounding box center [642, 186] width 65 height 27
type input "4"
click at [632, 248] on input "number" at bounding box center [642, 236] width 65 height 27
type input "4"
click at [629, 279] on input "number" at bounding box center [642, 287] width 65 height 27
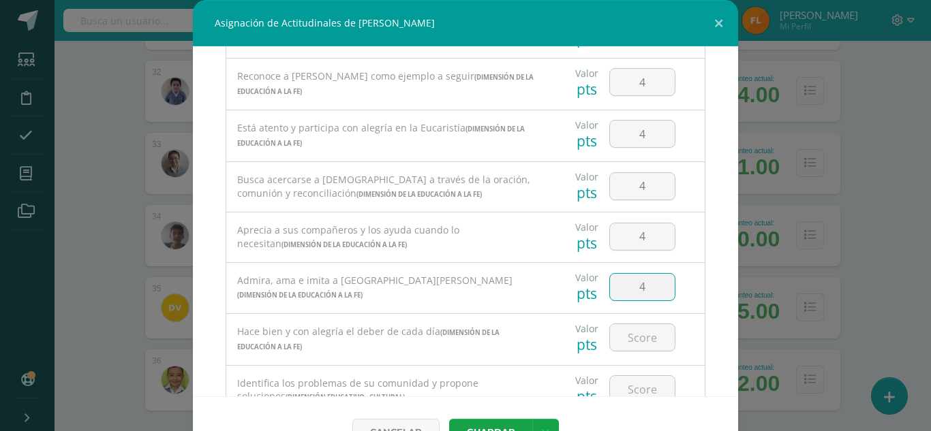
type input "4"
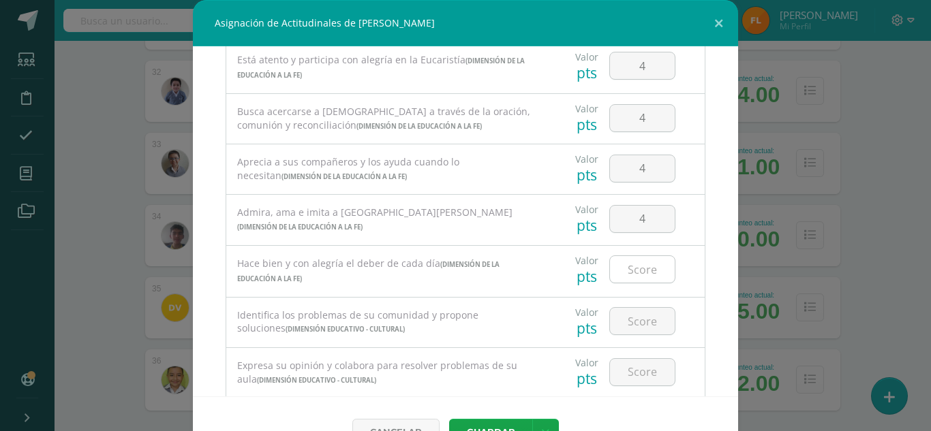
click at [633, 283] on input "number" at bounding box center [642, 269] width 65 height 27
type input "4"
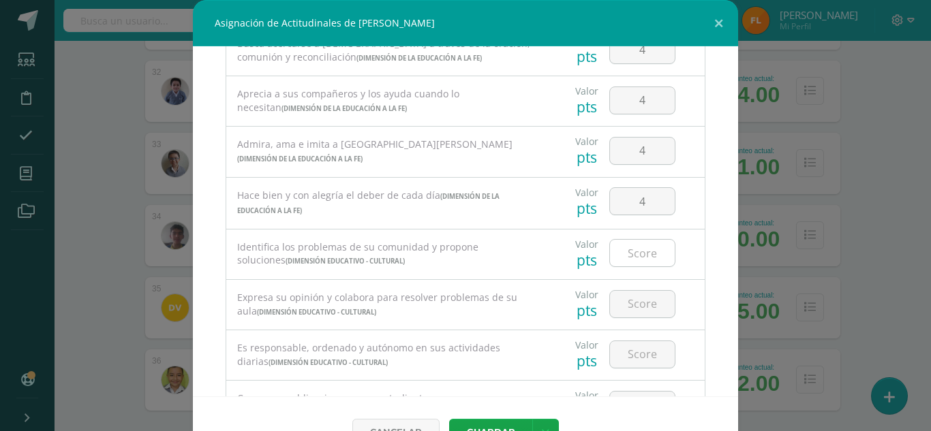
click at [627, 265] on input "number" at bounding box center [642, 253] width 65 height 27
type input "4"
click at [629, 298] on input "number" at bounding box center [642, 304] width 65 height 27
type input "4"
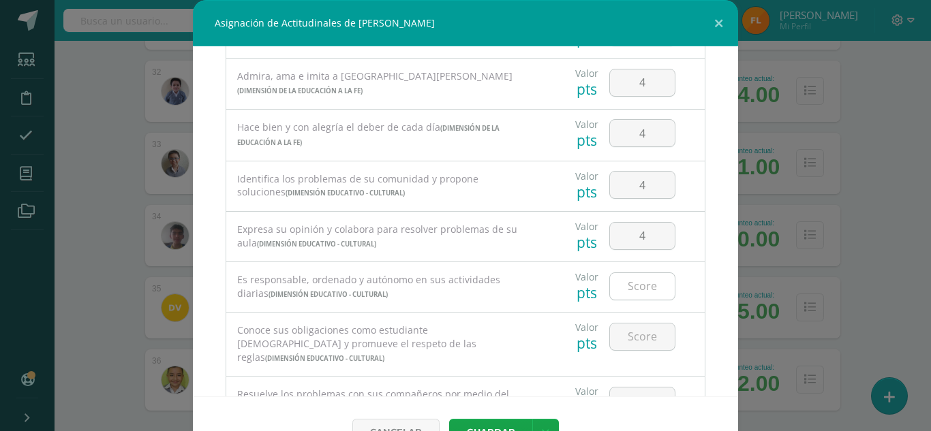
click at [626, 283] on input "number" at bounding box center [642, 286] width 65 height 27
type input "4"
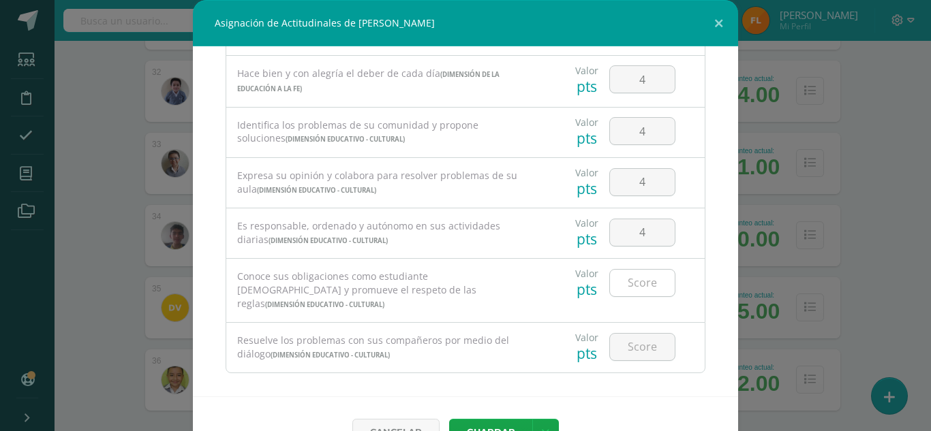
click at [627, 283] on input "number" at bounding box center [642, 283] width 65 height 27
type input "4"
click at [623, 334] on input "number" at bounding box center [642, 347] width 65 height 27
type input "4"
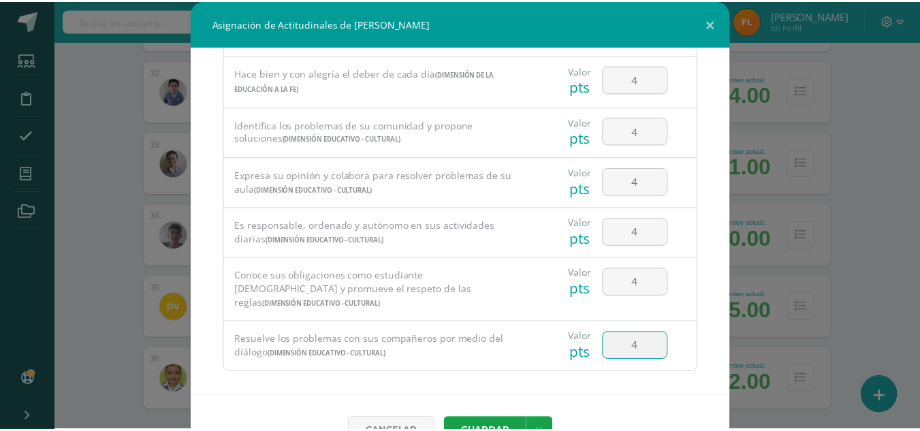
scroll to position [36, 0]
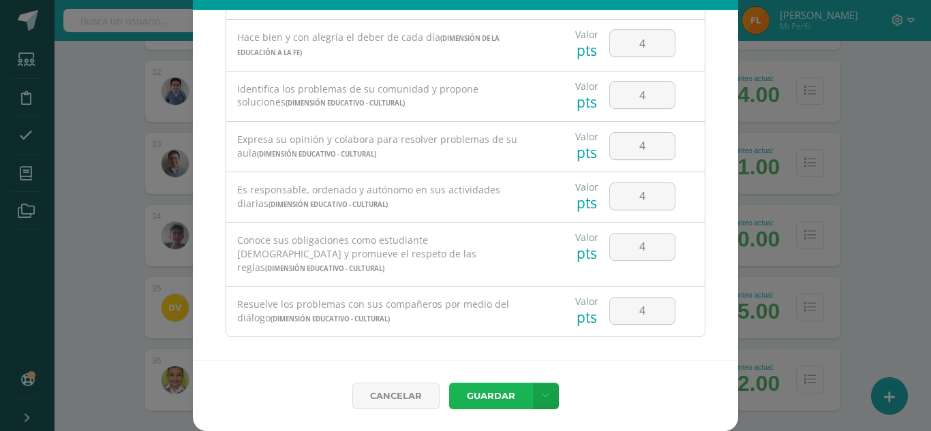
click at [484, 402] on button "Guardar" at bounding box center [490, 396] width 83 height 27
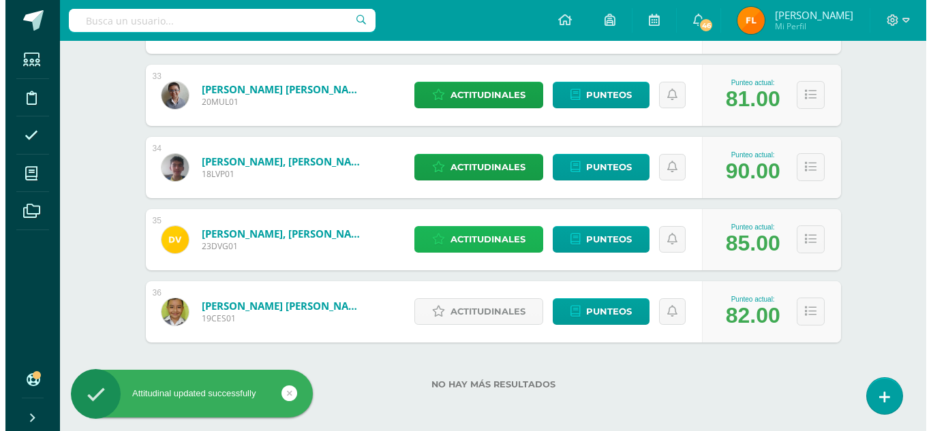
scroll to position [2544, 0]
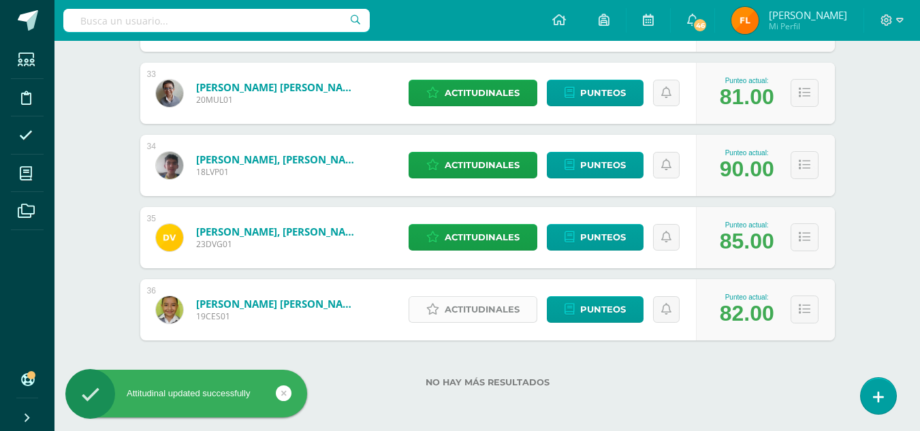
click at [469, 315] on span "Actitudinales" at bounding box center [482, 309] width 75 height 25
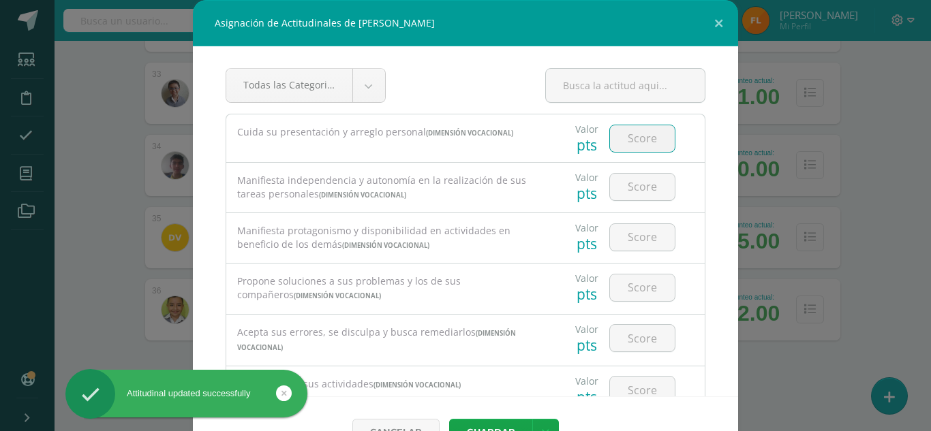
click at [645, 144] on input "number" at bounding box center [642, 138] width 65 height 27
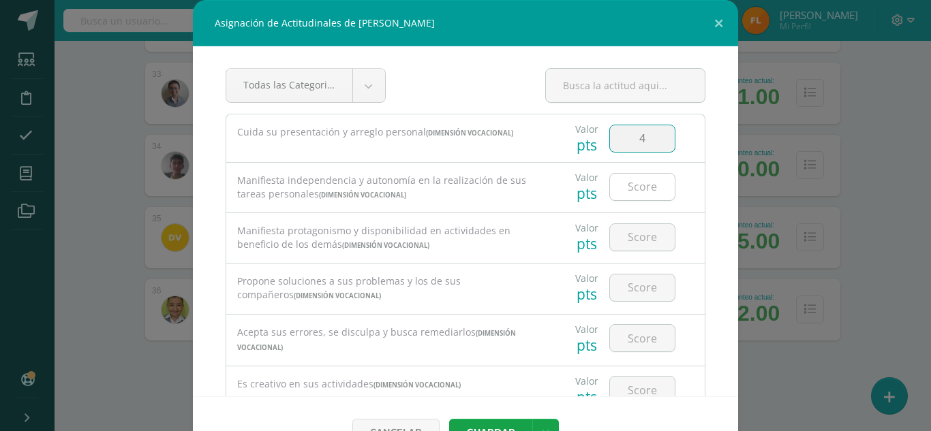
type input "4"
click at [638, 193] on input "number" at bounding box center [642, 187] width 65 height 27
click at [621, 243] on input "number" at bounding box center [642, 237] width 65 height 27
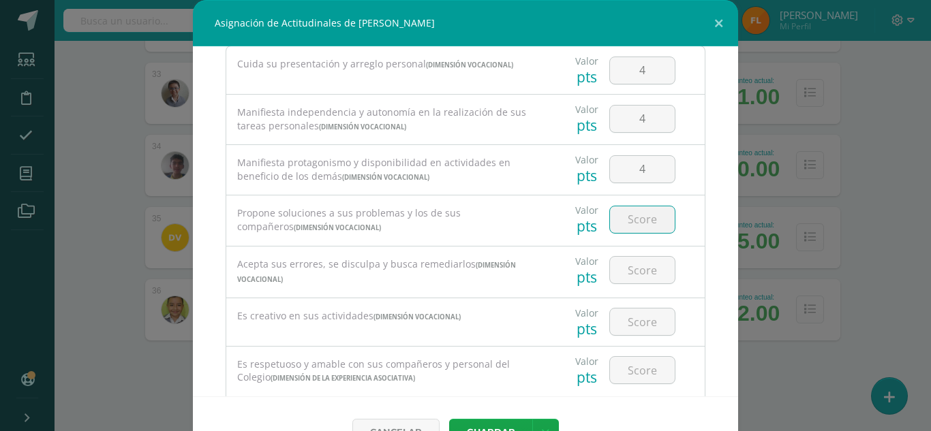
click at [628, 215] on input "number" at bounding box center [642, 219] width 65 height 27
click at [623, 275] on input "number" at bounding box center [642, 270] width 65 height 27
click at [619, 317] on input "number" at bounding box center [642, 322] width 65 height 27
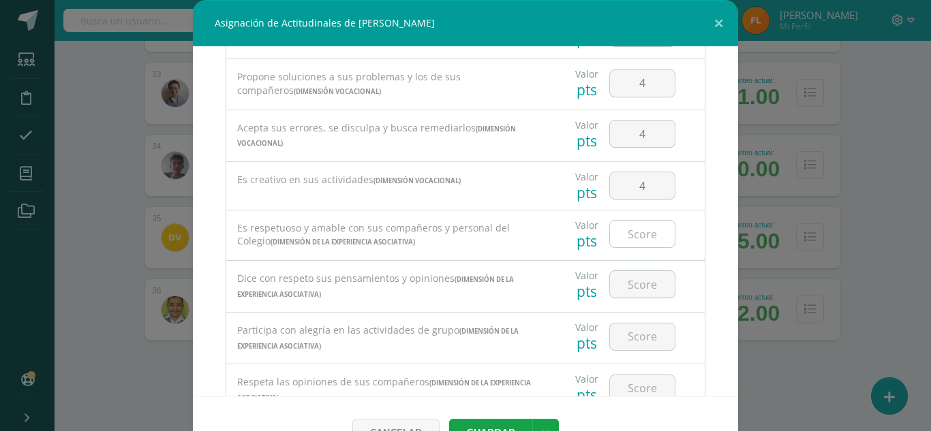
click at [629, 244] on input "number" at bounding box center [642, 234] width 65 height 27
click at [625, 297] on input "number" at bounding box center [642, 284] width 65 height 27
click at [625, 332] on input "number" at bounding box center [642, 337] width 65 height 27
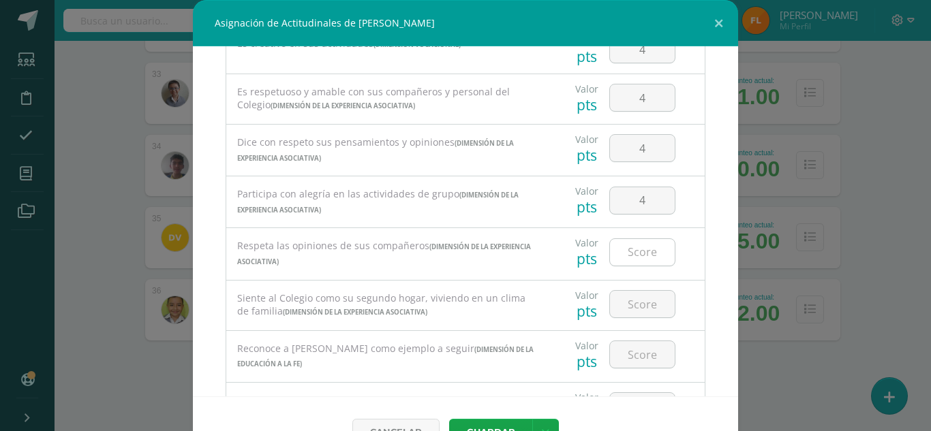
click at [625, 258] on input "number" at bounding box center [642, 252] width 65 height 27
click at [625, 293] on input "number" at bounding box center [642, 304] width 65 height 27
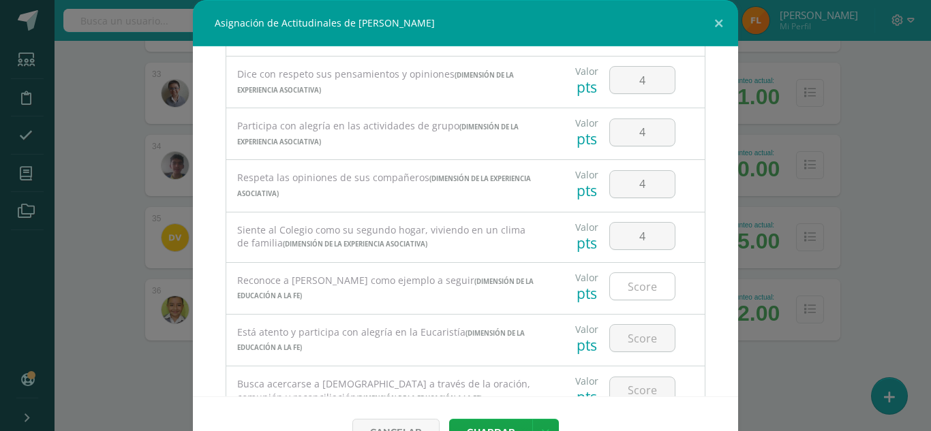
click at [623, 291] on input "number" at bounding box center [642, 286] width 65 height 27
click at [620, 343] on input "number" at bounding box center [642, 338] width 65 height 27
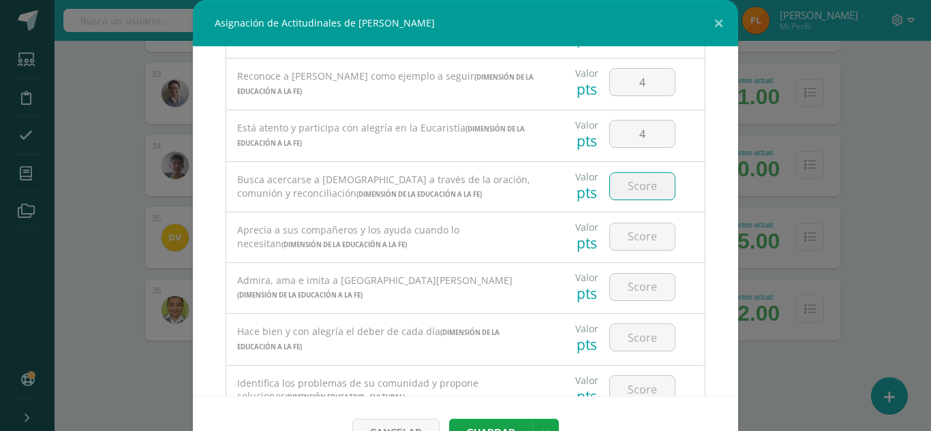
click at [628, 186] on input "number" at bounding box center [642, 186] width 65 height 27
click at [629, 238] on input "number" at bounding box center [642, 236] width 65 height 27
click at [629, 285] on input "number" at bounding box center [642, 287] width 65 height 27
click at [624, 327] on input "number" at bounding box center [642, 337] width 65 height 27
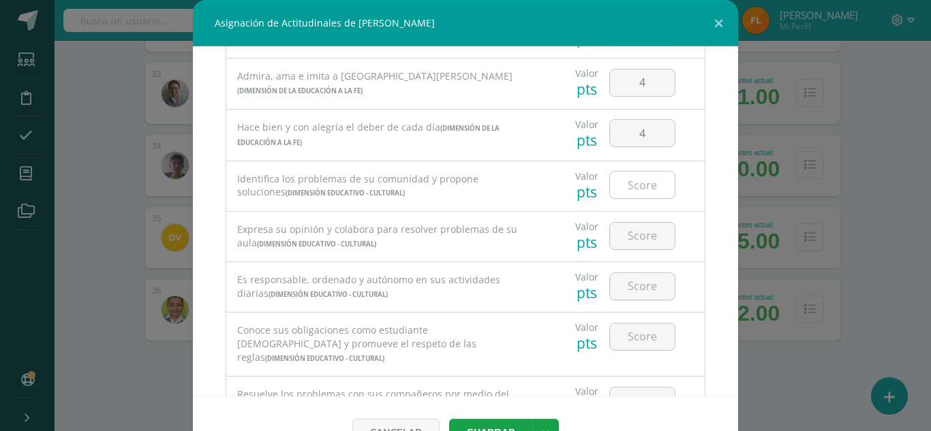
click at [631, 189] on input "number" at bounding box center [642, 185] width 65 height 27
click at [622, 241] on input "number" at bounding box center [642, 236] width 65 height 27
click at [620, 298] on input "number" at bounding box center [642, 286] width 65 height 27
click at [619, 339] on input "number" at bounding box center [642, 337] width 65 height 27
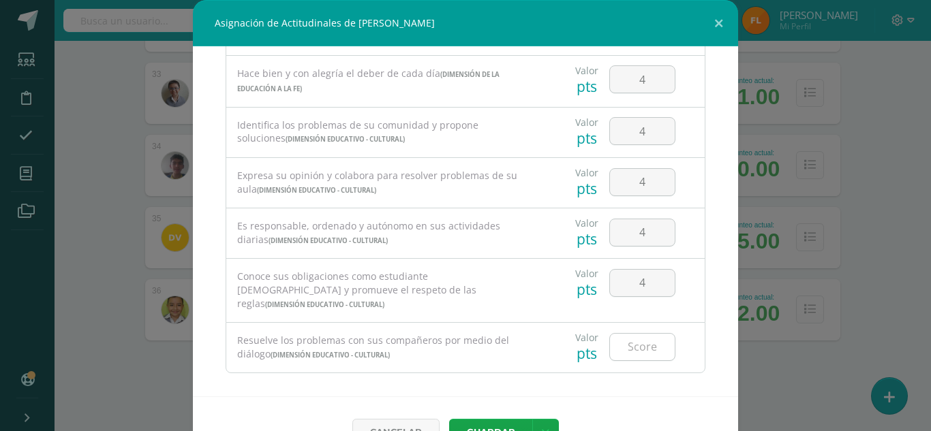
click at [618, 340] on input "number" at bounding box center [642, 347] width 65 height 27
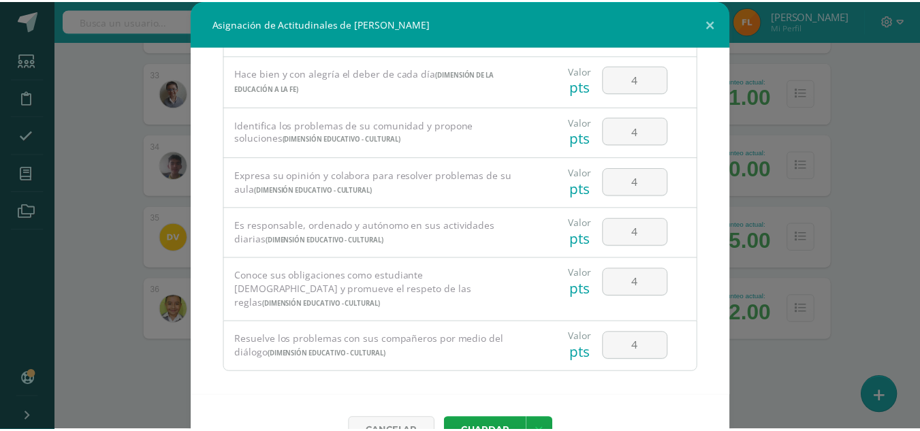
scroll to position [36, 0]
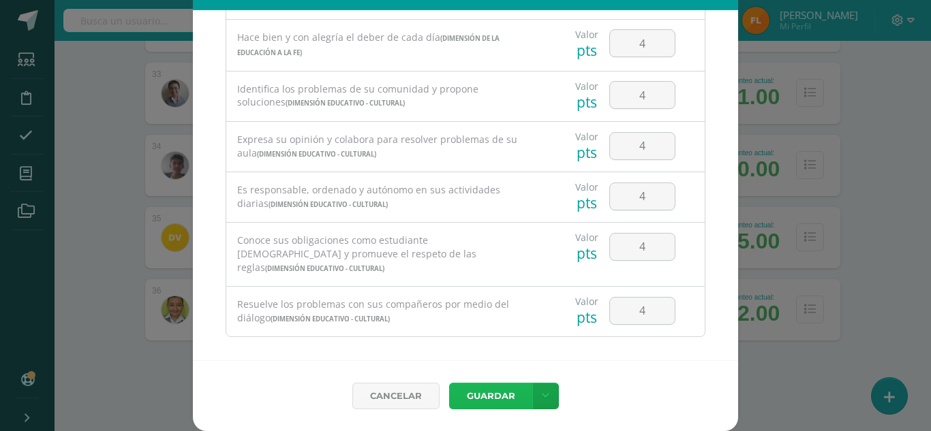
click at [469, 393] on button "Guardar" at bounding box center [490, 396] width 83 height 27
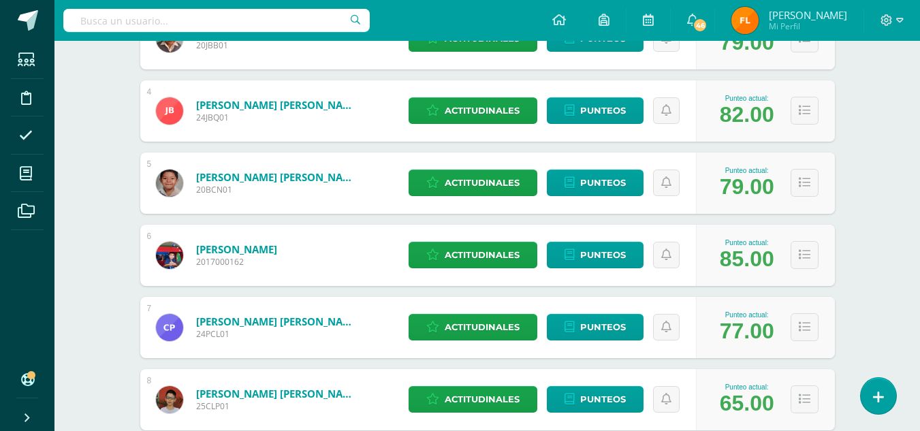
scroll to position [0, 0]
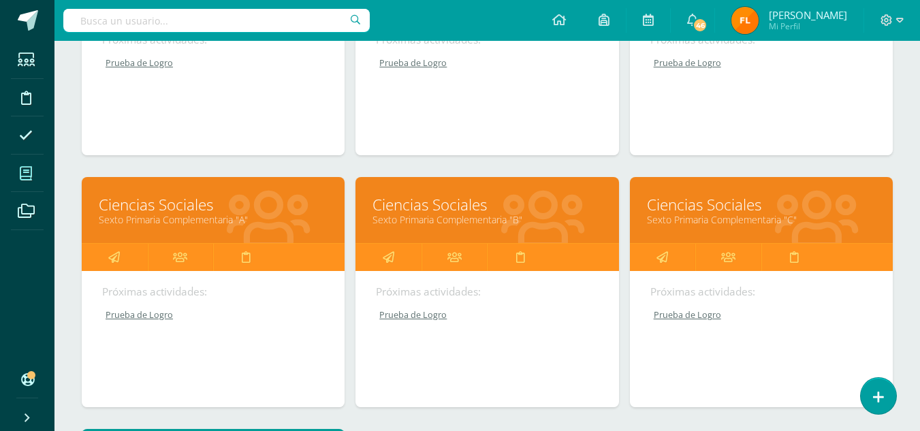
scroll to position [192, 0]
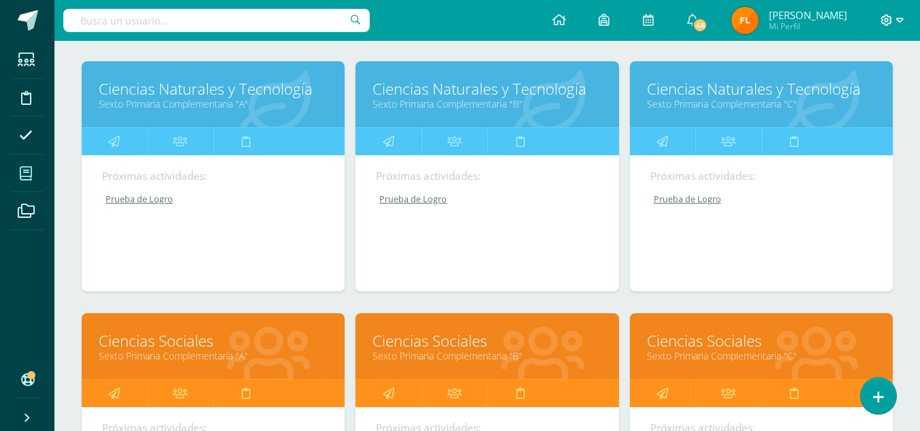
click at [901, 18] on icon at bounding box center [899, 20] width 7 height 12
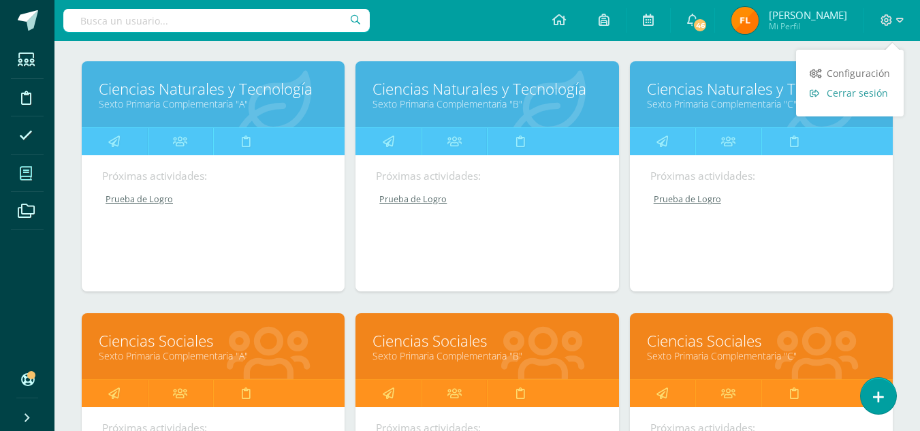
click at [863, 95] on span "Cerrar sesión" at bounding box center [857, 93] width 61 height 13
